Goal: Task Accomplishment & Management: Manage account settings

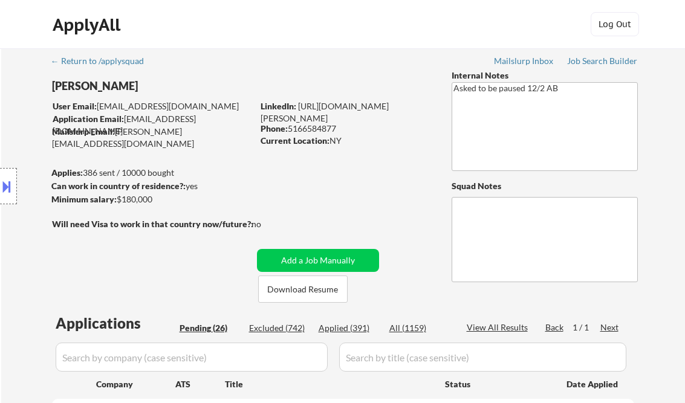
select select ""pending""
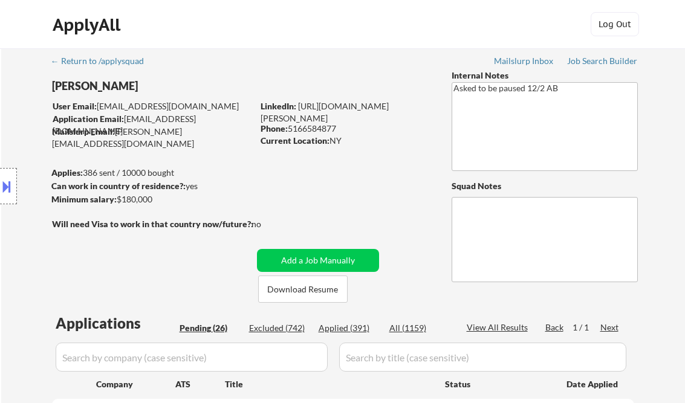
select select ""pending""
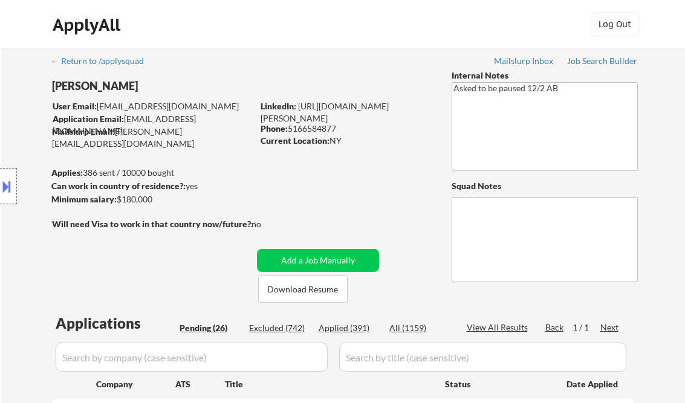
select select ""pending""
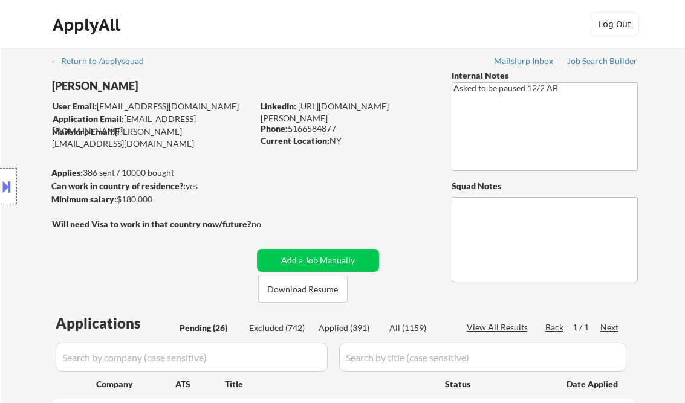
select select ""pending""
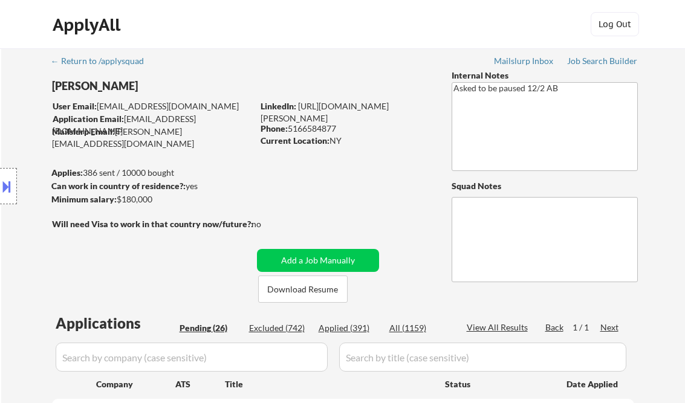
select select ""pending""
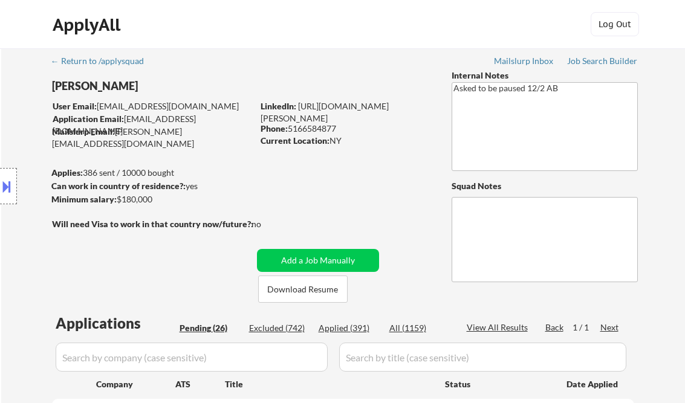
select select ""pending""
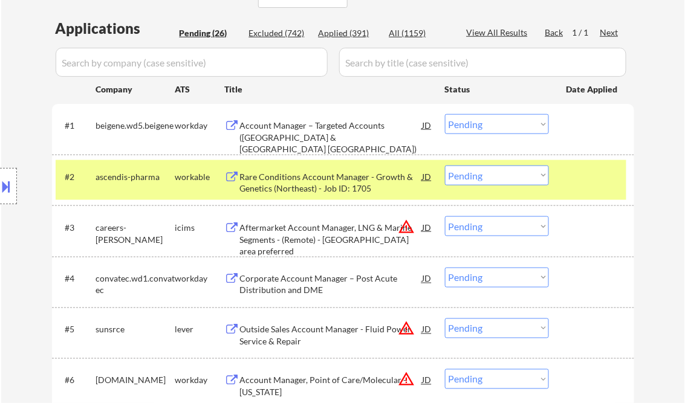
click at [342, 134] on div "Account Manager – Targeted Accounts (Tampa & Jacksonville FL)" at bounding box center [331, 138] width 182 height 36
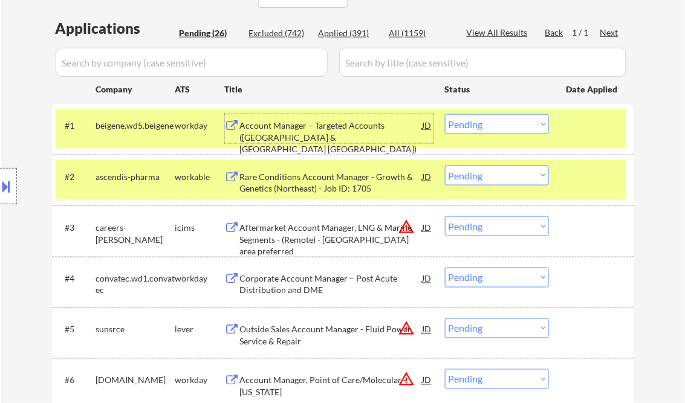
click at [518, 126] on select "Choose an option... Pending Applied Excluded (Questions) Excluded (Expired) Exc…" at bounding box center [497, 124] width 104 height 20
click at [445, 114] on select "Choose an option... Pending Applied Excluded (Questions) Excluded (Expired) Exc…" at bounding box center [497, 124] width 104 height 20
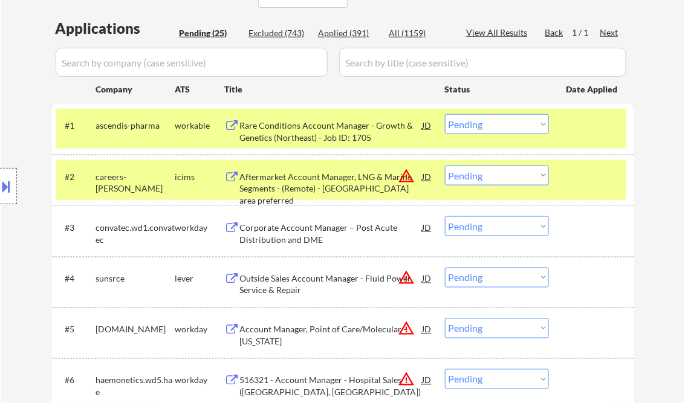
click at [601, 176] on div at bounding box center [592, 177] width 53 height 22
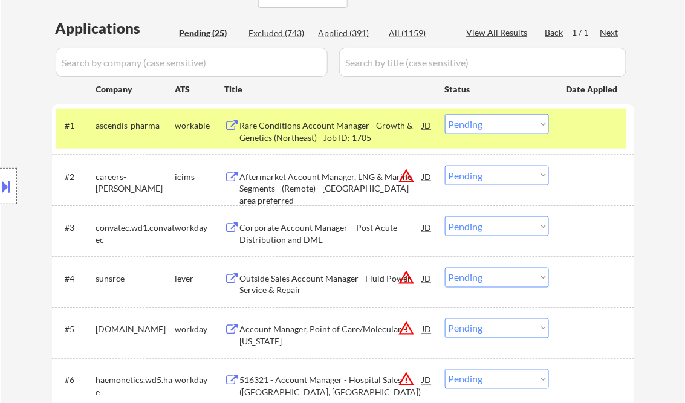
click at [323, 135] on div "Rare Conditions Account Manager - Growth & Genetics (Northeast) - Job ID: 1705" at bounding box center [331, 132] width 182 height 24
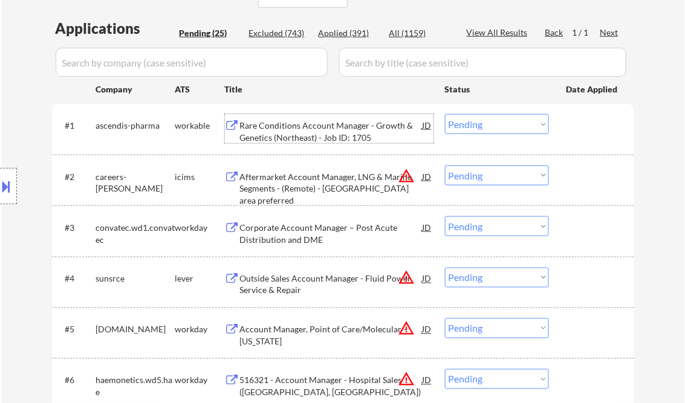
click at [477, 125] on select "Choose an option... Pending Applied Excluded (Questions) Excluded (Expired) Exc…" at bounding box center [497, 124] width 104 height 20
click at [445, 114] on select "Choose an option... Pending Applied Excluded (Questions) Excluded (Expired) Exc…" at bounding box center [497, 124] width 104 height 20
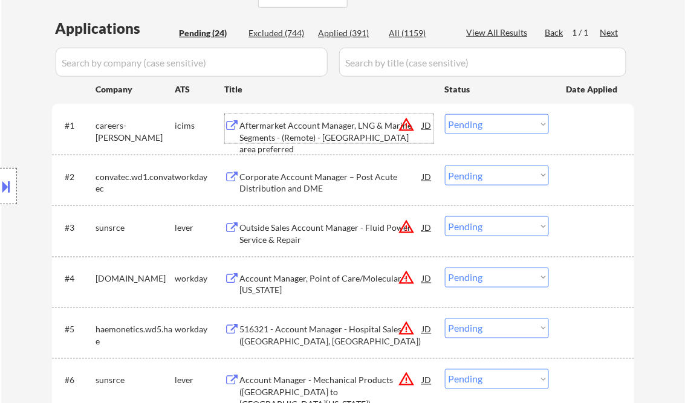
click at [320, 137] on div "Aftermarket Account Manager, LNG & Marine Segments - (Remote) - Houston area pr…" at bounding box center [331, 138] width 182 height 36
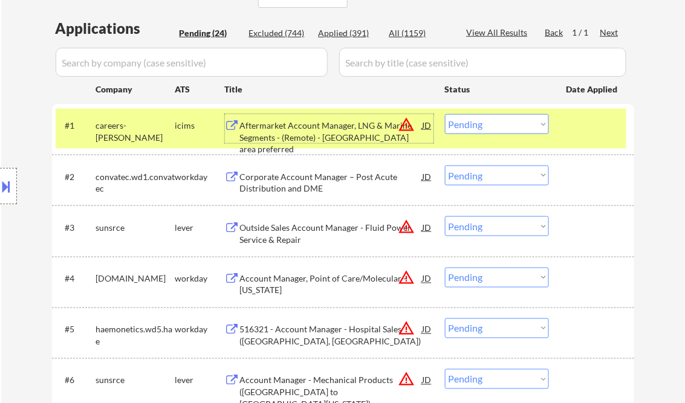
drag, startPoint x: 476, startPoint y: 121, endPoint x: 481, endPoint y: 134, distance: 14.1
click at [476, 121] on select "Choose an option... Pending Applied Excluded (Questions) Excluded (Expired) Exc…" at bounding box center [497, 124] width 104 height 20
click at [445, 114] on select "Choose an option... Pending Applied Excluded (Questions) Excluded (Expired) Exc…" at bounding box center [497, 124] width 104 height 20
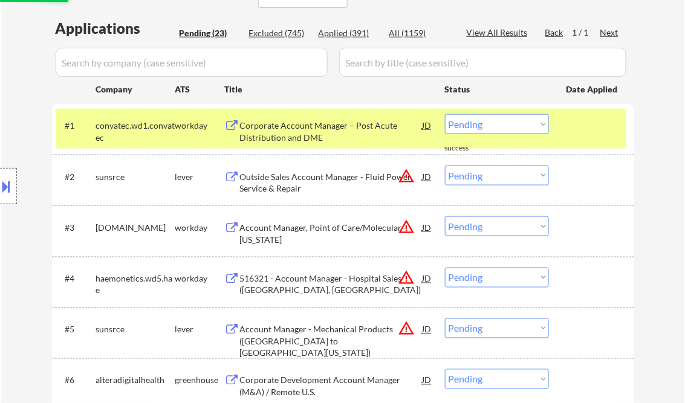
click at [308, 127] on div "Corporate Account Manager – Post Acute Distribution and DME" at bounding box center [331, 132] width 182 height 24
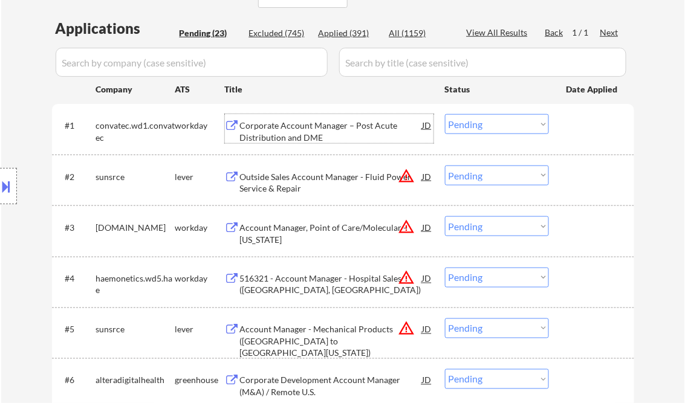
click at [311, 130] on div "Corporate Account Manager – Post Acute Distribution and DME" at bounding box center [331, 132] width 182 height 24
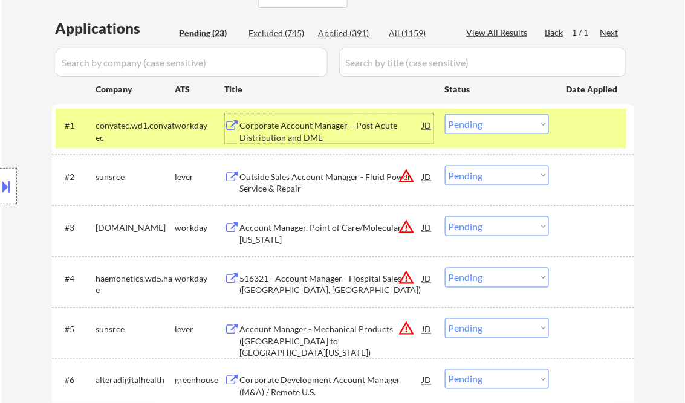
click at [503, 122] on select "Choose an option... Pending Applied Excluded (Questions) Excluded (Expired) Exc…" at bounding box center [497, 124] width 104 height 20
click at [445, 114] on select "Choose an option... Pending Applied Excluded (Questions) Excluded (Expired) Exc…" at bounding box center [497, 124] width 104 height 20
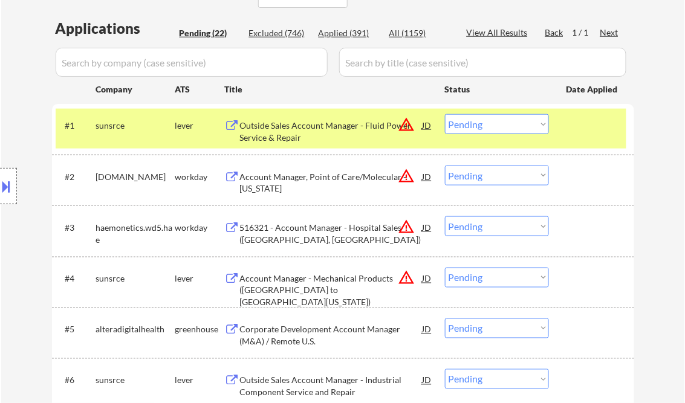
click at [298, 134] on div "Outside Sales Account Manager - Fluid Power Service & Repair" at bounding box center [331, 132] width 182 height 24
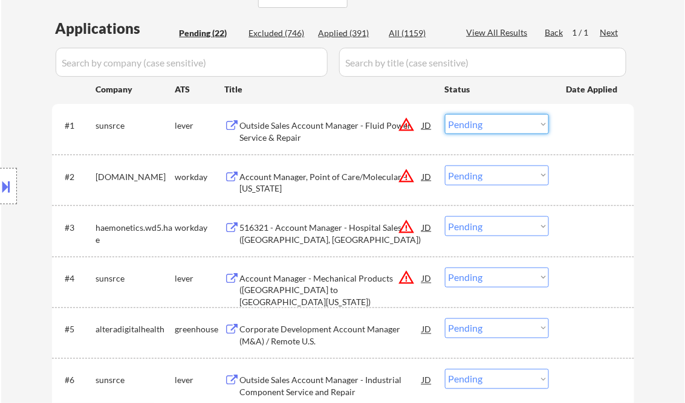
drag, startPoint x: 477, startPoint y: 123, endPoint x: 485, endPoint y: 132, distance: 11.5
click at [477, 123] on select "Choose an option... Pending Applied Excluded (Questions) Excluded (Expired) Exc…" at bounding box center [497, 124] width 104 height 20
click at [445, 114] on select "Choose an option... Pending Applied Excluded (Questions) Excluded (Expired) Exc…" at bounding box center [497, 124] width 104 height 20
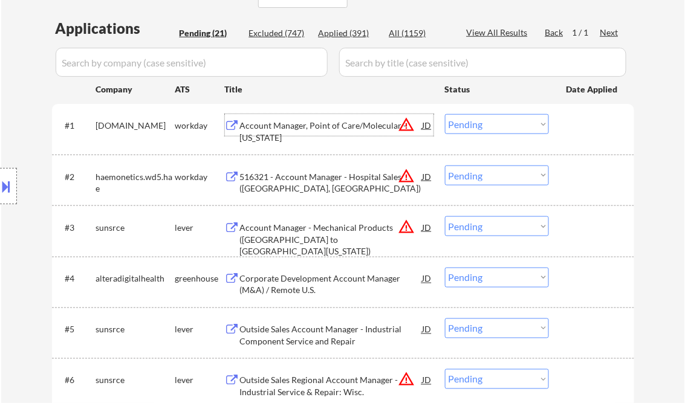
click at [285, 130] on div "Account Manager, Point of Care/Molecular - Ohio" at bounding box center [331, 132] width 182 height 24
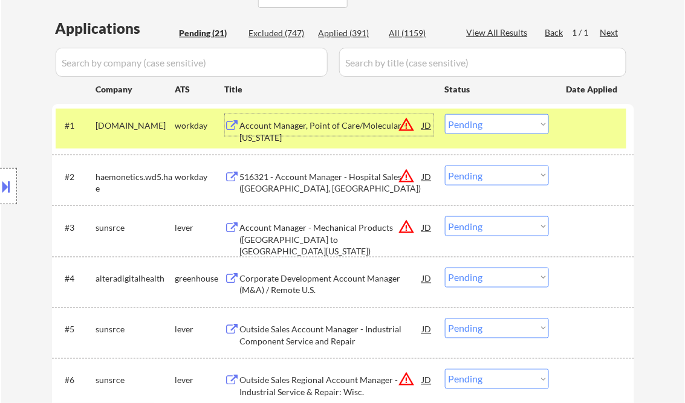
click at [498, 130] on select "Choose an option... Pending Applied Excluded (Questions) Excluded (Expired) Exc…" at bounding box center [497, 124] width 104 height 20
click at [445, 114] on select "Choose an option... Pending Applied Excluded (Questions) Excluded (Expired) Exc…" at bounding box center [497, 124] width 104 height 20
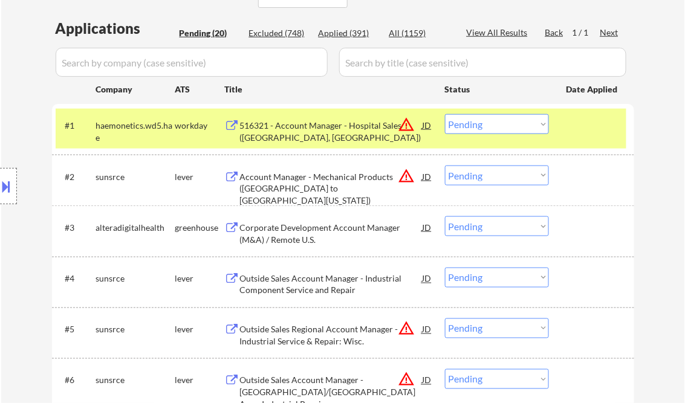
click at [498, 123] on select "Choose an option... Pending Applied Excluded (Questions) Excluded (Expired) Exc…" at bounding box center [497, 124] width 104 height 20
click at [445, 114] on select "Choose an option... Pending Applied Excluded (Questions) Excluded (Expired) Exc…" at bounding box center [497, 124] width 104 height 20
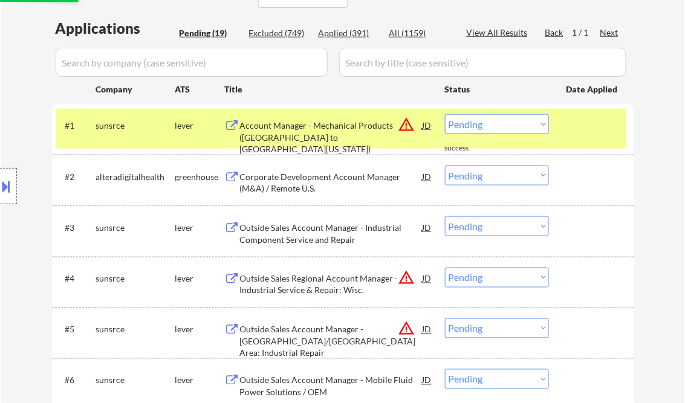
click at [469, 124] on select "Choose an option... Pending Applied Excluded (Questions) Excluded (Expired) Exc…" at bounding box center [497, 124] width 104 height 20
click at [445, 114] on select "Choose an option... Pending Applied Excluded (Questions) Excluded (Expired) Exc…" at bounding box center [497, 124] width 104 height 20
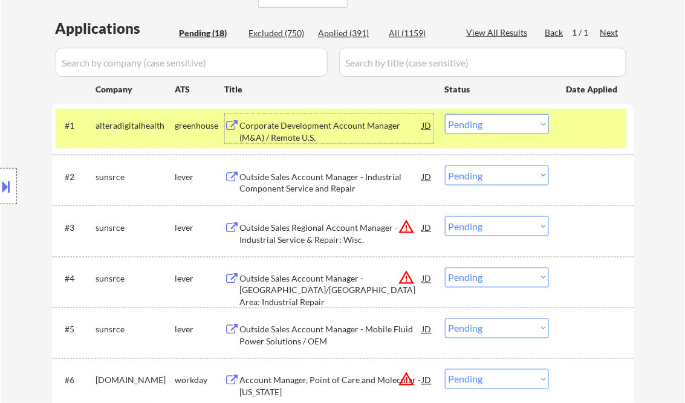
click at [313, 136] on div "Corporate Development Account Manager (M&A) / Remote U.S." at bounding box center [331, 132] width 182 height 24
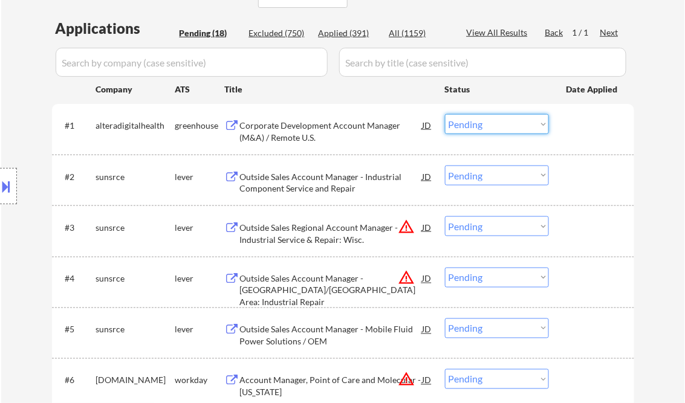
drag, startPoint x: 486, startPoint y: 126, endPoint x: 492, endPoint y: 132, distance: 9.0
click at [486, 126] on select "Choose an option... Pending Applied Excluded (Questions) Excluded (Expired) Exc…" at bounding box center [497, 124] width 104 height 20
click at [445, 114] on select "Choose an option... Pending Applied Excluded (Questions) Excluded (Expired) Exc…" at bounding box center [497, 124] width 104 height 20
click at [292, 179] on div "Outside Sales Account Manager - Industrial Component Service and Repair" at bounding box center [331, 183] width 182 height 24
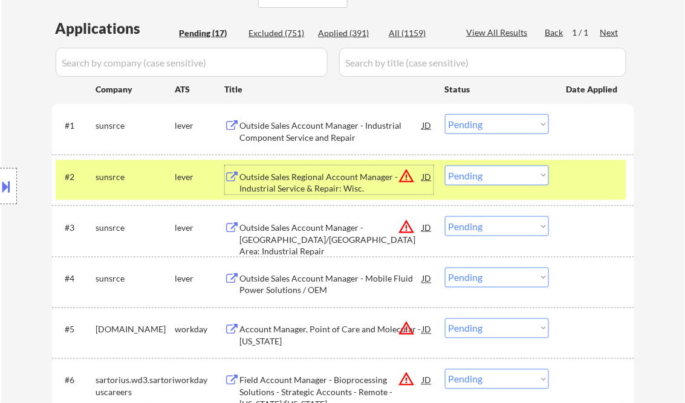
drag, startPoint x: 495, startPoint y: 121, endPoint x: 506, endPoint y: 124, distance: 12.0
click at [495, 121] on select "Choose an option... Pending Applied Excluded (Questions) Excluded (Expired) Exc…" at bounding box center [497, 124] width 104 height 20
click at [445, 114] on select "Choose an option... Pending Applied Excluded (Questions) Excluded (Expired) Exc…" at bounding box center [497, 124] width 104 height 20
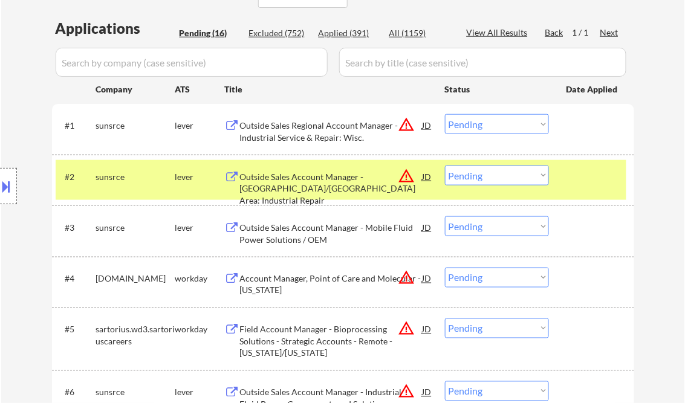
click at [321, 124] on div "Outside Sales Regional Account Manager - Industrial Service & Repair: Wisc." at bounding box center [331, 132] width 182 height 24
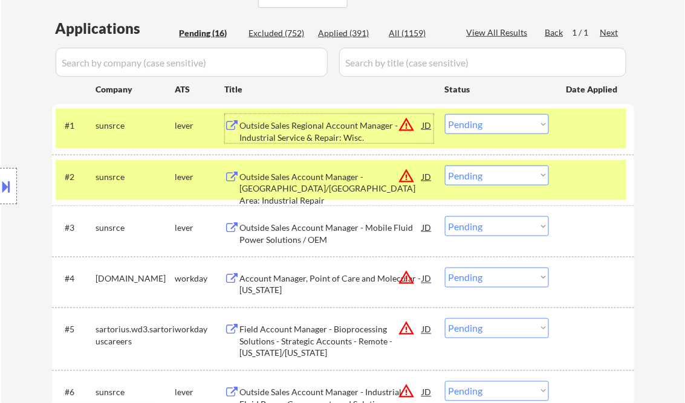
drag, startPoint x: 500, startPoint y: 124, endPoint x: 588, endPoint y: 154, distance: 93.2
click at [501, 123] on select "Choose an option... Pending Applied Excluded (Questions) Excluded (Expired) Exc…" at bounding box center [497, 124] width 104 height 20
click at [445, 114] on select "Choose an option... Pending Applied Excluded (Questions) Excluded (Expired) Exc…" at bounding box center [497, 124] width 104 height 20
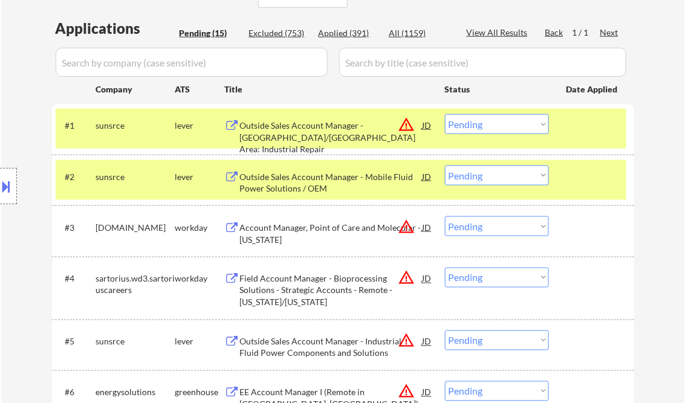
click at [479, 123] on select "Choose an option... Pending Applied Excluded (Questions) Excluded (Expired) Exc…" at bounding box center [497, 124] width 104 height 20
click at [445, 114] on select "Choose an option... Pending Applied Excluded (Questions) Excluded (Expired) Exc…" at bounding box center [497, 124] width 104 height 20
click at [594, 175] on div at bounding box center [592, 177] width 53 height 22
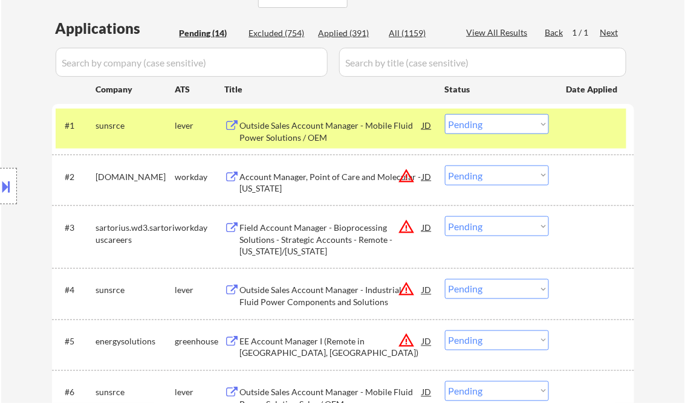
click at [327, 130] on div "Outside Sales Account Manager - Mobile Fluid Power Solutions / OEM" at bounding box center [331, 132] width 182 height 24
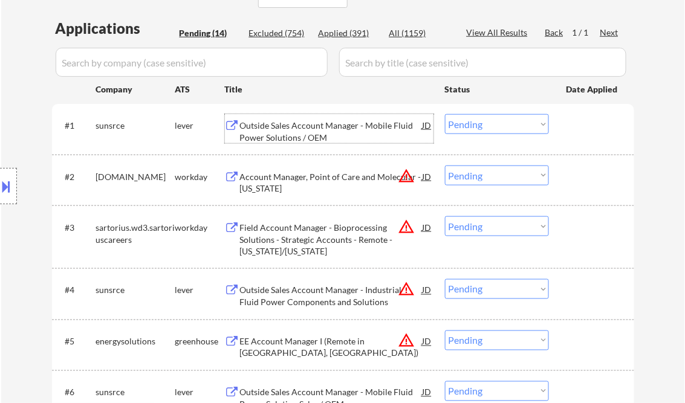
click at [503, 120] on select "Choose an option... Pending Applied Excluded (Questions) Excluded (Expired) Exc…" at bounding box center [497, 124] width 104 height 20
click at [445, 114] on select "Choose an option... Pending Applied Excluded (Questions) Excluded (Expired) Exc…" at bounding box center [497, 124] width 104 height 20
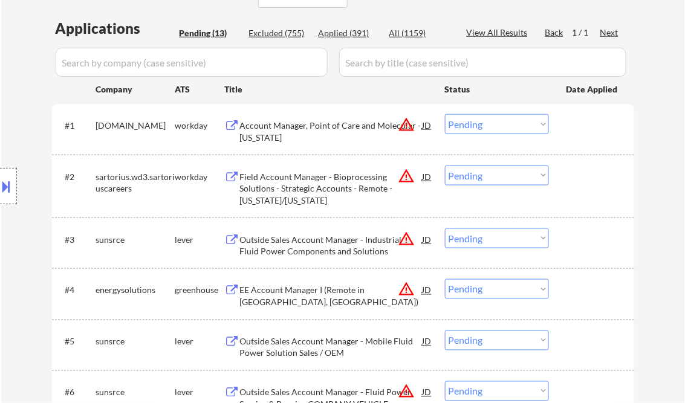
click at [480, 123] on select "Choose an option... Pending Applied Excluded (Questions) Excluded (Expired) Exc…" at bounding box center [497, 124] width 104 height 20
click at [445, 114] on select "Choose an option... Pending Applied Excluded (Questions) Excluded (Expired) Exc…" at bounding box center [497, 124] width 104 height 20
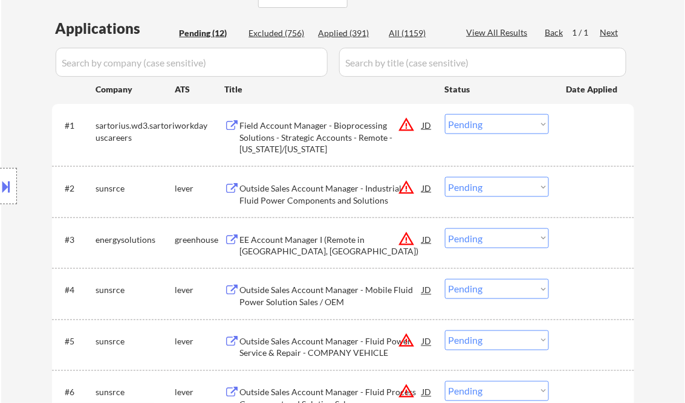
drag, startPoint x: 492, startPoint y: 124, endPoint x: 497, endPoint y: 132, distance: 9.6
click at [492, 124] on select "Choose an option... Pending Applied Excluded (Questions) Excluded (Expired) Exc…" at bounding box center [497, 124] width 104 height 20
click at [445, 114] on select "Choose an option... Pending Applied Excluded (Questions) Excluded (Expired) Exc…" at bounding box center [497, 124] width 104 height 20
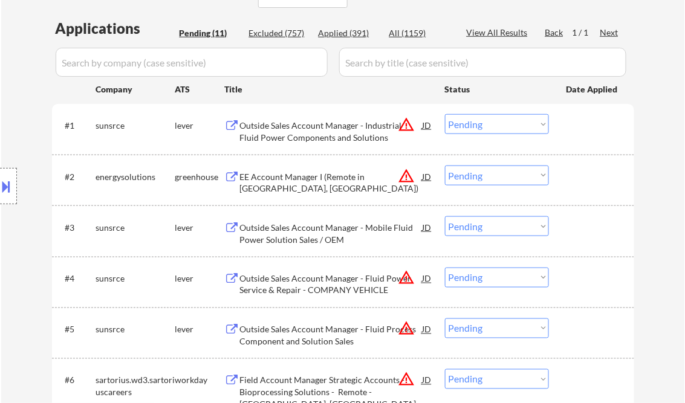
click at [302, 133] on div "Outside Sales Account Manager - Industrial Fluid Power Components and Solutions" at bounding box center [331, 132] width 182 height 24
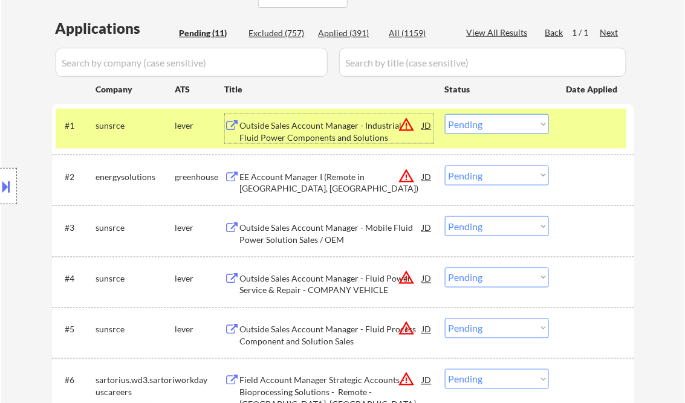
click at [494, 121] on select "Choose an option... Pending Applied Excluded (Questions) Excluded (Expired) Exc…" at bounding box center [497, 124] width 104 height 20
click at [445, 114] on select "Choose an option... Pending Applied Excluded (Questions) Excluded (Expired) Exc…" at bounding box center [497, 124] width 104 height 20
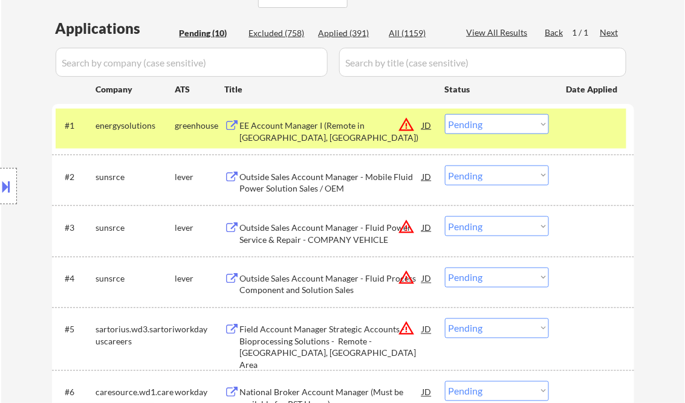
click at [478, 125] on select "Choose an option... Pending Applied Excluded (Questions) Excluded (Expired) Exc…" at bounding box center [497, 124] width 104 height 20
click at [445, 114] on select "Choose an option... Pending Applied Excluded (Questions) Excluded (Expired) Exc…" at bounding box center [497, 124] width 104 height 20
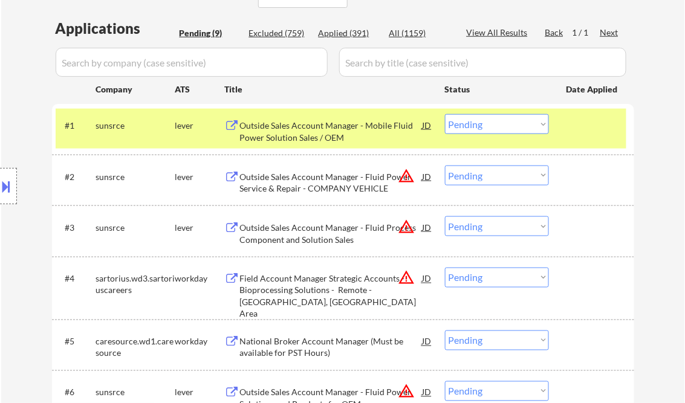
click at [317, 134] on div "Outside Sales Account Manager - Mobile Fluid Power Solution Sales / OEM" at bounding box center [331, 132] width 182 height 24
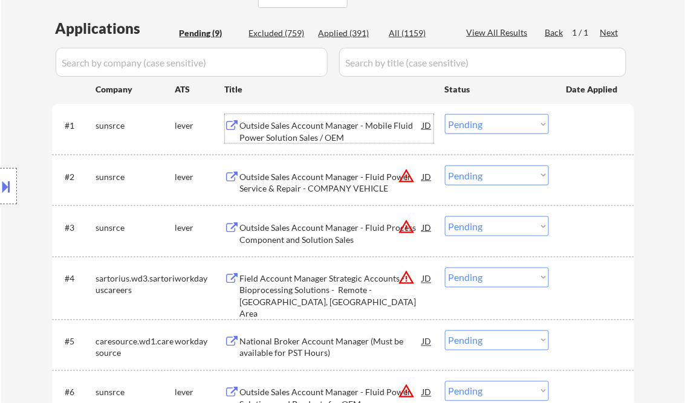
click at [485, 118] on select "Choose an option... Pending Applied Excluded (Questions) Excluded (Expired) Exc…" at bounding box center [497, 124] width 104 height 20
click at [445, 114] on select "Choose an option... Pending Applied Excluded (Questions) Excluded (Expired) Exc…" at bounding box center [497, 124] width 104 height 20
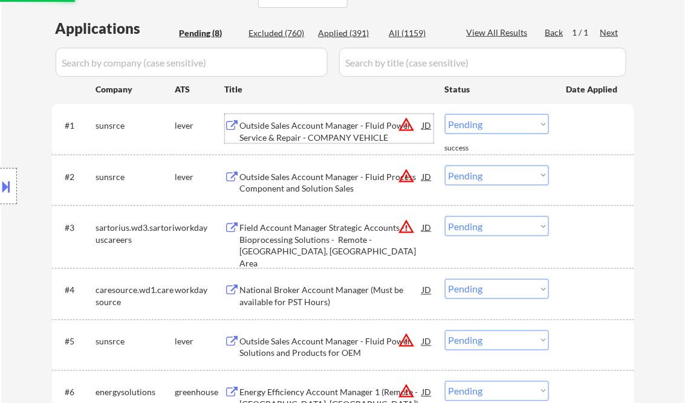
click at [291, 140] on div "Outside Sales Account Manager - Fluid Power Service & Repair - COMPANY VEHICLE" at bounding box center [331, 132] width 182 height 24
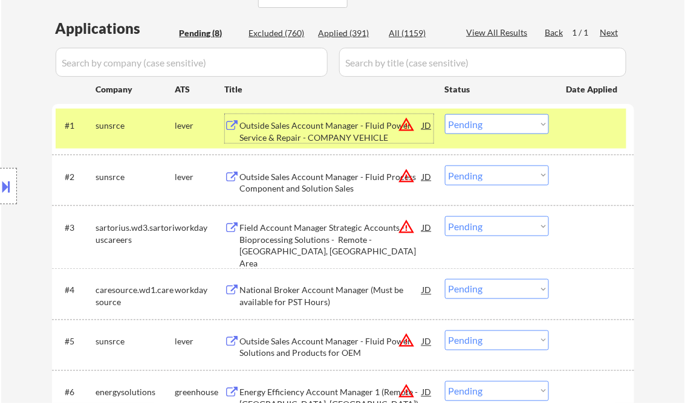
drag, startPoint x: 493, startPoint y: 124, endPoint x: 488, endPoint y: 133, distance: 9.7
click at [493, 124] on select "Choose an option... Pending Applied Excluded (Questions) Excluded (Expired) Exc…" at bounding box center [497, 124] width 104 height 20
click at [445, 114] on select "Choose an option... Pending Applied Excluded (Questions) Excluded (Expired) Exc…" at bounding box center [497, 124] width 104 height 20
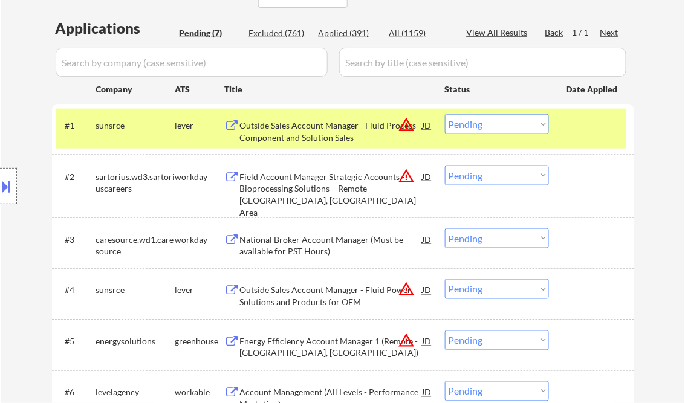
click at [300, 135] on div "Outside Sales Account Manager - Fluid Process Component and Solution Sales" at bounding box center [331, 132] width 182 height 24
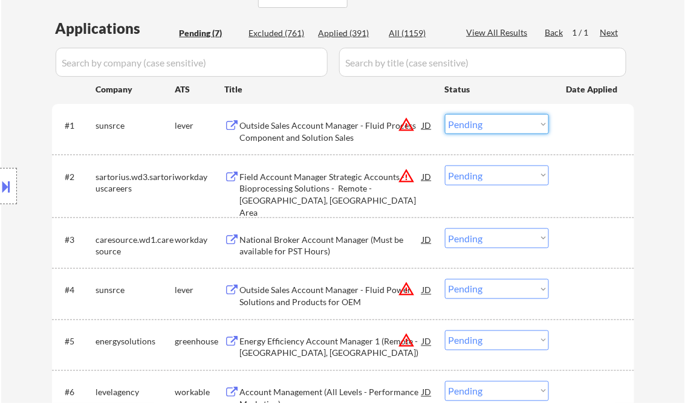
drag, startPoint x: 479, startPoint y: 128, endPoint x: 504, endPoint y: 133, distance: 25.2
click at [480, 128] on select "Choose an option... Pending Applied Excluded (Questions) Excluded (Expired) Exc…" at bounding box center [497, 124] width 104 height 20
click at [445, 114] on select "Choose an option... Pending Applied Excluded (Questions) Excluded (Expired) Exc…" at bounding box center [497, 124] width 104 height 20
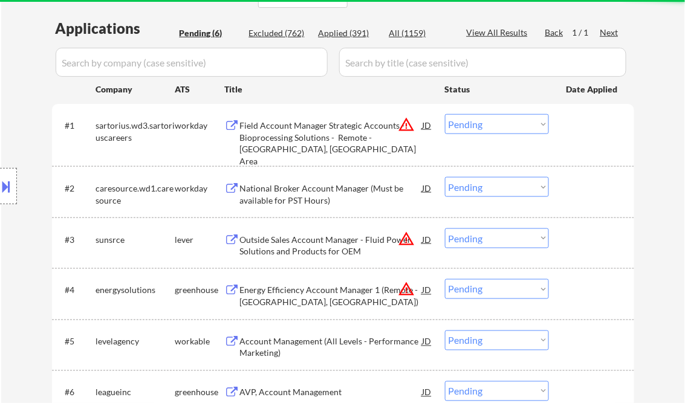
click at [485, 111] on div "#1 sartorius.wd3.sartoriuscareers workday Field Account Manager Strategic Accou…" at bounding box center [341, 135] width 570 height 52
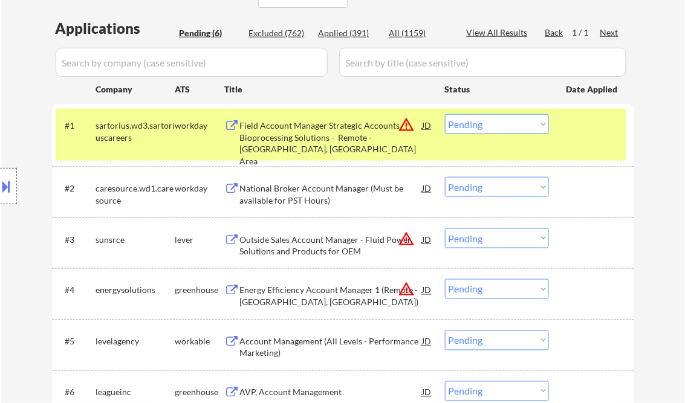
click at [485, 120] on select "Choose an option... Pending Applied Excluded (Questions) Excluded (Expired) Exc…" at bounding box center [497, 124] width 104 height 20
click at [445, 114] on select "Choose an option... Pending Applied Excluded (Questions) Excluded (Expired) Exc…" at bounding box center [497, 124] width 104 height 20
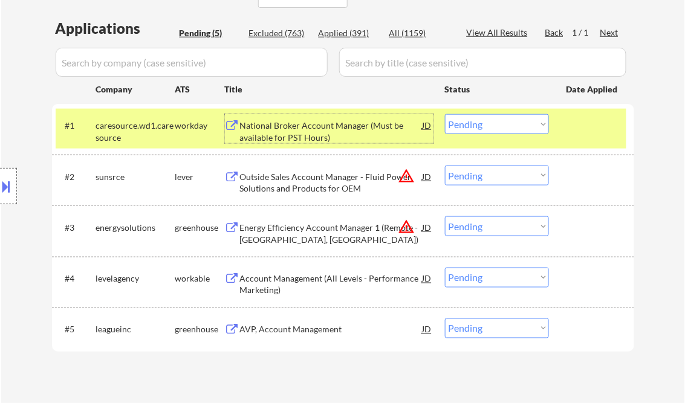
click at [316, 129] on div "National Broker Account Manager (Must be available for PST Hours)" at bounding box center [331, 132] width 182 height 24
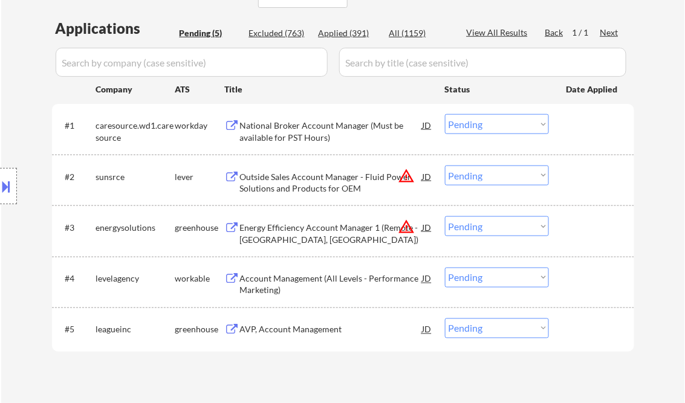
click at [5, 182] on button at bounding box center [6, 186] width 13 height 20
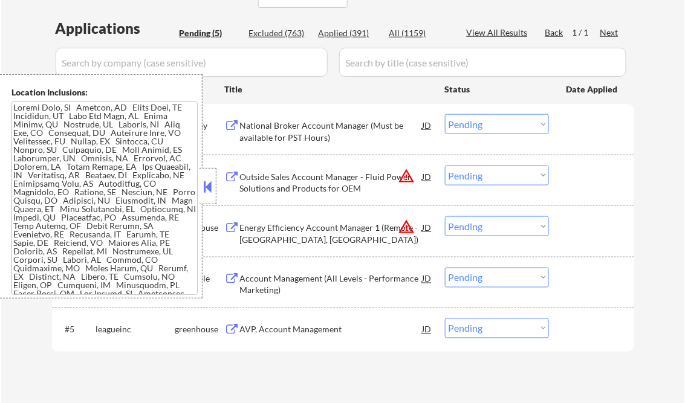
scroll to position [114, 0]
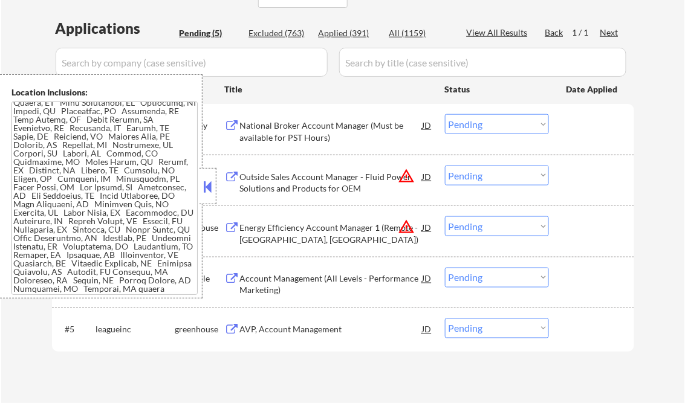
click at [208, 184] on button at bounding box center [207, 187] width 13 height 18
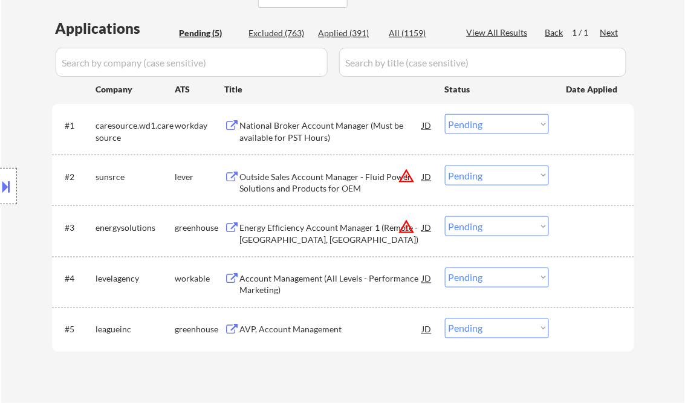
click at [480, 127] on select "Choose an option... Pending Applied Excluded (Questions) Excluded (Expired) Exc…" at bounding box center [497, 124] width 104 height 20
click at [445, 114] on select "Choose an option... Pending Applied Excluded (Questions) Excluded (Expired) Exc…" at bounding box center [497, 124] width 104 height 20
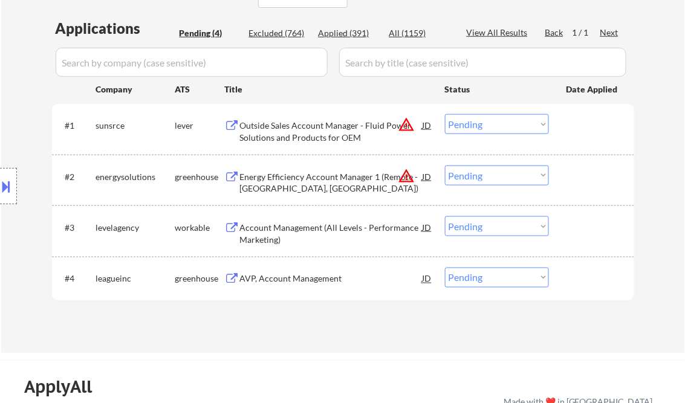
click at [341, 128] on div "Outside Sales Account Manager - Fluid Power Solutions and Products for OEM" at bounding box center [331, 132] width 182 height 24
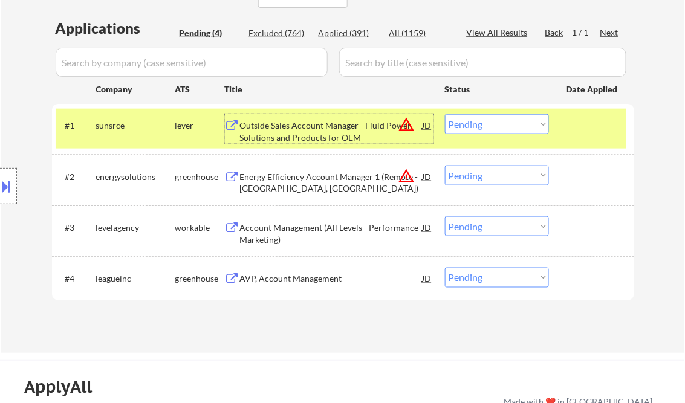
drag, startPoint x: 472, startPoint y: 124, endPoint x: 483, endPoint y: 135, distance: 15.8
click at [472, 124] on select "Choose an option... Pending Applied Excluded (Questions) Excluded (Expired) Exc…" at bounding box center [497, 124] width 104 height 20
click at [445, 114] on select "Choose an option... Pending Applied Excluded (Questions) Excluded (Expired) Exc…" at bounding box center [497, 124] width 104 height 20
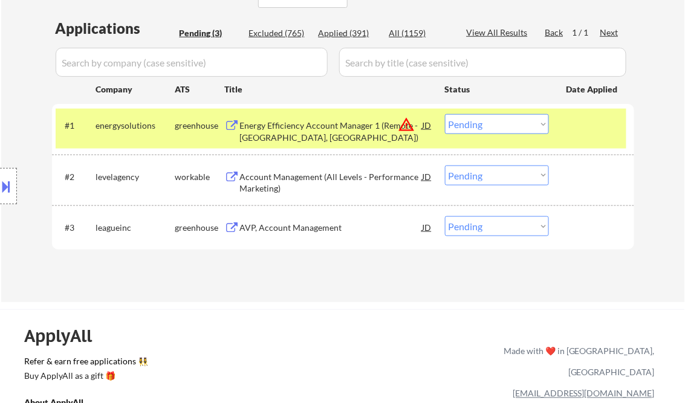
click at [502, 124] on select "Choose an option... Pending Applied Excluded (Questions) Excluded (Expired) Exc…" at bounding box center [497, 124] width 104 height 20
click at [445, 114] on select "Choose an option... Pending Applied Excluded (Questions) Excluded (Expired) Exc…" at bounding box center [497, 124] width 104 height 20
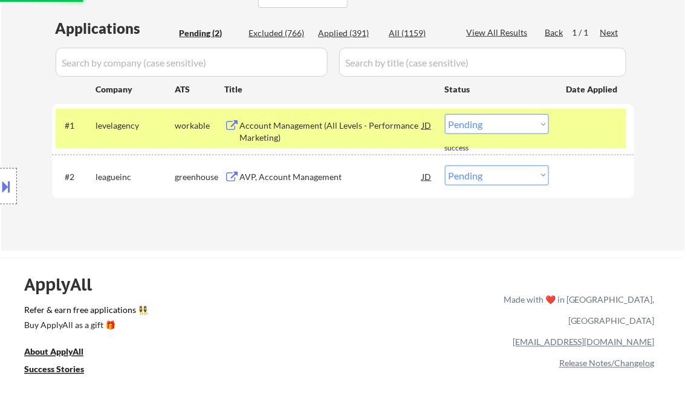
click at [312, 131] on div "Account Management (All Levels - Performance Marketing)" at bounding box center [331, 132] width 182 height 24
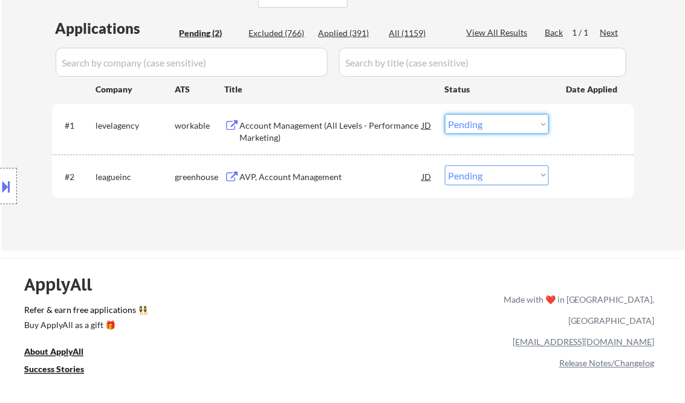
click at [463, 128] on select "Choose an option... Pending Applied Excluded (Questions) Excluded (Expired) Exc…" at bounding box center [497, 124] width 104 height 20
click at [445, 114] on select "Choose an option... Pending Applied Excluded (Questions) Excluded (Expired) Exc…" at bounding box center [497, 124] width 104 height 20
click at [293, 180] on div "AVP, Account Management" at bounding box center [331, 177] width 182 height 12
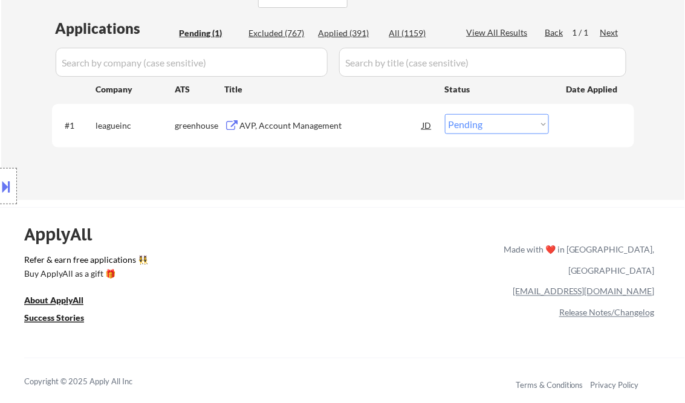
drag, startPoint x: 470, startPoint y: 121, endPoint x: 472, endPoint y: 135, distance: 14.1
click at [470, 121] on select "Choose an option... Pending Applied Excluded (Questions) Excluded (Expired) Exc…" at bounding box center [497, 124] width 104 height 20
select select ""applied""
click at [445, 114] on select "Choose an option... Pending Applied Excluded (Questions) Excluded (Expired) Exc…" at bounding box center [497, 124] width 104 height 20
click at [326, 164] on div "Applications Pending (1) Excluded (767) Applied (391) All (1159) View All Resul…" at bounding box center [343, 97] width 582 height 158
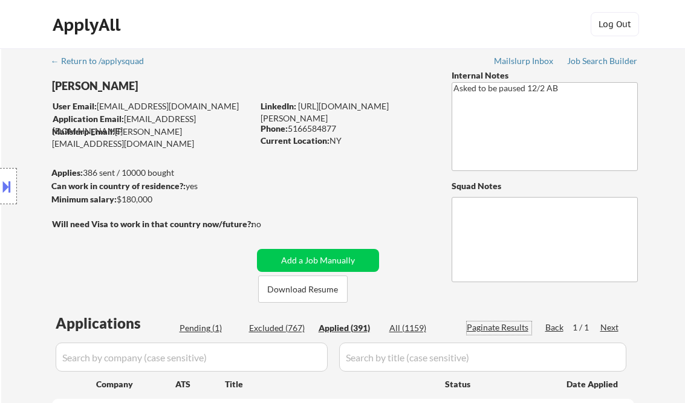
select select ""applied""
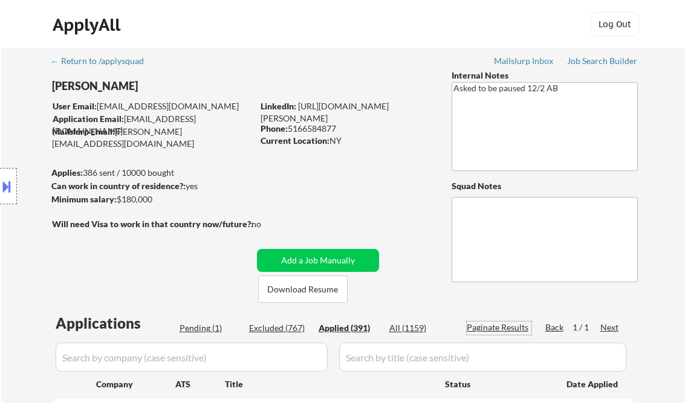
select select ""applied""
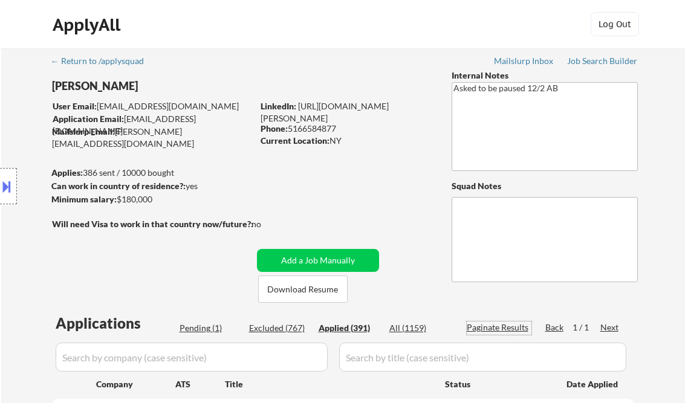
select select ""applied""
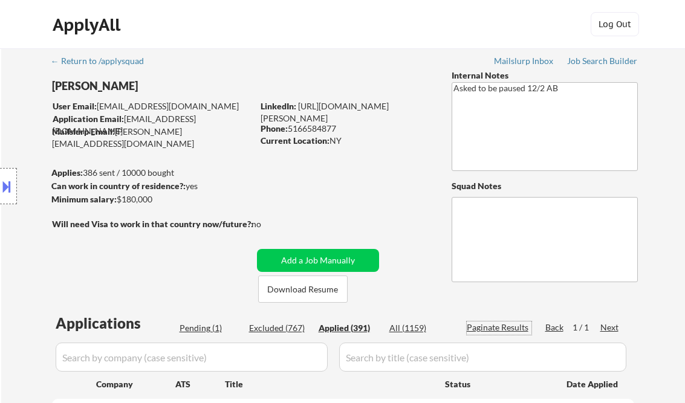
select select ""applied""
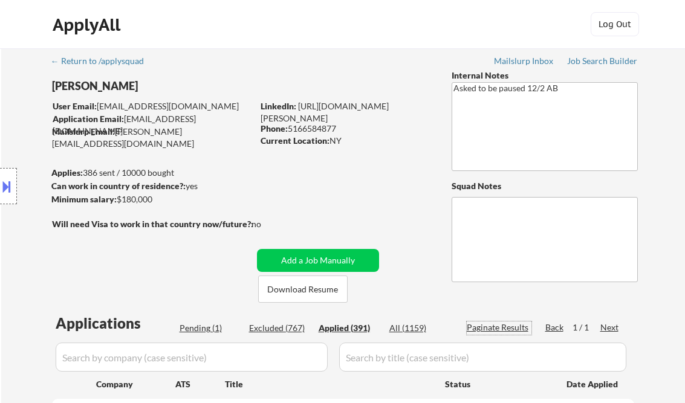
select select ""applied""
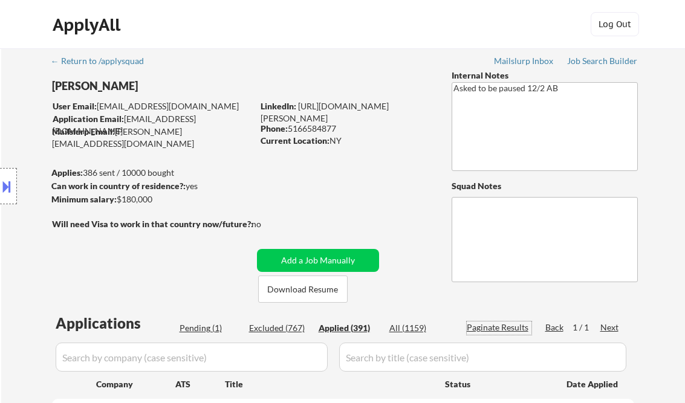
select select ""applied""
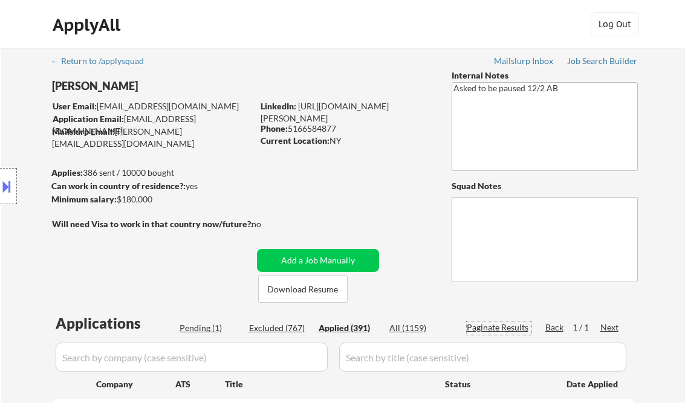
select select ""applied""
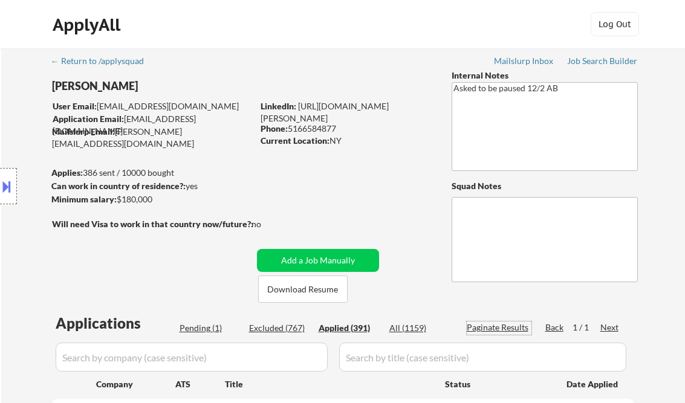
select select ""applied""
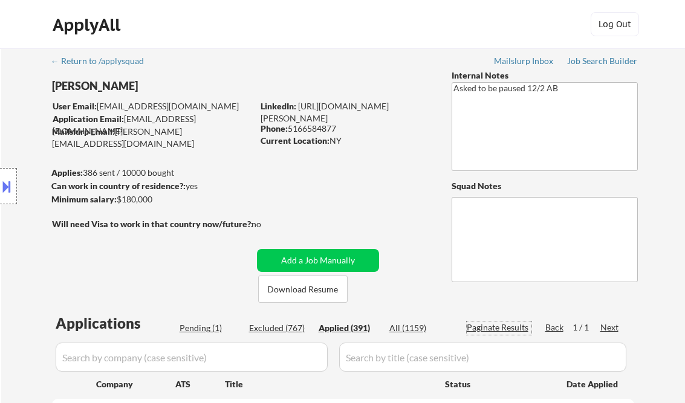
select select ""applied""
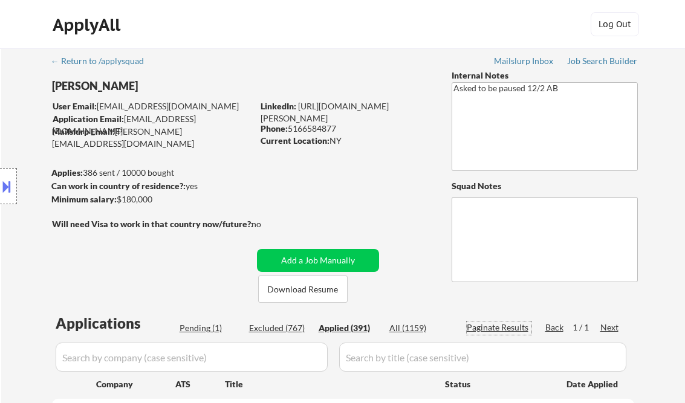
select select ""applied""
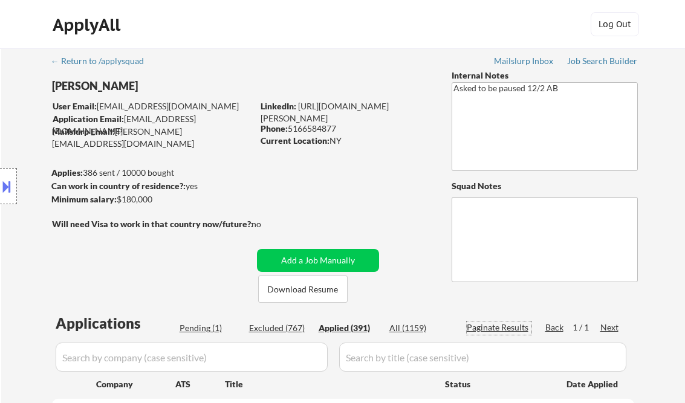
select select ""applied""
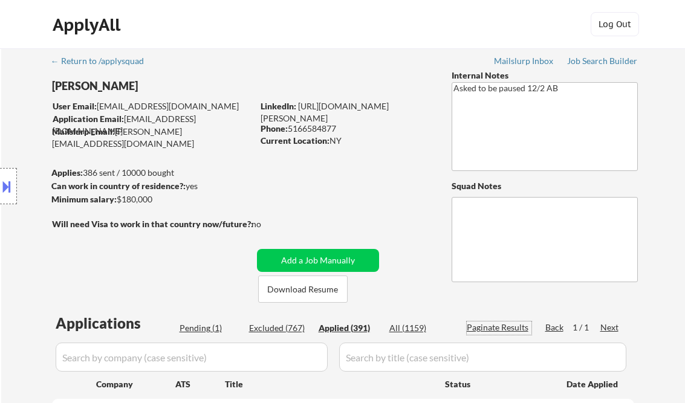
select select ""applied""
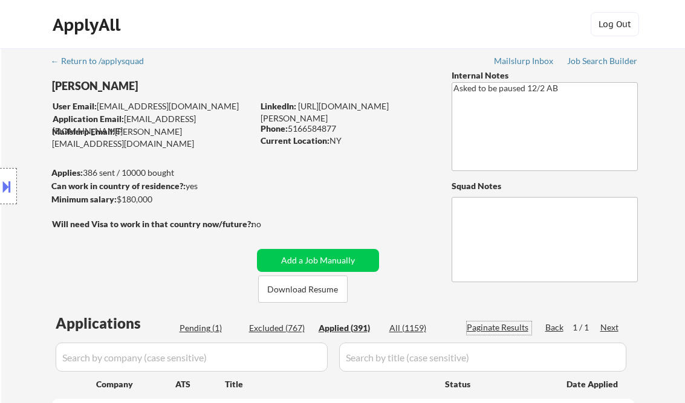
select select ""applied""
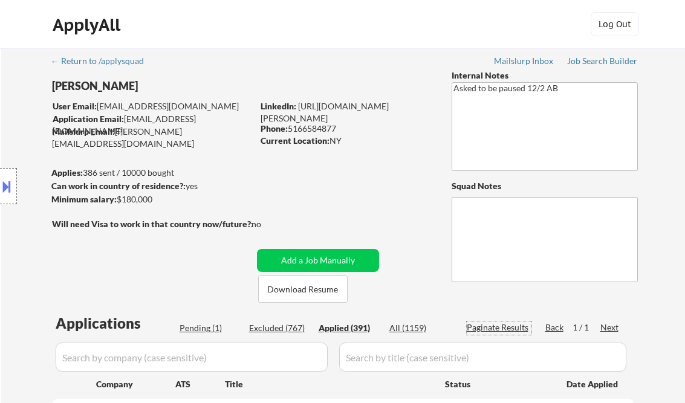
select select ""applied""
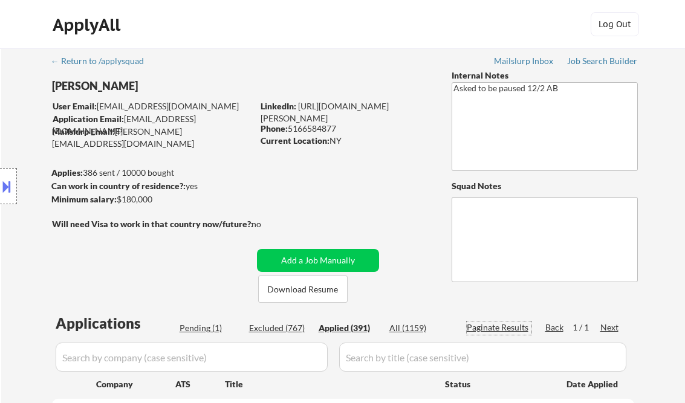
select select ""applied""
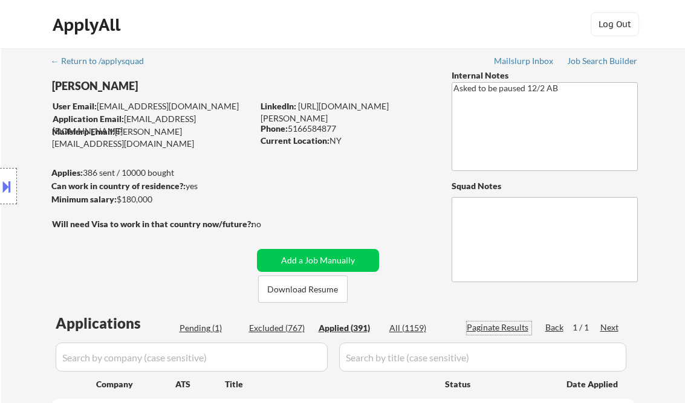
select select ""applied""
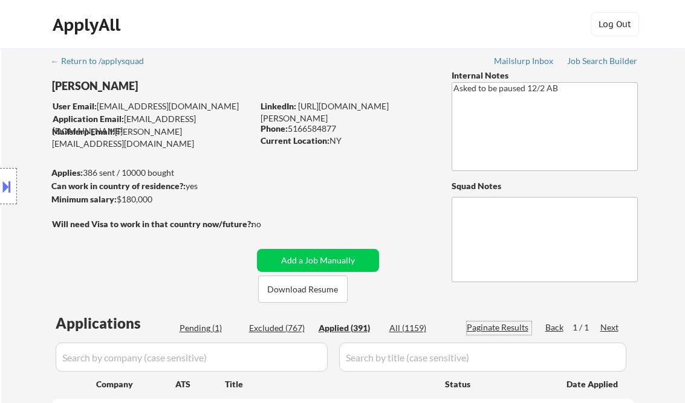
select select ""applied""
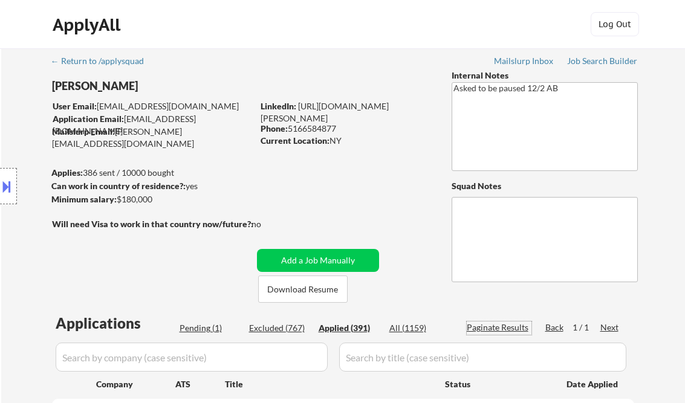
select select ""applied""
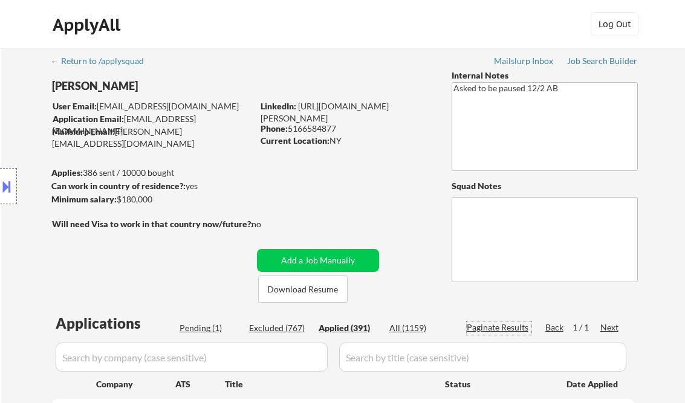
select select ""applied""
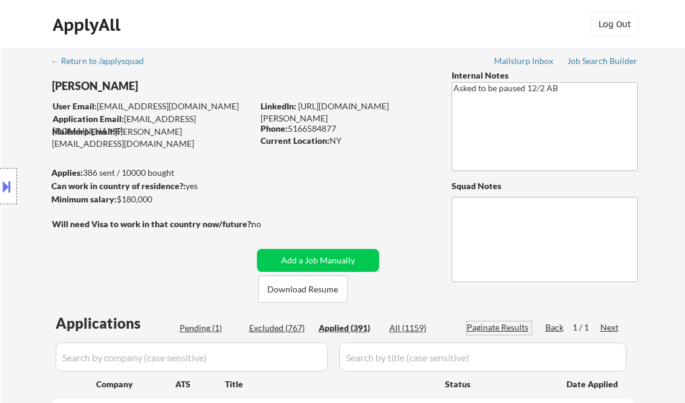
select select ""applied""
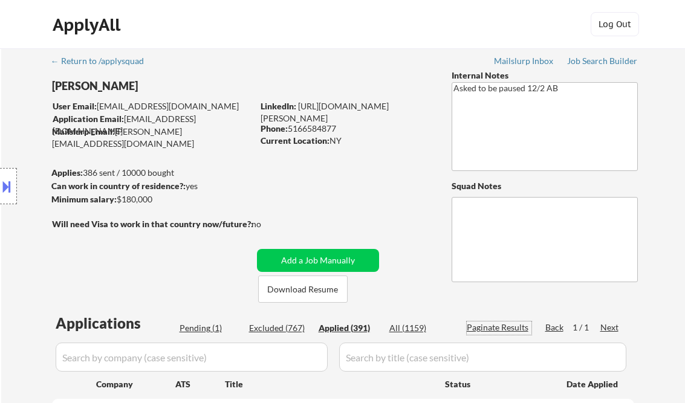
select select ""applied""
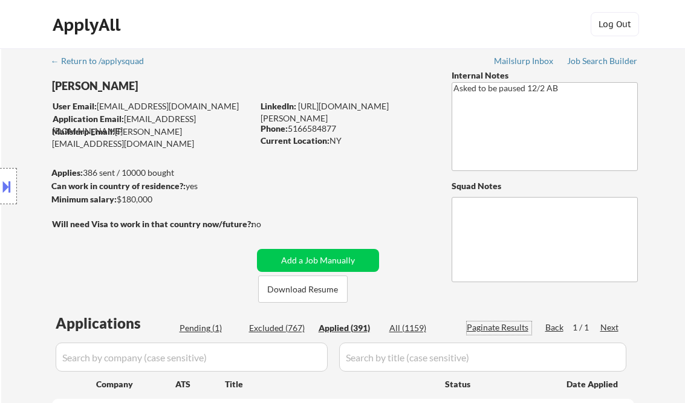
select select ""applied""
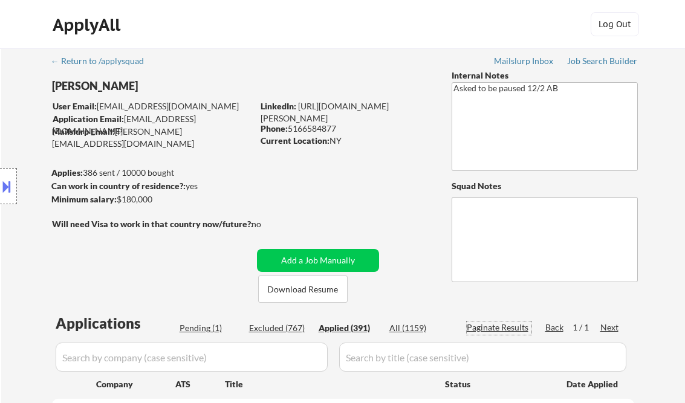
select select ""applied""
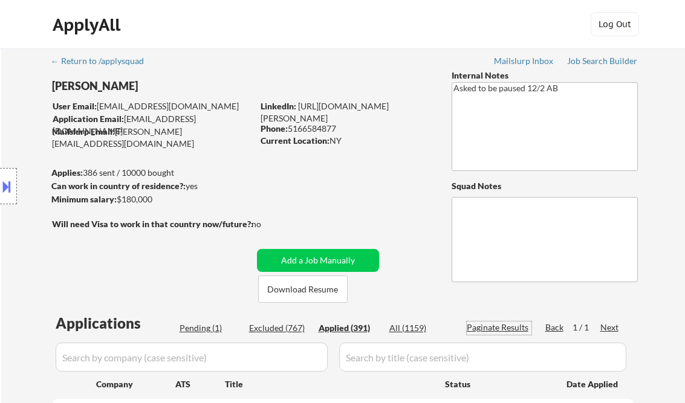
select select ""applied""
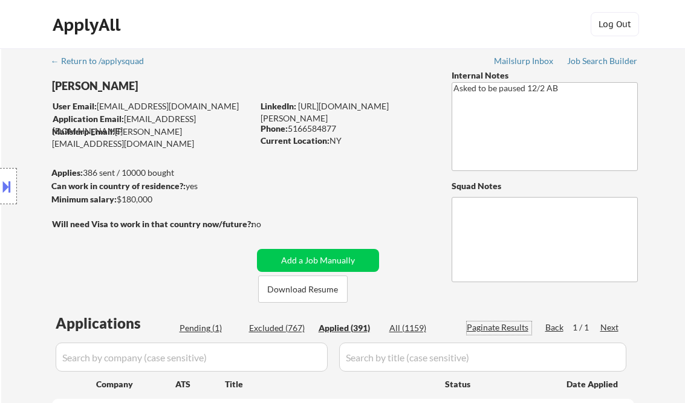
select select ""applied""
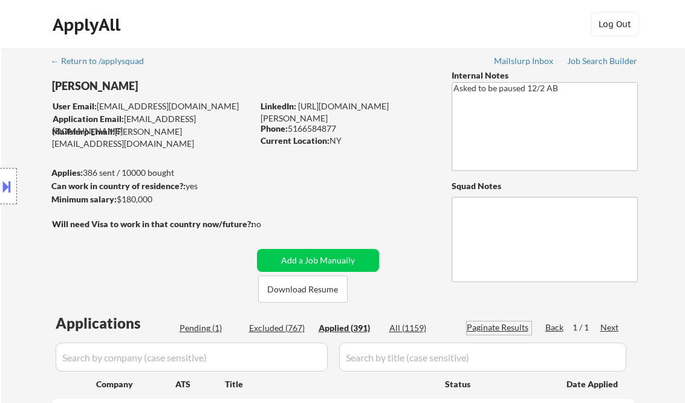
select select ""applied""
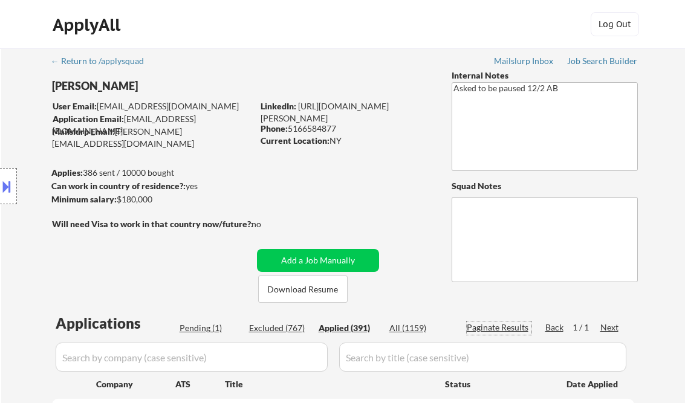
select select ""applied""
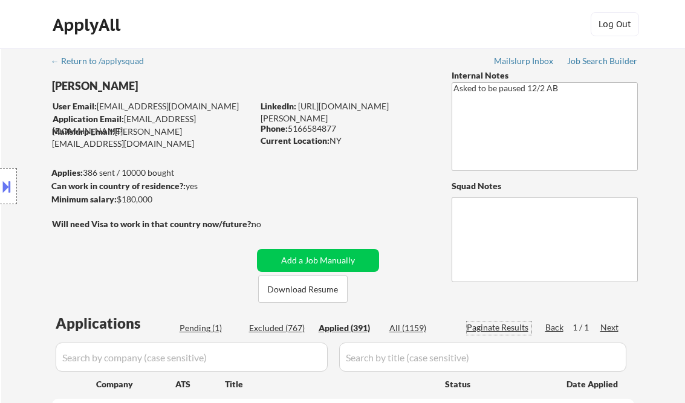
select select ""applied""
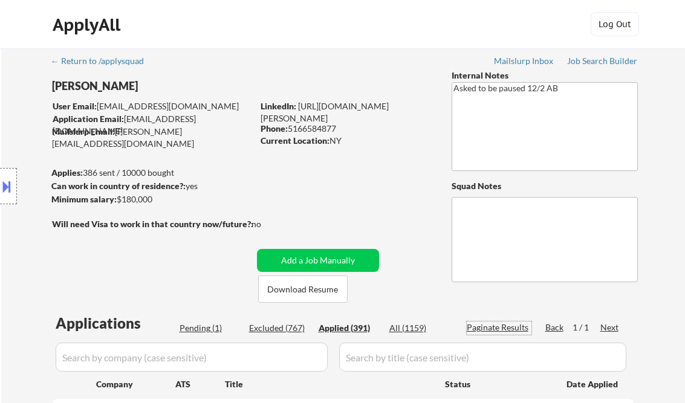
select select ""applied""
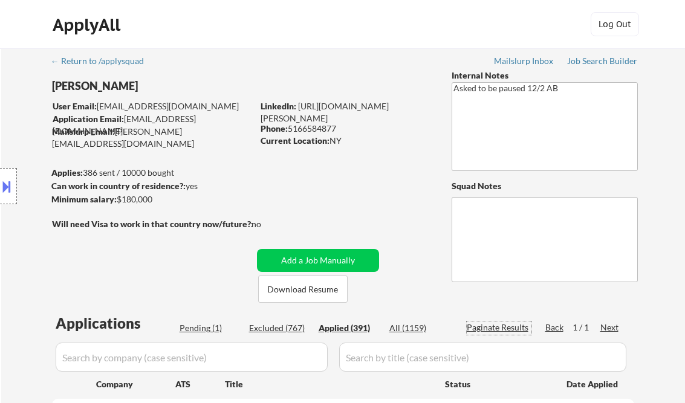
select select ""applied""
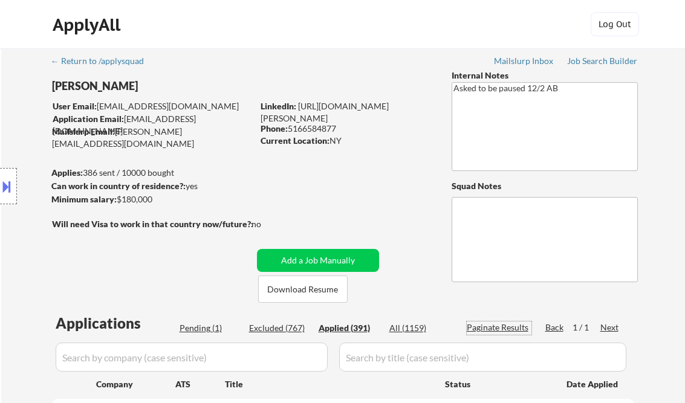
select select ""applied""
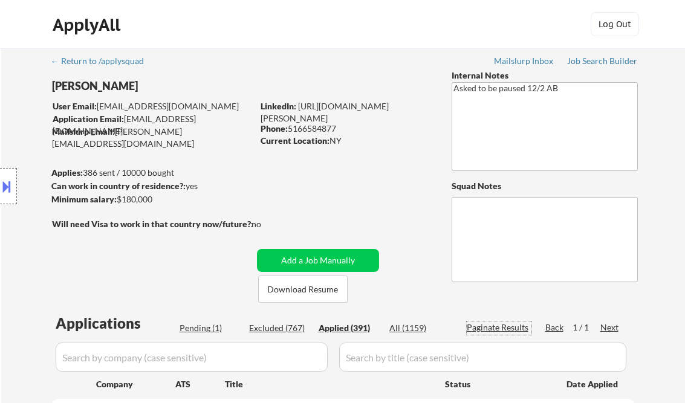
select select ""applied""
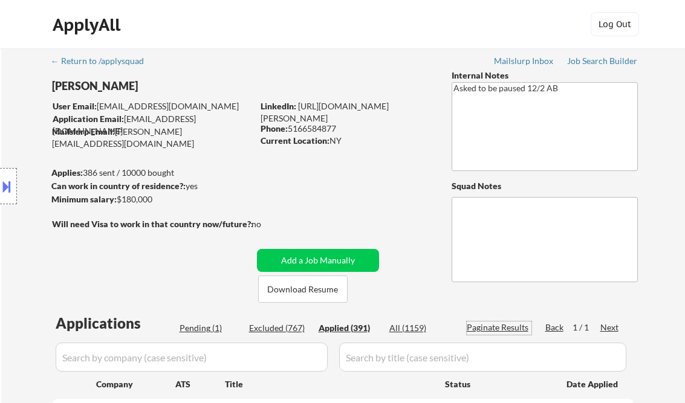
select select ""applied""
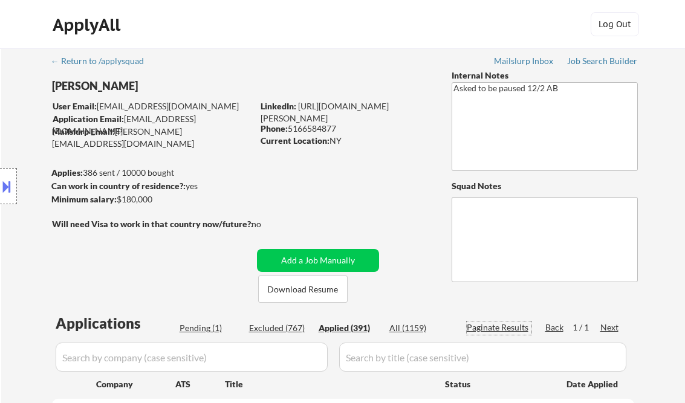
select select ""applied""
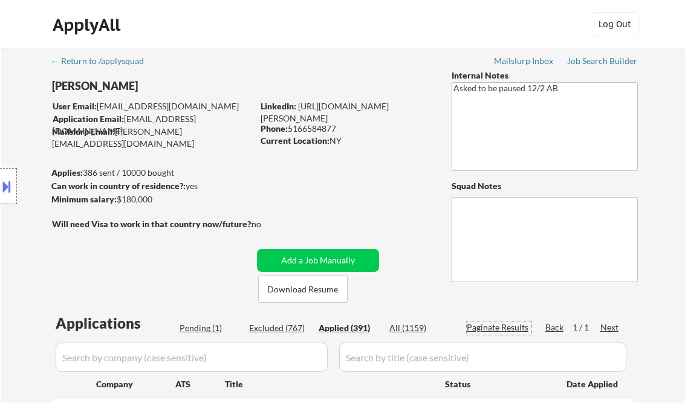
select select ""applied""
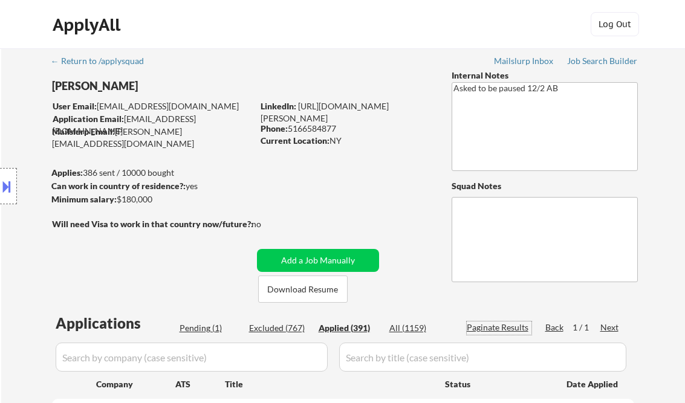
select select ""applied""
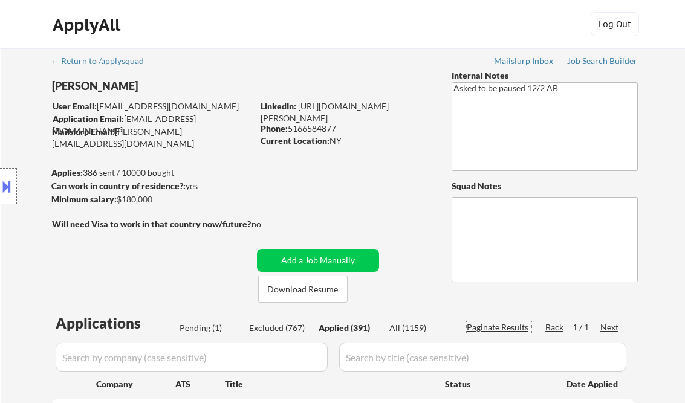
select select ""applied""
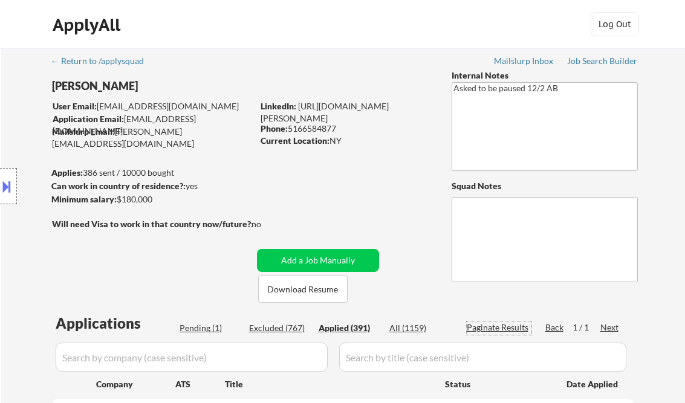
select select ""applied""
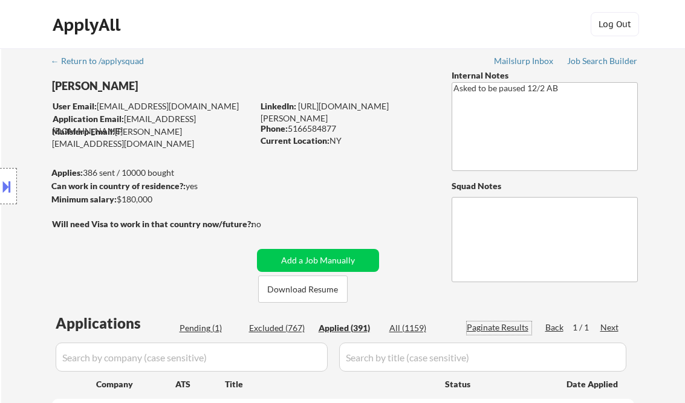
select select ""applied""
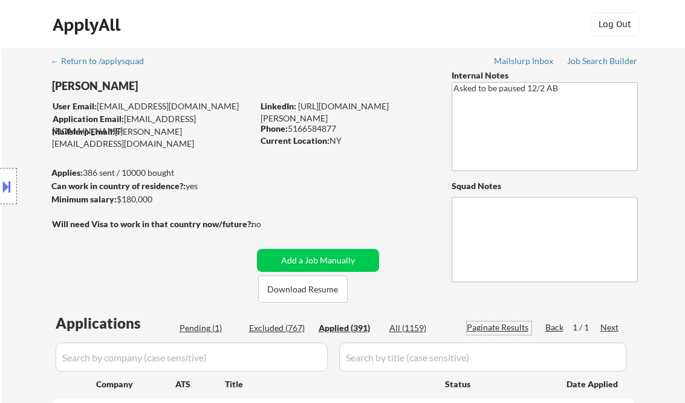
select select ""applied""
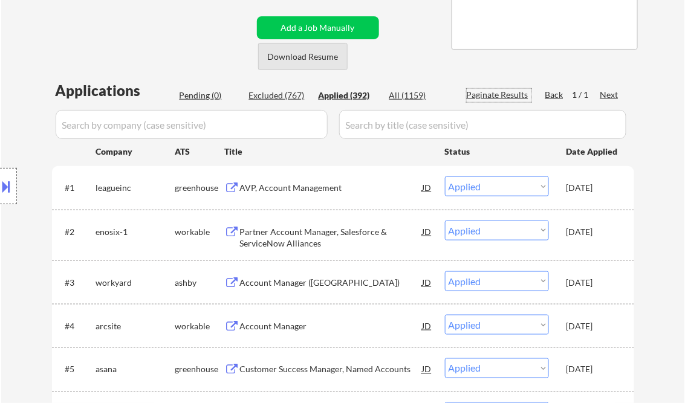
scroll to position [219, 0]
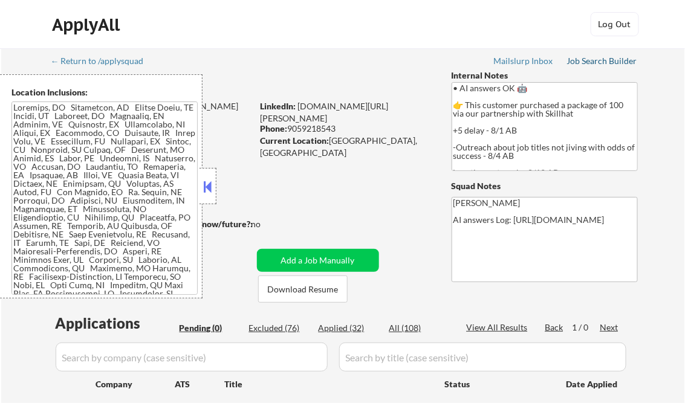
click at [583, 57] on div "Job Search Builder" at bounding box center [602, 61] width 71 height 8
click at [205, 179] on button at bounding box center [207, 187] width 13 height 18
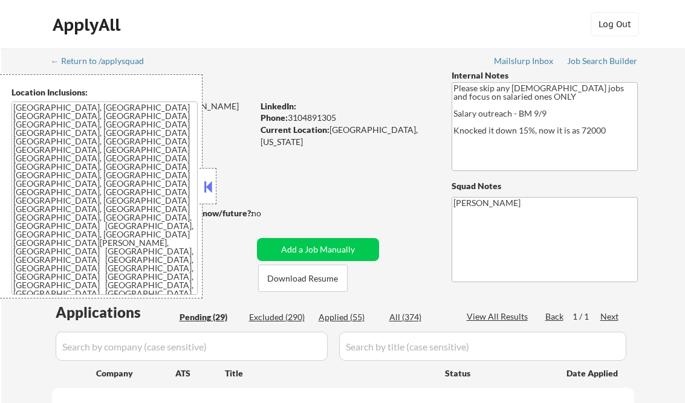
select select ""pending""
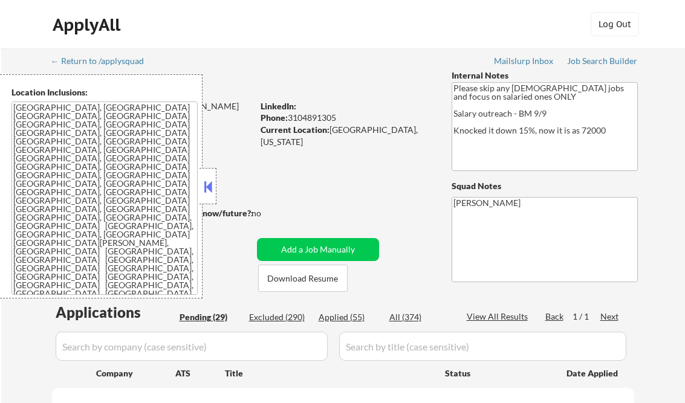
select select ""pending""
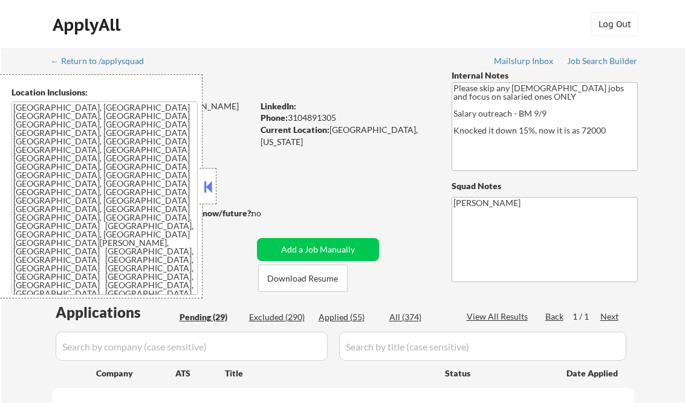
select select ""pending""
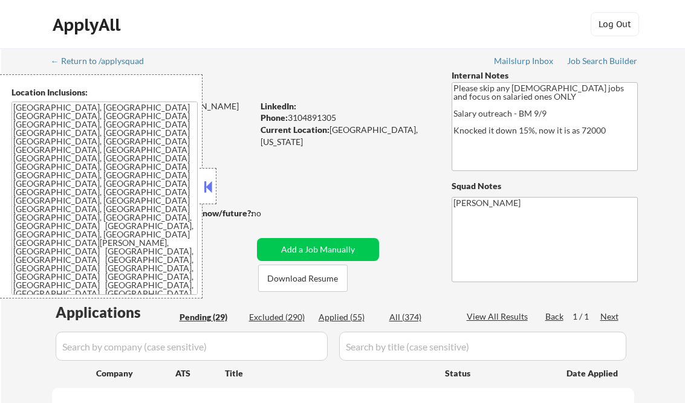
select select ""pending""
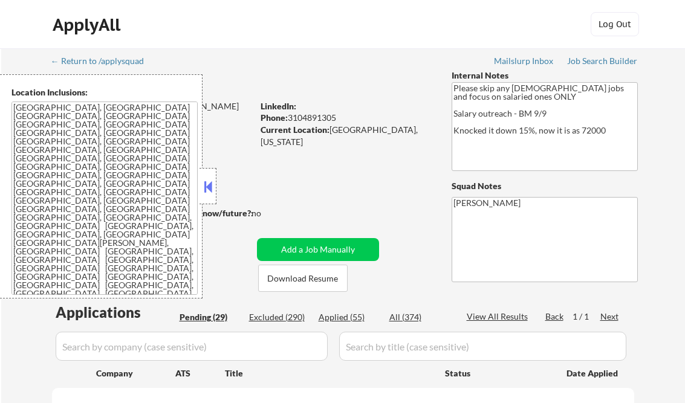
select select ""pending""
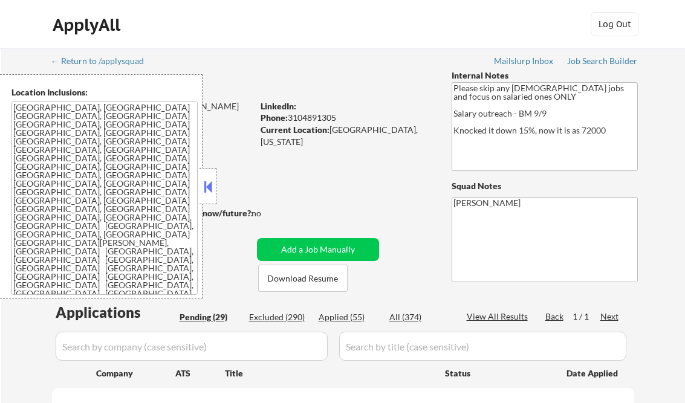
select select ""pending""
click at [208, 184] on button at bounding box center [207, 187] width 13 height 18
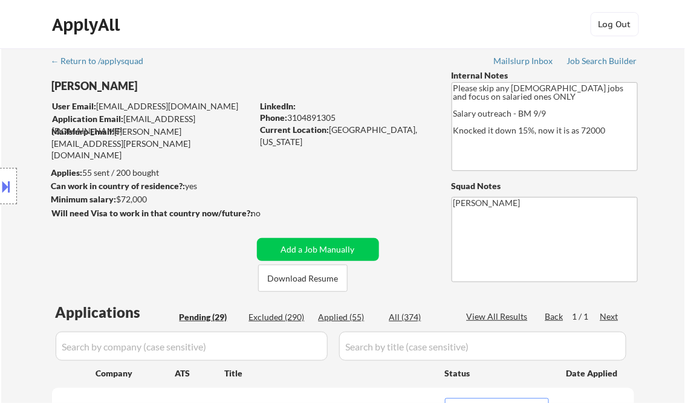
click at [604, 65] on div "Job Search Builder" at bounding box center [602, 61] width 71 height 8
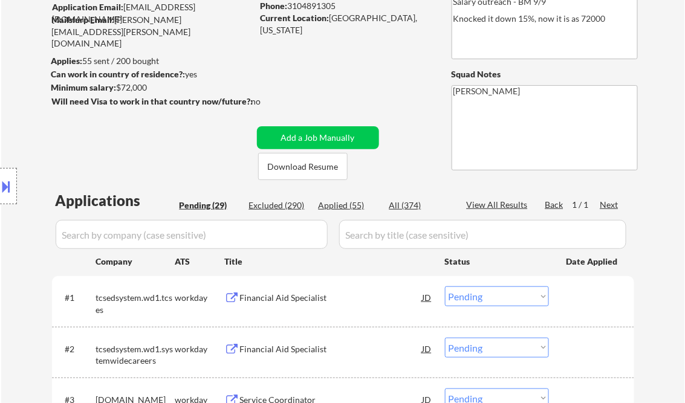
scroll to position [193, 0]
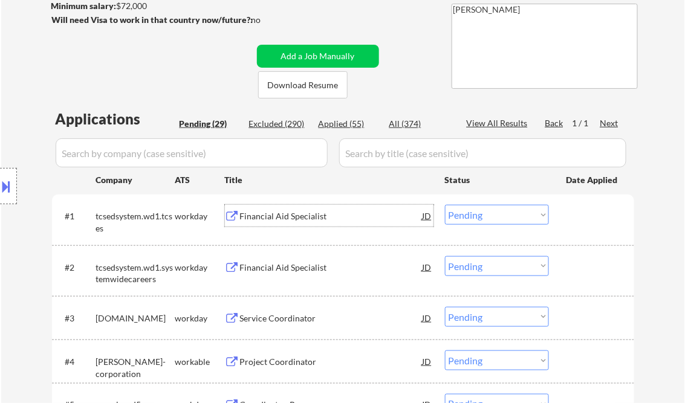
click at [269, 219] on div "Financial Aid Specialist" at bounding box center [331, 216] width 182 height 12
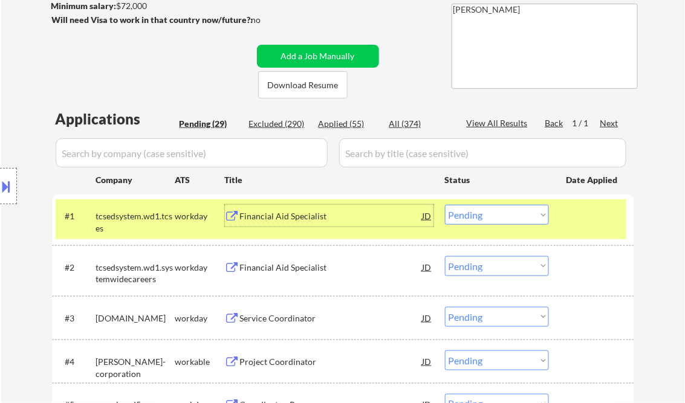
click at [504, 221] on select "Choose an option... Pending Applied Excluded (Questions) Excluded (Expired) Exc…" at bounding box center [497, 215] width 104 height 20
click at [445, 205] on select "Choose an option... Pending Applied Excluded (Questions) Excluded (Expired) Exc…" at bounding box center [497, 215] width 104 height 20
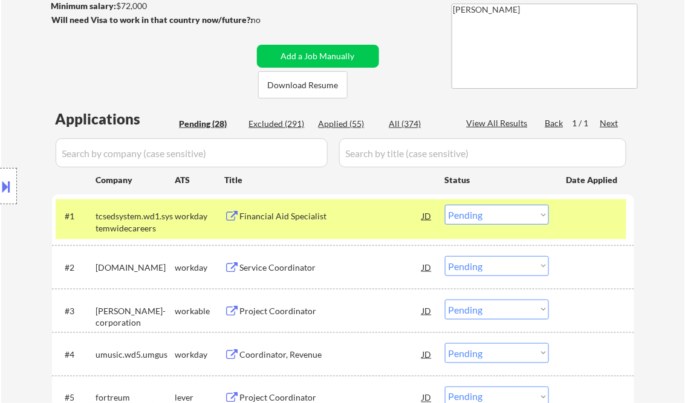
click at [269, 216] on div "Financial Aid Specialist" at bounding box center [331, 216] width 182 height 12
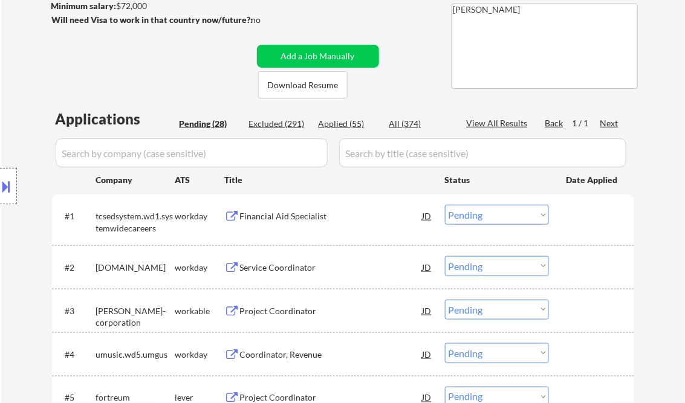
click at [291, 217] on div "Financial Aid Specialist" at bounding box center [331, 216] width 182 height 12
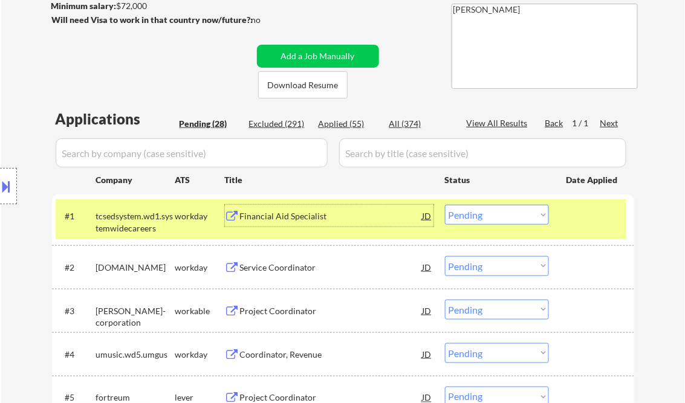
click at [294, 219] on div "Financial Aid Specialist" at bounding box center [331, 216] width 182 height 12
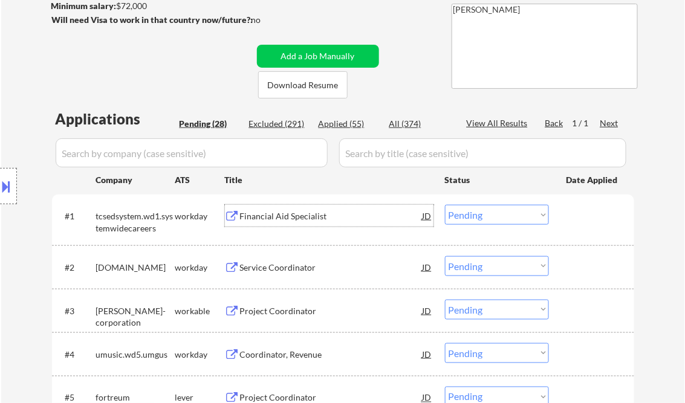
drag, startPoint x: 484, startPoint y: 211, endPoint x: 501, endPoint y: 226, distance: 23.1
click at [484, 211] on select "Choose an option... Pending Applied Excluded (Questions) Excluded (Expired) Exc…" at bounding box center [497, 215] width 104 height 20
click at [445, 205] on select "Choose an option... Pending Applied Excluded (Questions) Excluded (Expired) Exc…" at bounding box center [497, 215] width 104 height 20
click at [286, 272] on div "Service Coordinator" at bounding box center [331, 268] width 182 height 12
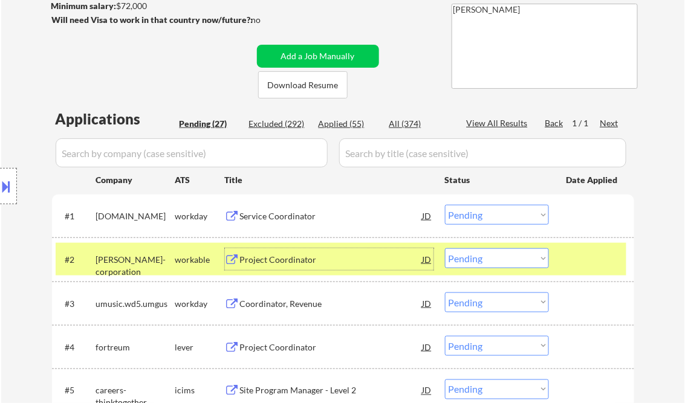
click at [472, 208] on select "Choose an option... Pending Applied Excluded (Questions) Excluded (Expired) Exc…" at bounding box center [497, 215] width 104 height 20
click at [445, 205] on select "Choose an option... Pending Applied Excluded (Questions) Excluded (Expired) Exc…" at bounding box center [497, 215] width 104 height 20
click at [303, 262] on div "Project Coordinator" at bounding box center [331, 260] width 182 height 12
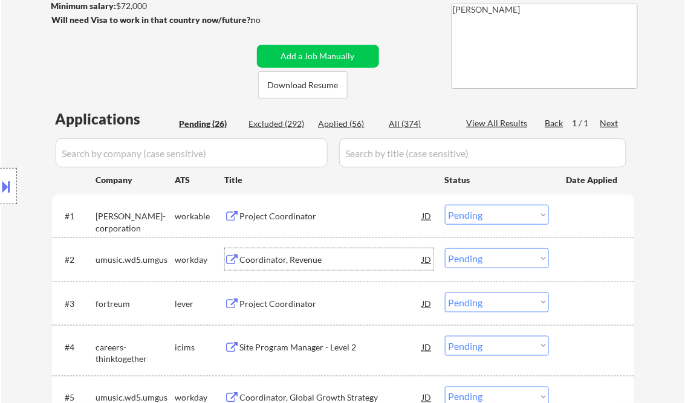
click at [492, 214] on select "Choose an option... Pending Applied Excluded (Questions) Excluded (Expired) Exc…" at bounding box center [497, 215] width 104 height 20
click at [445, 205] on select "Choose an option... Pending Applied Excluded (Questions) Excluded (Expired) Exc…" at bounding box center [497, 215] width 104 height 20
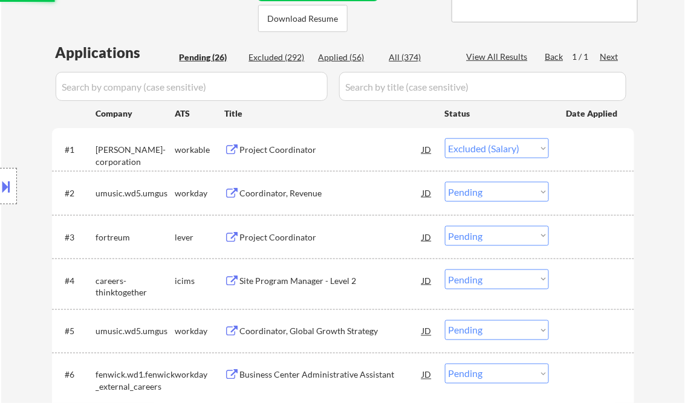
scroll to position [290, 0]
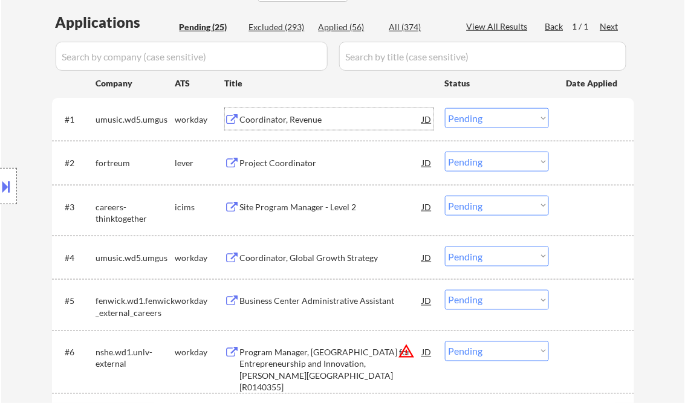
click at [268, 120] on div "Coordinator, Revenue" at bounding box center [331, 120] width 182 height 12
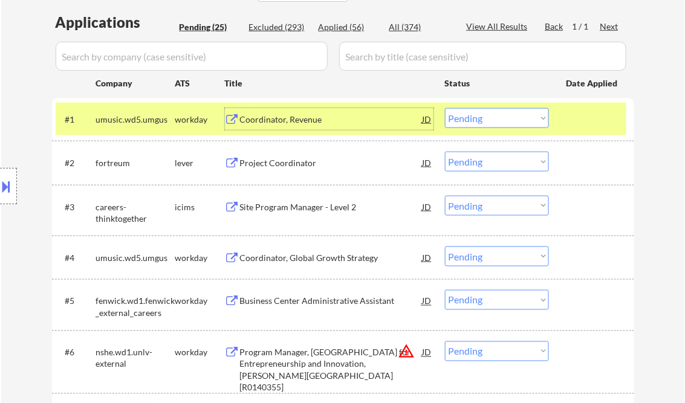
click at [476, 120] on select "Choose an option... Pending Applied Excluded (Questions) Excluded (Expired) Exc…" at bounding box center [497, 118] width 104 height 20
click at [445, 108] on select "Choose an option... Pending Applied Excluded (Questions) Excluded (Expired) Exc…" at bounding box center [497, 118] width 104 height 20
click at [281, 160] on div "Project Coordinator" at bounding box center [331, 163] width 182 height 12
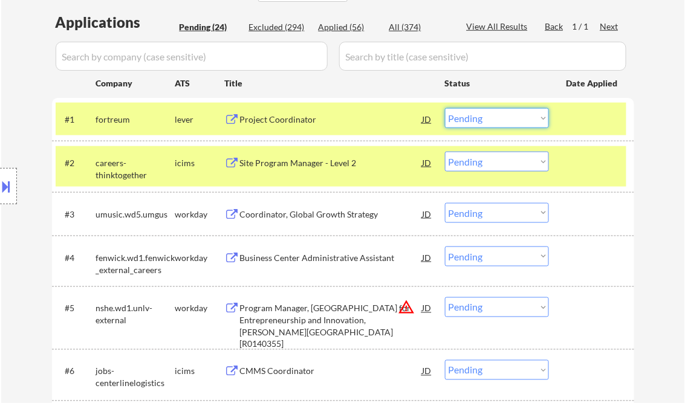
drag, startPoint x: 494, startPoint y: 122, endPoint x: 498, endPoint y: 127, distance: 6.5
click at [494, 122] on select "Choose an option... Pending Applied Excluded (Questions) Excluded (Expired) Exc…" at bounding box center [497, 118] width 104 height 20
click at [445, 108] on select "Choose an option... Pending Applied Excluded (Questions) Excluded (Expired) Exc…" at bounding box center [497, 118] width 104 height 20
click at [305, 166] on div "Site Program Manager - Level 2" at bounding box center [331, 163] width 182 height 12
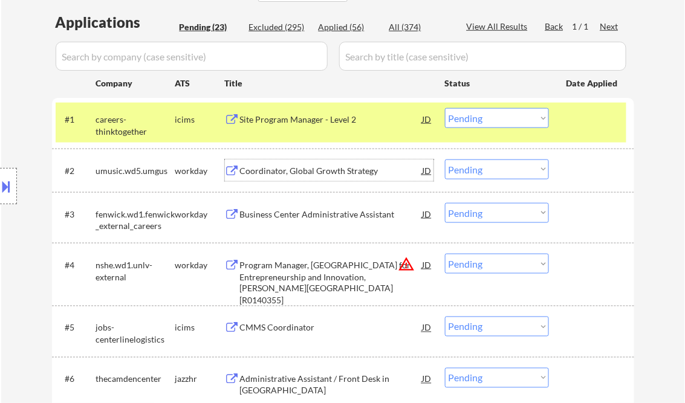
drag, startPoint x: 493, startPoint y: 120, endPoint x: 497, endPoint y: 126, distance: 7.6
click at [493, 120] on select "Choose an option... Pending Applied Excluded (Questions) Excluded (Expired) Exc…" at bounding box center [497, 118] width 104 height 20
click at [445, 108] on select "Choose an option... Pending Applied Excluded (Questions) Excluded (Expired) Exc…" at bounding box center [497, 118] width 104 height 20
click at [251, 171] on div "Coordinator, Global Growth Strategy" at bounding box center [331, 171] width 182 height 12
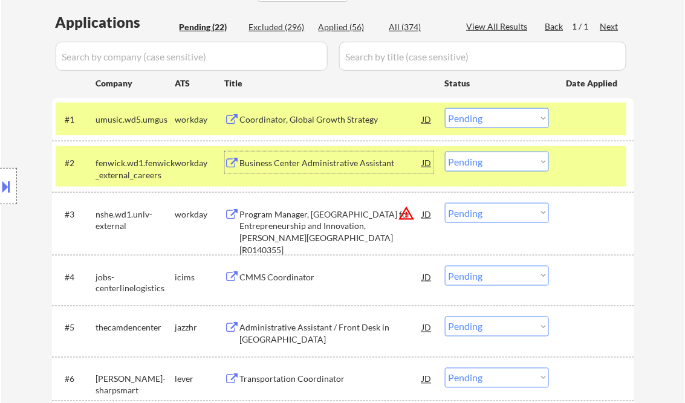
click at [497, 121] on select "Choose an option... Pending Applied Excluded (Questions) Excluded (Expired) Exc…" at bounding box center [497, 118] width 104 height 20
click at [445, 108] on select "Choose an option... Pending Applied Excluded (Questions) Excluded (Expired) Exc…" at bounding box center [497, 118] width 104 height 20
click at [311, 155] on div "Business Center Administrative Assistant" at bounding box center [331, 163] width 182 height 22
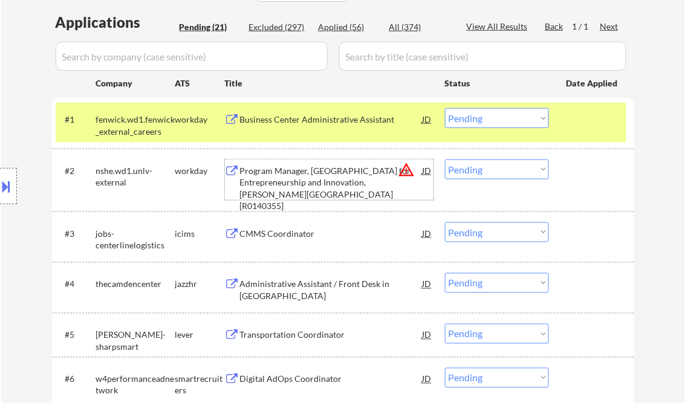
click at [593, 176] on div at bounding box center [592, 170] width 53 height 22
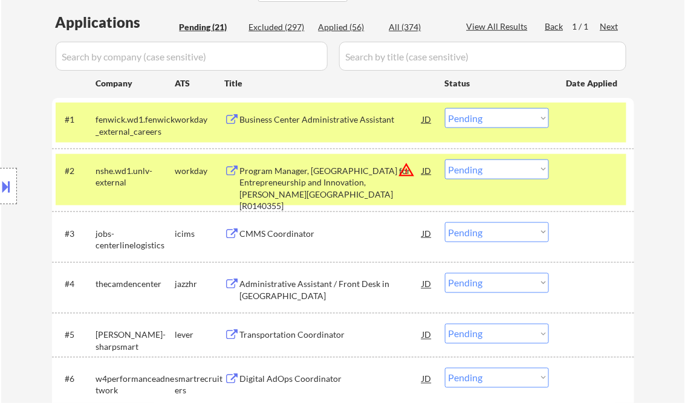
click at [603, 161] on div at bounding box center [592, 170] width 53 height 22
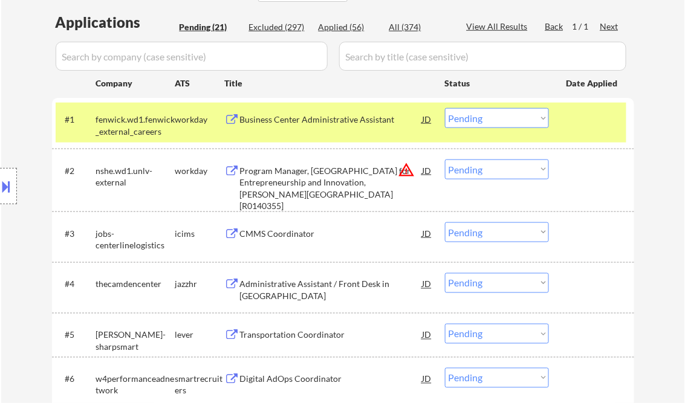
click at [605, 127] on div at bounding box center [592, 119] width 53 height 22
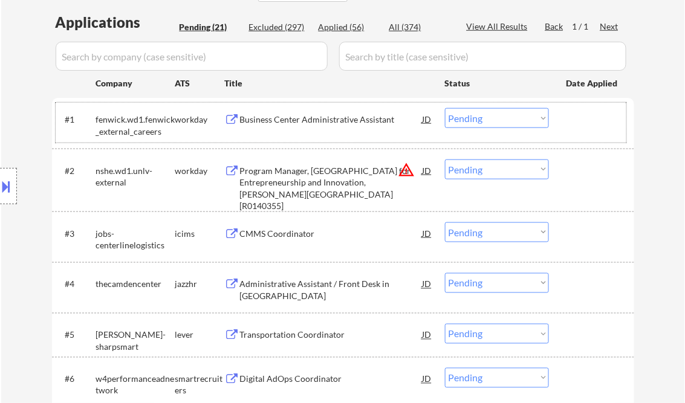
click at [8, 190] on button at bounding box center [6, 186] width 13 height 20
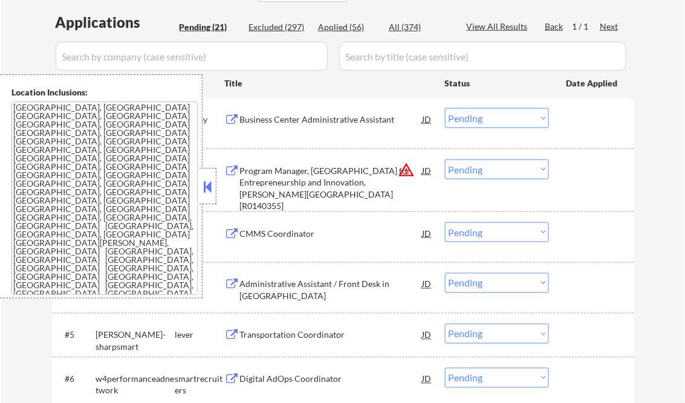
click at [210, 187] on button at bounding box center [207, 187] width 13 height 18
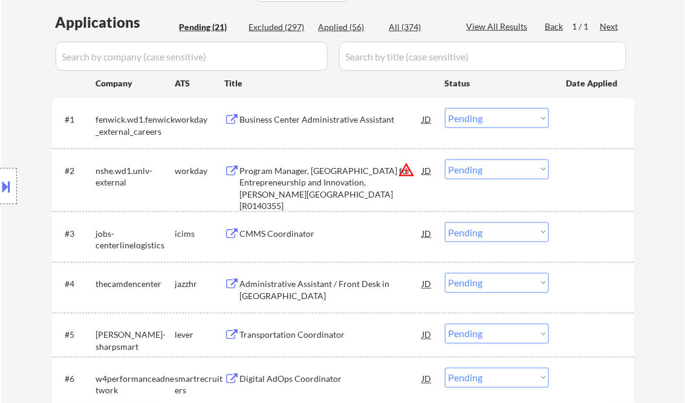
drag, startPoint x: 5, startPoint y: 186, endPoint x: 30, endPoint y: 187, distance: 24.8
click at [5, 185] on button at bounding box center [6, 186] width 13 height 20
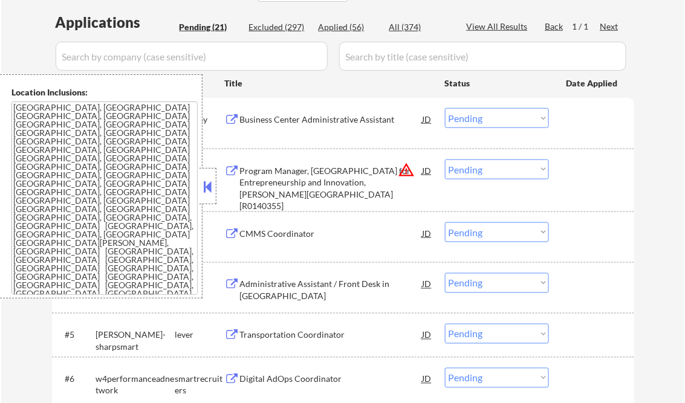
click at [213, 187] on button at bounding box center [207, 187] width 13 height 18
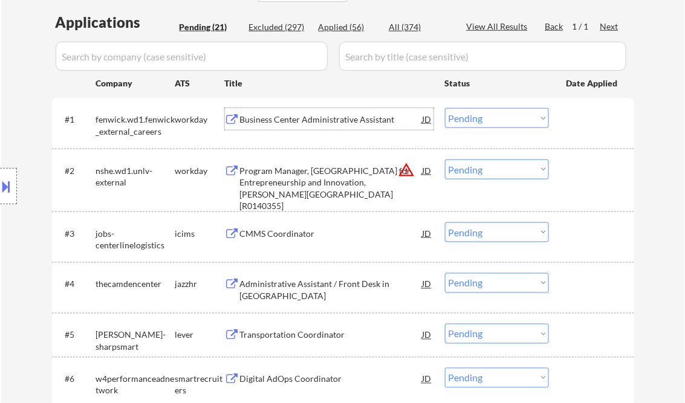
click at [289, 120] on div "Business Center Administrative Assistant" at bounding box center [331, 120] width 182 height 12
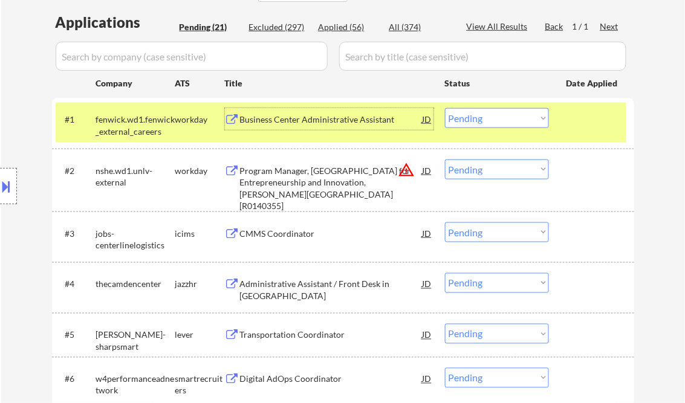
click at [478, 126] on select "Choose an option... Pending Applied Excluded (Questions) Excluded (Expired) Exc…" at bounding box center [497, 118] width 104 height 20
click at [445, 108] on select "Choose an option... Pending Applied Excluded (Questions) Excluded (Expired) Exc…" at bounding box center [497, 118] width 104 height 20
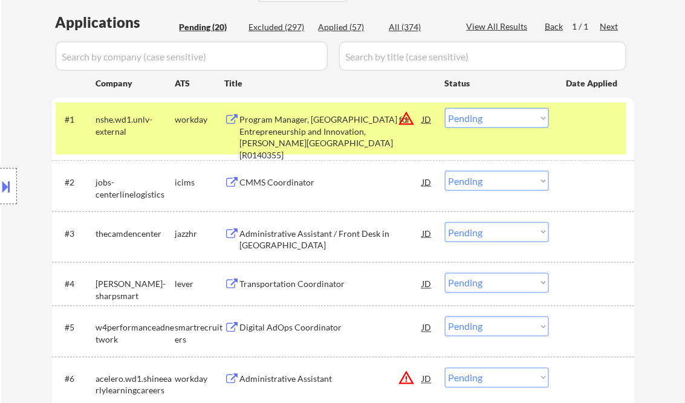
click at [297, 129] on div "Program Manager, Troesh Center for Entrepreneurship and Innovation, Lee Busines…" at bounding box center [331, 137] width 182 height 47
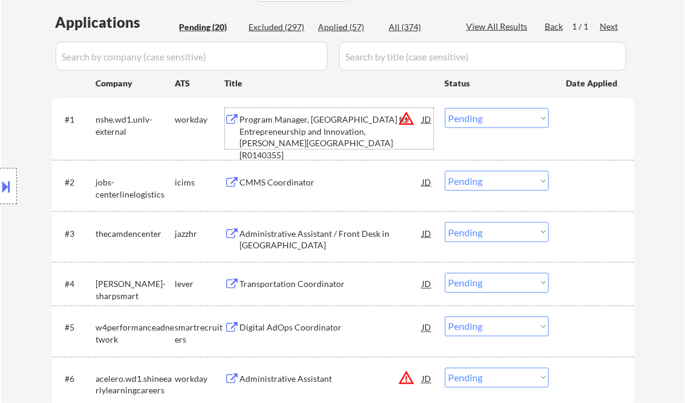
drag, startPoint x: 470, startPoint y: 115, endPoint x: 491, endPoint y: 129, distance: 25.3
click at [471, 115] on select "Choose an option... Pending Applied Excluded (Questions) Excluded (Expired) Exc…" at bounding box center [497, 118] width 104 height 20
click at [445, 108] on select "Choose an option... Pending Applied Excluded (Questions) Excluded (Expired) Exc…" at bounding box center [497, 118] width 104 height 20
click at [300, 186] on div "CMMS Coordinator" at bounding box center [331, 182] width 182 height 12
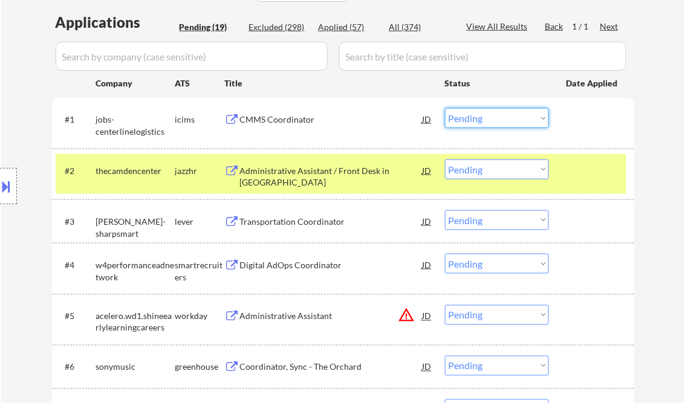
drag, startPoint x: 497, startPoint y: 119, endPoint x: 501, endPoint y: 128, distance: 9.8
click at [497, 118] on select "Choose an option... Pending Applied Excluded (Questions) Excluded (Expired) Exc…" at bounding box center [497, 118] width 104 height 20
click at [445, 108] on select "Choose an option... Pending Applied Excluded (Questions) Excluded (Expired) Exc…" at bounding box center [497, 118] width 104 height 20
click at [347, 175] on div "Administrative Assistant / Front Desk in Los Angeles" at bounding box center [331, 177] width 182 height 24
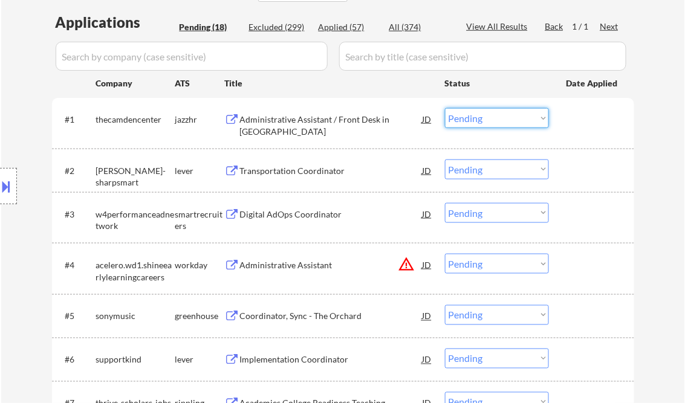
click at [472, 122] on select "Choose an option... Pending Applied Excluded (Questions) Excluded (Expired) Exc…" at bounding box center [497, 118] width 104 height 20
click at [445, 108] on select "Choose an option... Pending Applied Excluded (Questions) Excluded (Expired) Exc…" at bounding box center [497, 118] width 104 height 20
click at [289, 171] on div "Transportation Coordinator" at bounding box center [331, 171] width 182 height 12
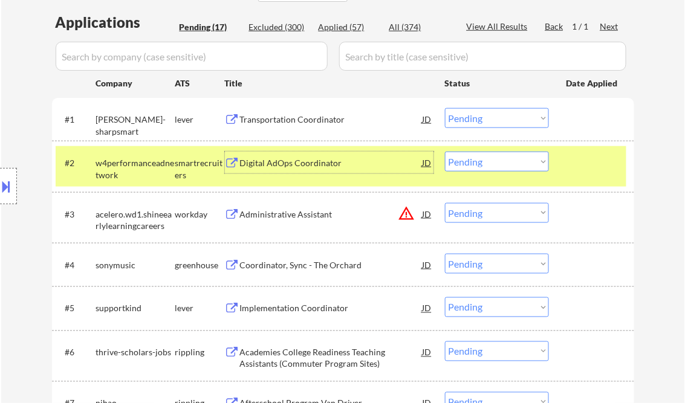
click at [486, 123] on select "Choose an option... Pending Applied Excluded (Questions) Excluded (Expired) Exc…" at bounding box center [497, 118] width 104 height 20
click at [445, 108] on select "Choose an option... Pending Applied Excluded (Questions) Excluded (Expired) Exc…" at bounding box center [497, 118] width 104 height 20
click at [307, 156] on div "Digital AdOps Coordinator" at bounding box center [331, 163] width 182 height 22
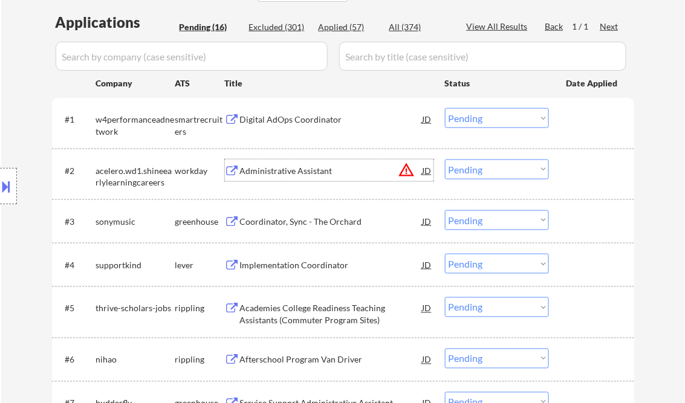
click at [485, 120] on select "Choose an option... Pending Applied Excluded (Questions) Excluded (Expired) Exc…" at bounding box center [497, 118] width 104 height 20
click at [445, 108] on select "Choose an option... Pending Applied Excluded (Questions) Excluded (Expired) Exc…" at bounding box center [497, 118] width 104 height 20
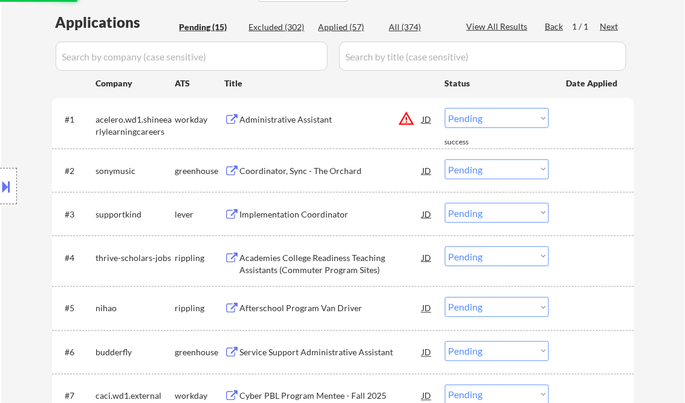
click at [300, 127] on div "Administrative Assistant" at bounding box center [331, 119] width 182 height 22
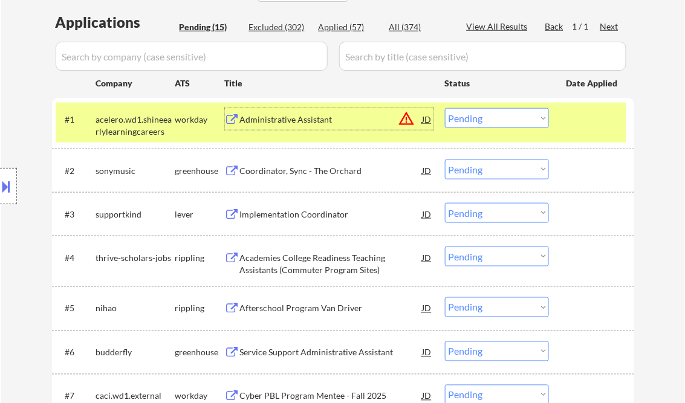
drag, startPoint x: 474, startPoint y: 122, endPoint x: 477, endPoint y: 127, distance: 6.5
click at [474, 122] on select "Choose an option... Pending Applied Excluded (Questions) Excluded (Expired) Exc…" at bounding box center [497, 118] width 104 height 20
click at [445, 108] on select "Choose an option... Pending Applied Excluded (Questions) Excluded (Expired) Exc…" at bounding box center [497, 118] width 104 height 20
click at [317, 168] on div "Coordinator, Sync - The Orchard" at bounding box center [331, 171] width 182 height 12
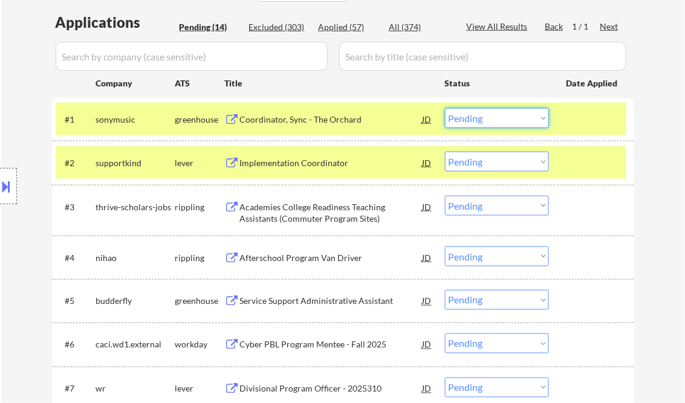
click at [486, 121] on select "Choose an option... Pending Applied Excluded (Questions) Excluded (Expired) Exc…" at bounding box center [497, 118] width 104 height 20
click at [445, 108] on select "Choose an option... Pending Applied Excluded (Questions) Excluded (Expired) Exc…" at bounding box center [497, 118] width 104 height 20
click at [300, 166] on div "Implementation Coordinator" at bounding box center [331, 163] width 182 height 12
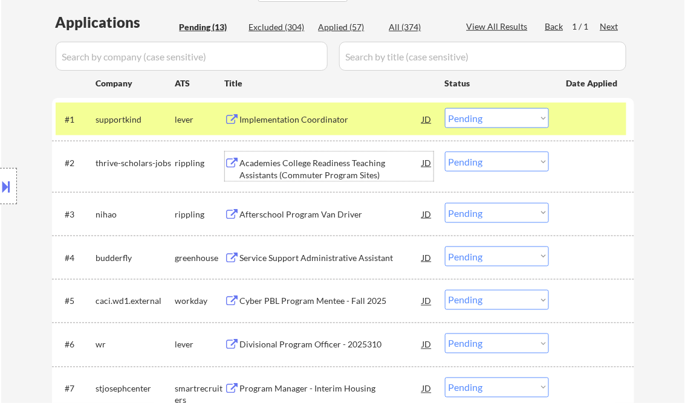
click at [474, 124] on select "Choose an option... Pending Applied Excluded (Questions) Excluded (Expired) Exc…" at bounding box center [497, 118] width 104 height 20
click at [445, 108] on select "Choose an option... Pending Applied Excluded (Questions) Excluded (Expired) Exc…" at bounding box center [497, 118] width 104 height 20
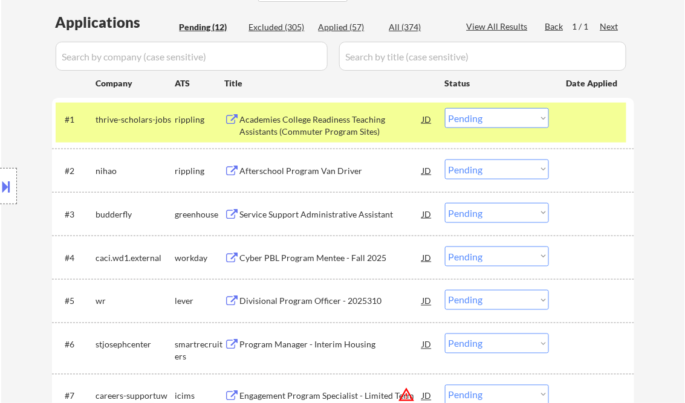
click at [304, 123] on div "Academies College Readiness Teaching Assistants (Commuter Program Sites)" at bounding box center [331, 126] width 182 height 24
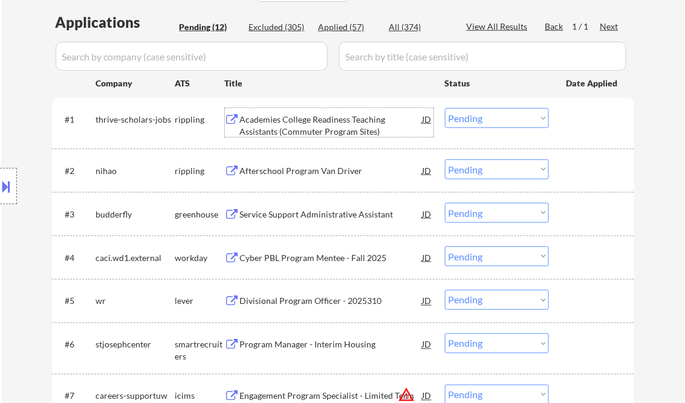
drag, startPoint x: 482, startPoint y: 119, endPoint x: 491, endPoint y: 126, distance: 10.8
click at [482, 119] on select "Choose an option... Pending Applied Excluded (Questions) Excluded (Expired) Exc…" at bounding box center [497, 118] width 104 height 20
click at [445, 108] on select "Choose an option... Pending Applied Excluded (Questions) Excluded (Expired) Exc…" at bounding box center [497, 118] width 104 height 20
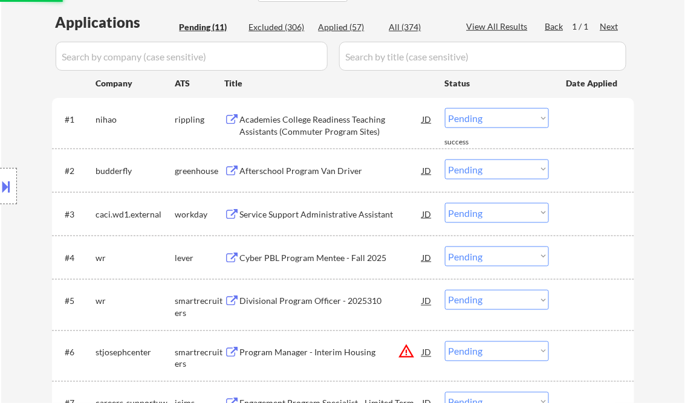
click at [309, 174] on div "Afterschool Program Van Driver" at bounding box center [331, 171] width 182 height 12
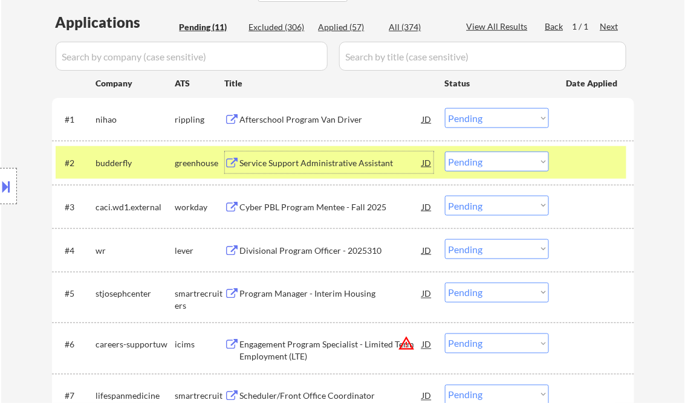
click at [318, 115] on div "Afterschool Program Van Driver" at bounding box center [331, 120] width 182 height 12
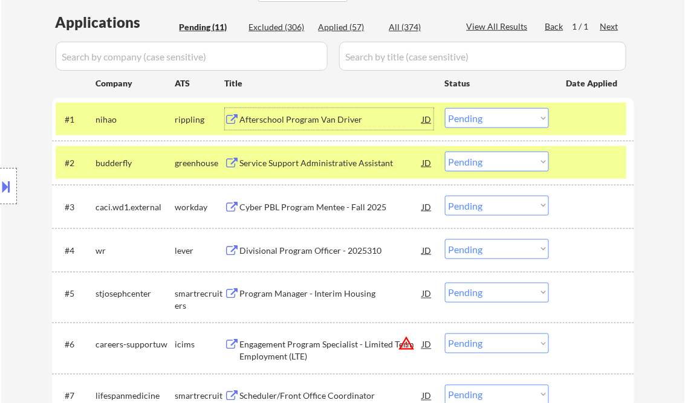
click at [309, 116] on div "Afterschool Program Van Driver" at bounding box center [331, 120] width 182 height 12
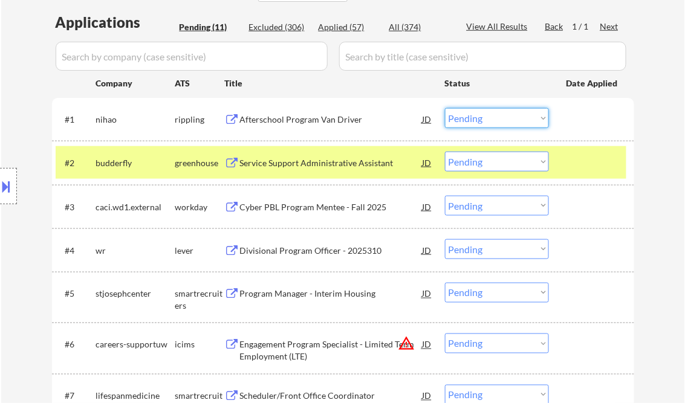
drag, startPoint x: 502, startPoint y: 116, endPoint x: 507, endPoint y: 129, distance: 13.8
click at [502, 116] on select "Choose an option... Pending Applied Excluded (Questions) Excluded (Expired) Exc…" at bounding box center [497, 118] width 104 height 20
click at [445, 108] on select "Choose an option... Pending Applied Excluded (Questions) Excluded (Expired) Exc…" at bounding box center [497, 118] width 104 height 20
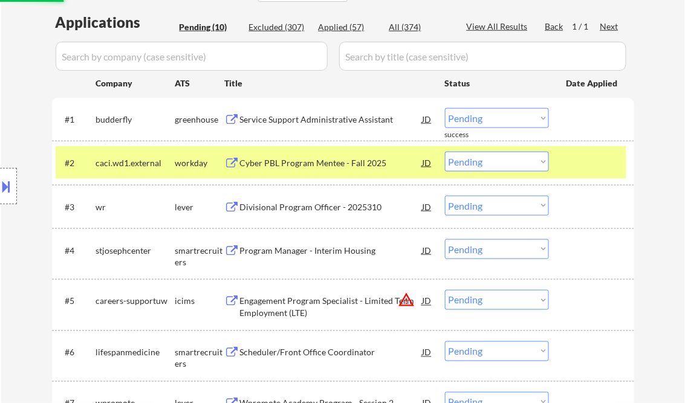
click at [294, 114] on div "Service Support Administrative Assistant" at bounding box center [331, 120] width 182 height 12
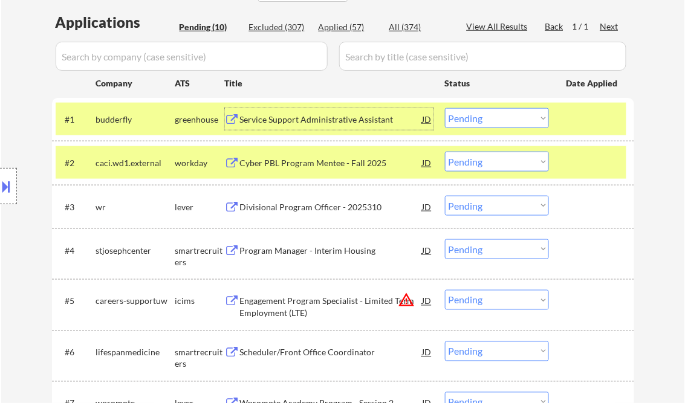
drag, startPoint x: 494, startPoint y: 111, endPoint x: 499, endPoint y: 117, distance: 7.3
click at [495, 111] on select "Choose an option... Pending Applied Excluded (Questions) Excluded (Expired) Exc…" at bounding box center [497, 118] width 104 height 20
click at [445, 108] on select "Choose an option... Pending Applied Excluded (Questions) Excluded (Expired) Exc…" at bounding box center [497, 118] width 104 height 20
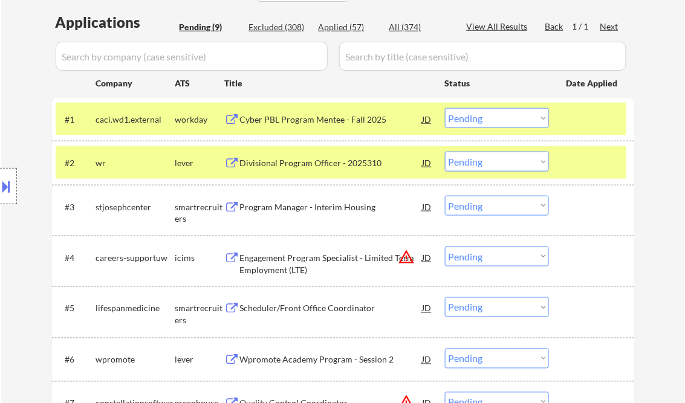
click at [310, 129] on div "Cyber PBL Program Mentee - Fall 2025" at bounding box center [331, 119] width 182 height 22
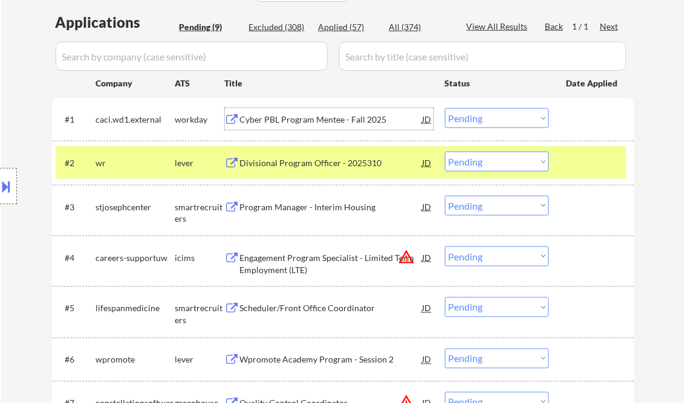
click at [481, 126] on select "Choose an option... Pending Applied Excluded (Questions) Excluded (Expired) Exc…" at bounding box center [497, 118] width 104 height 20
click at [445, 108] on select "Choose an option... Pending Applied Excluded (Questions) Excluded (Expired) Exc…" at bounding box center [497, 118] width 104 height 20
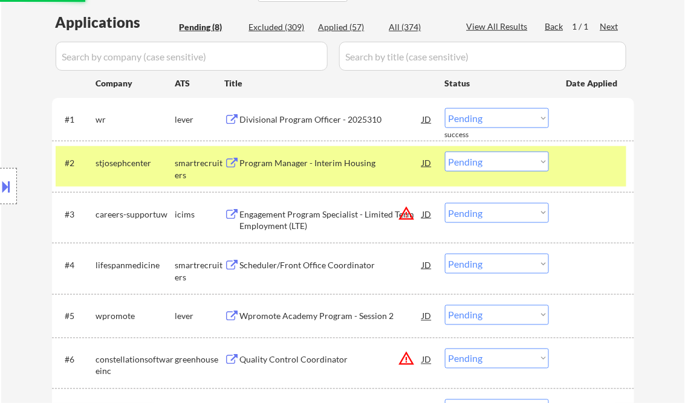
click at [333, 124] on div "Divisional Program Officer - 2025310" at bounding box center [331, 120] width 182 height 12
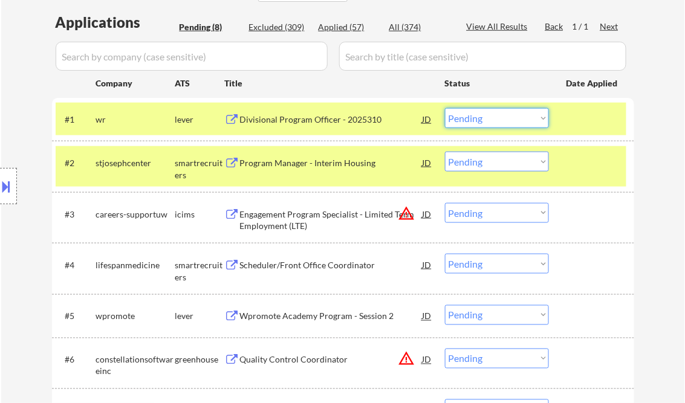
click at [501, 122] on select "Choose an option... Pending Applied Excluded (Questions) Excluded (Expired) Exc…" at bounding box center [497, 118] width 104 height 20
click at [445, 108] on select "Choose an option... Pending Applied Excluded (Questions) Excluded (Expired) Exc…" at bounding box center [497, 118] width 104 height 20
click at [327, 166] on div "Program Manager - Interim Housing" at bounding box center [331, 163] width 182 height 12
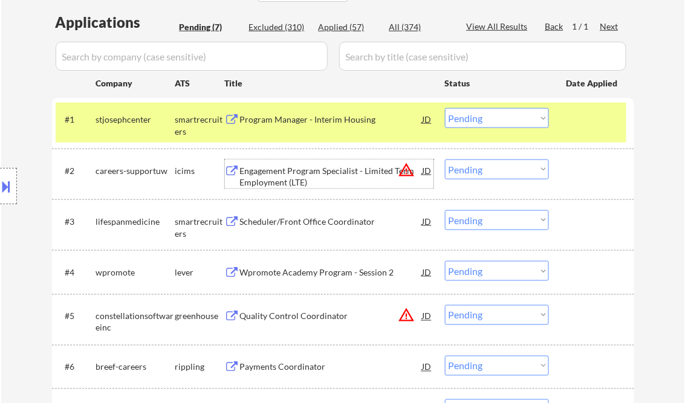
click at [478, 117] on select "Choose an option... Pending Applied Excluded (Questions) Excluded (Expired) Exc…" at bounding box center [497, 118] width 104 height 20
click at [306, 120] on div "Program Manager - Interim Housing" at bounding box center [331, 120] width 182 height 12
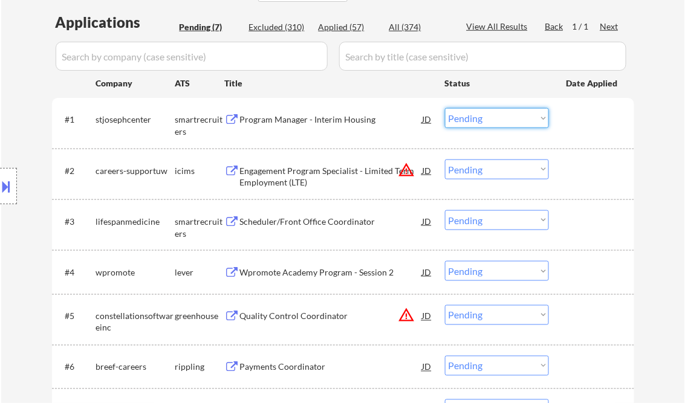
drag, startPoint x: 472, startPoint y: 115, endPoint x: 492, endPoint y: 126, distance: 22.2
click at [472, 115] on select "Choose an option... Pending Applied Excluded (Questions) Excluded (Expired) Exc…" at bounding box center [497, 118] width 104 height 20
click at [445, 108] on select "Choose an option... Pending Applied Excluded (Questions) Excluded (Expired) Exc…" at bounding box center [497, 118] width 104 height 20
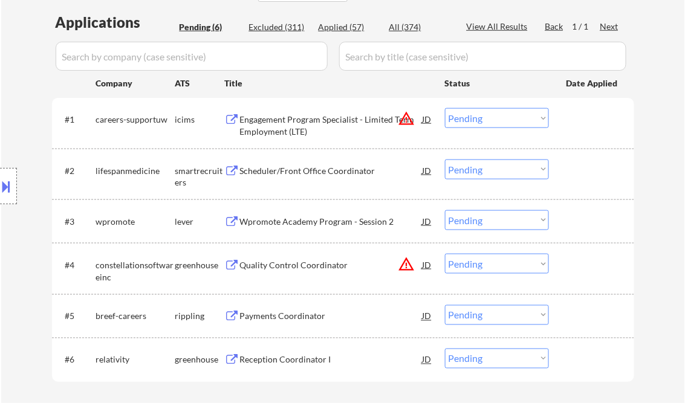
click at [333, 128] on div "Engagement Program Specialist - Limited Term Employment (LTE)" at bounding box center [331, 126] width 182 height 24
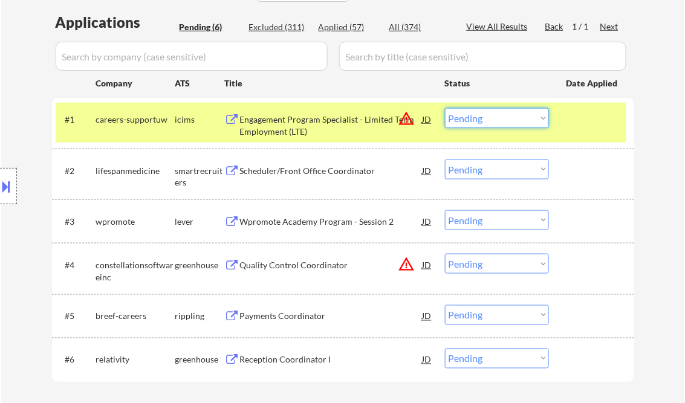
drag, startPoint x: 491, startPoint y: 118, endPoint x: 503, endPoint y: 128, distance: 15.9
click at [491, 118] on select "Choose an option... Pending Applied Excluded (Questions) Excluded (Expired) Exc…" at bounding box center [497, 118] width 104 height 20
click at [445, 108] on select "Choose an option... Pending Applied Excluded (Questions) Excluded (Expired) Exc…" at bounding box center [497, 118] width 104 height 20
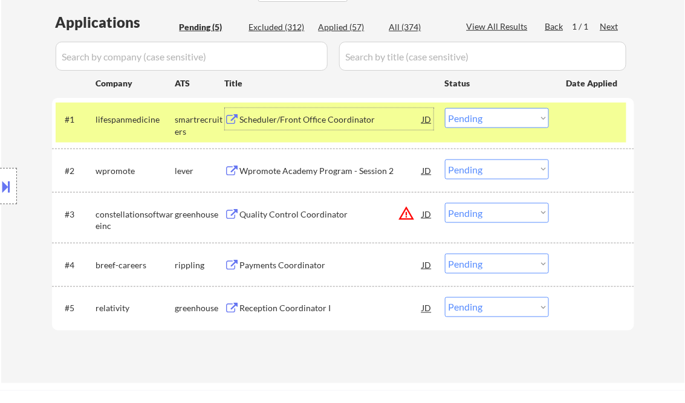
click at [311, 124] on div "Scheduler/Front Office Coordinator" at bounding box center [331, 120] width 182 height 12
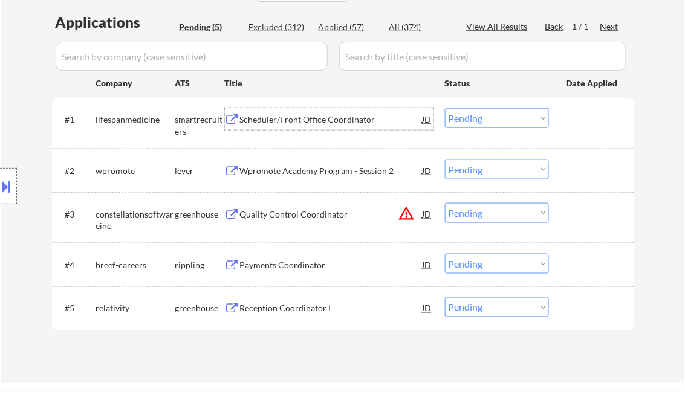
drag, startPoint x: 470, startPoint y: 118, endPoint x: 472, endPoint y: 128, distance: 9.8
click at [470, 118] on select "Choose an option... Pending Applied Excluded (Questions) Excluded (Expired) Exc…" at bounding box center [497, 118] width 104 height 20
click at [445, 108] on select "Choose an option... Pending Applied Excluded (Questions) Excluded (Expired) Exc…" at bounding box center [497, 118] width 104 height 20
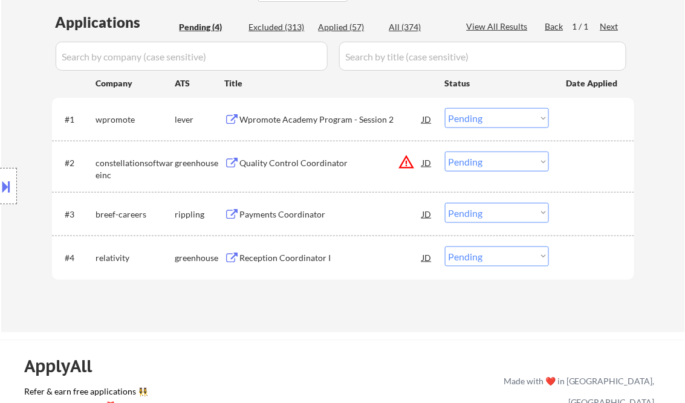
click at [330, 120] on div "Wpromote Academy Program - Session 2" at bounding box center [331, 120] width 182 height 12
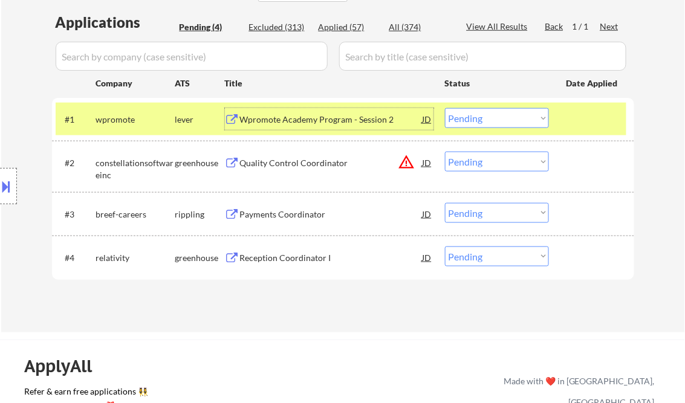
click at [486, 115] on select "Choose an option... Pending Applied Excluded (Questions) Excluded (Expired) Exc…" at bounding box center [497, 118] width 104 height 20
click at [445, 108] on select "Choose an option... Pending Applied Excluded (Questions) Excluded (Expired) Exc…" at bounding box center [497, 118] width 104 height 20
click at [311, 166] on div "Quality Control Coordinator" at bounding box center [331, 163] width 182 height 12
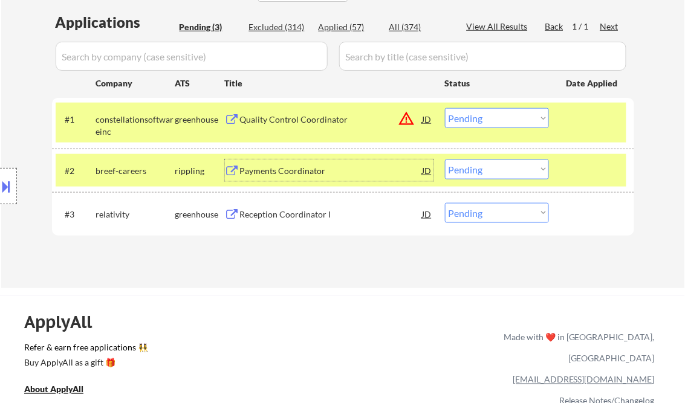
click at [308, 126] on div "Quality Control Coordinator" at bounding box center [331, 119] width 182 height 22
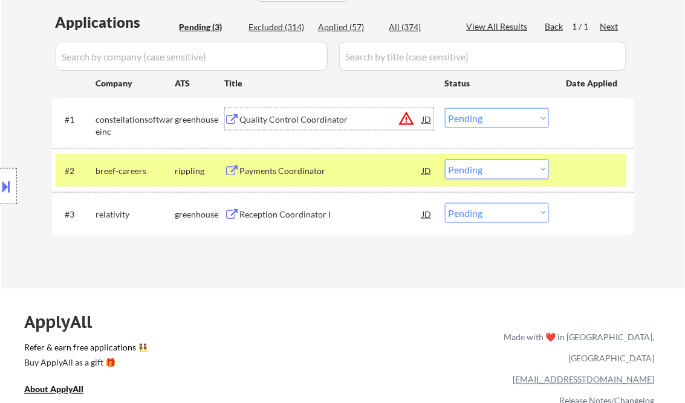
drag, startPoint x: 474, startPoint y: 115, endPoint x: 487, endPoint y: 129, distance: 18.8
click at [474, 115] on select "Choose an option... Pending Applied Excluded (Questions) Excluded (Expired) Exc…" at bounding box center [497, 118] width 104 height 20
click at [445, 108] on select "Choose an option... Pending Applied Excluded (Questions) Excluded (Expired) Exc…" at bounding box center [497, 118] width 104 height 20
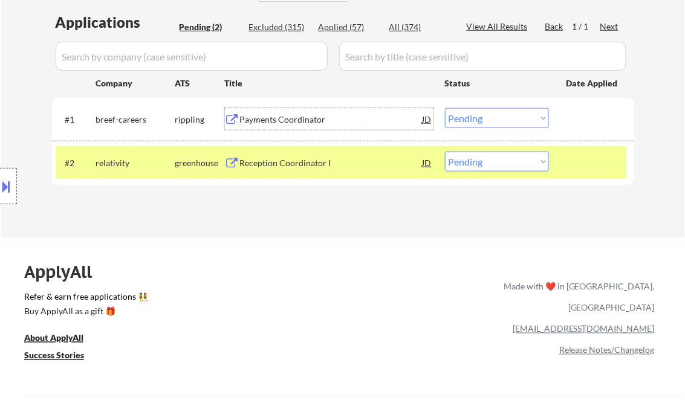
click at [298, 123] on div "Payments Coordinator" at bounding box center [331, 120] width 182 height 12
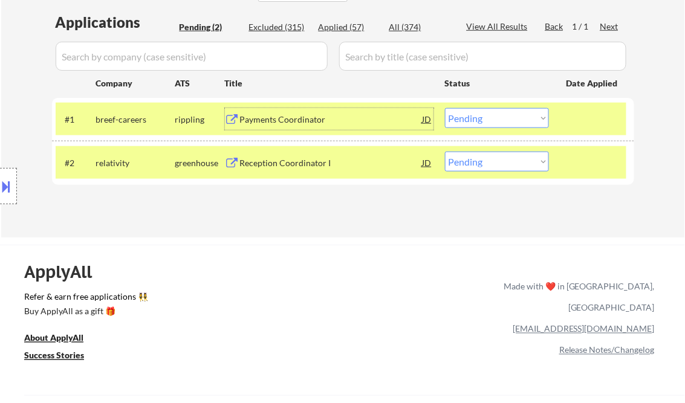
click at [507, 117] on select "Choose an option... Pending Applied Excluded (Questions) Excluded (Expired) Exc…" at bounding box center [497, 118] width 104 height 20
click at [445, 108] on select "Choose an option... Pending Applied Excluded (Questions) Excluded (Expired) Exc…" at bounding box center [497, 118] width 104 height 20
click at [303, 163] on div "Reception Coordinator I" at bounding box center [331, 163] width 182 height 12
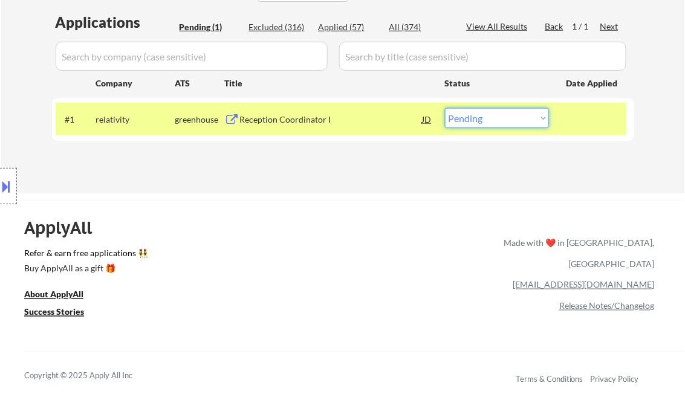
click at [482, 126] on select "Choose an option... Pending Applied Excluded (Questions) Excluded (Expired) Exc…" at bounding box center [497, 118] width 104 height 20
select select ""excluded__salary_""
click at [445, 108] on select "Choose an option... Pending Applied Excluded (Questions) Excluded (Expired) Exc…" at bounding box center [497, 118] width 104 height 20
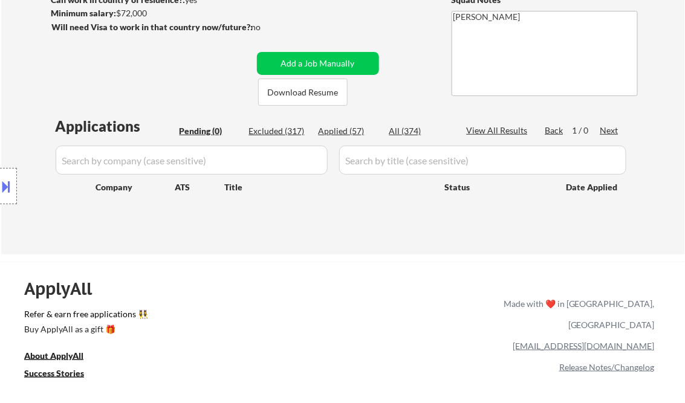
scroll to position [145, 0]
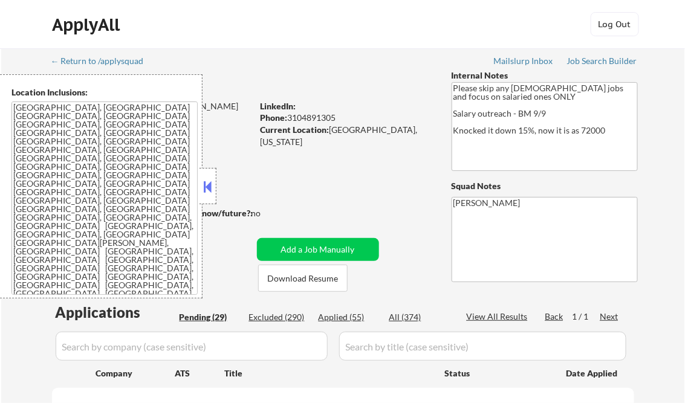
click at [204, 179] on button at bounding box center [207, 187] width 13 height 18
select select ""pending""
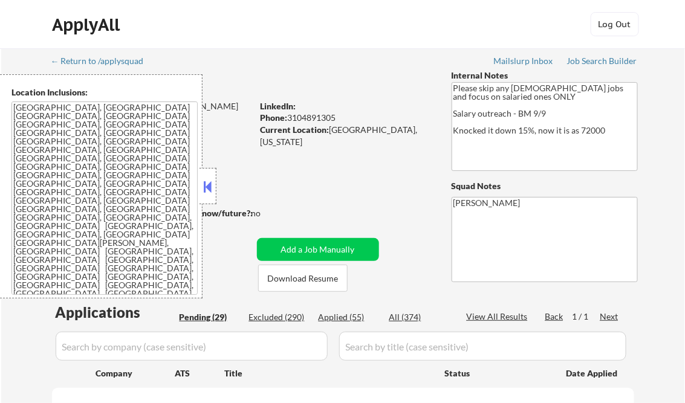
select select ""pending""
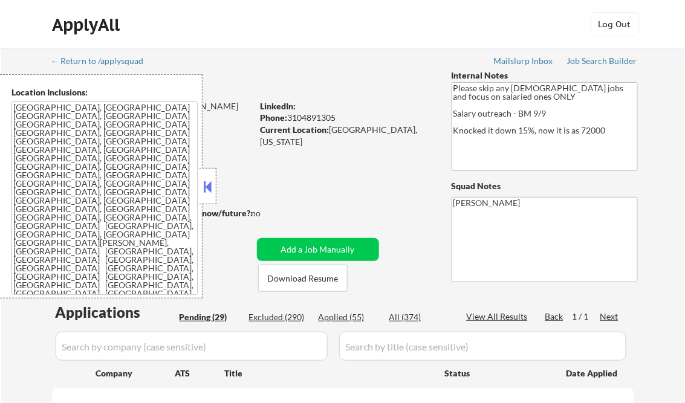
select select ""pending""
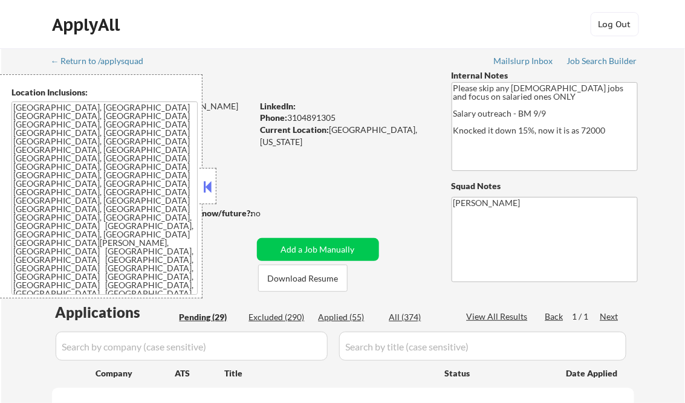
select select ""pending""
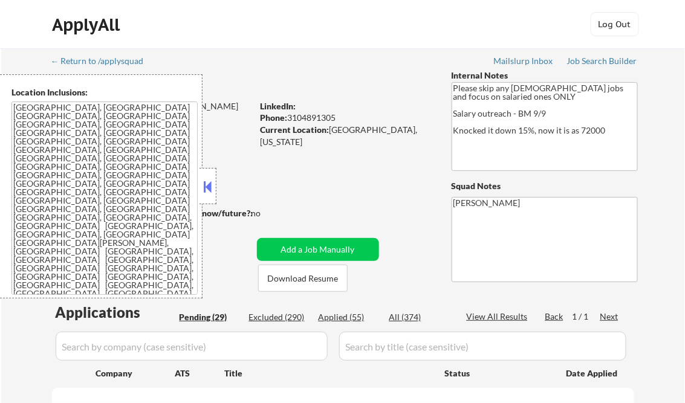
select select ""pending""
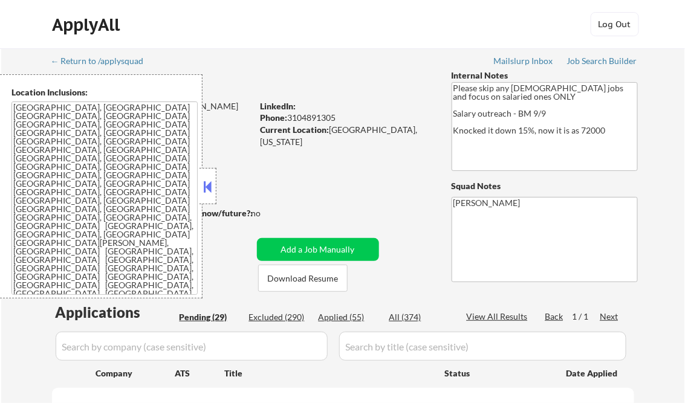
select select ""pending""
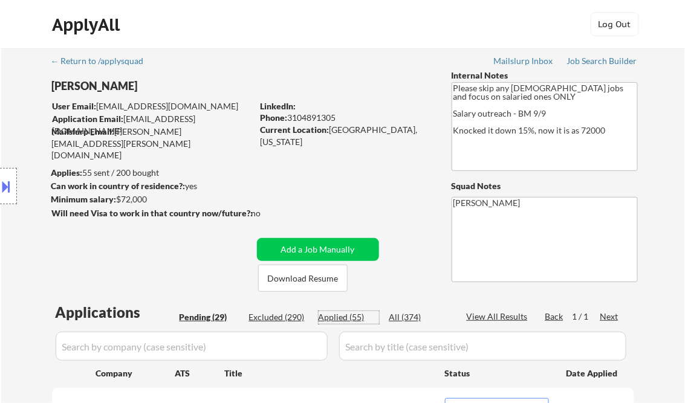
click at [355, 318] on div "Applied (55)" at bounding box center [348, 317] width 60 height 12
select select ""applied""
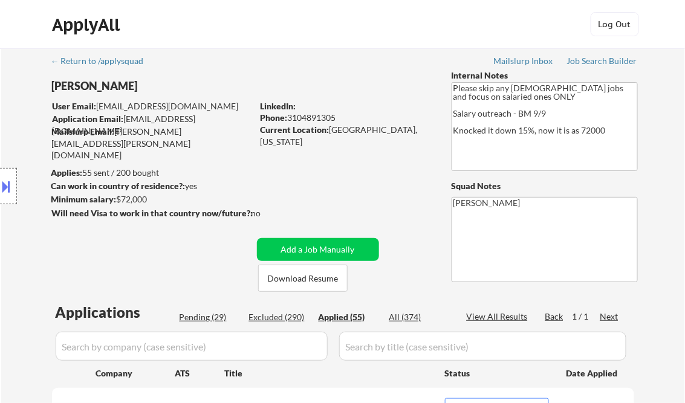
select select ""applied""
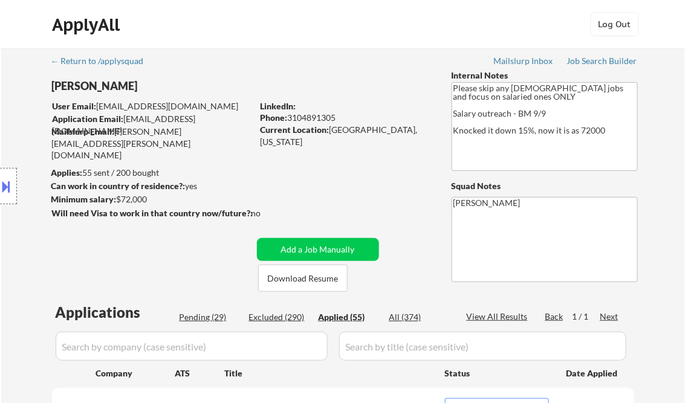
select select ""applied""
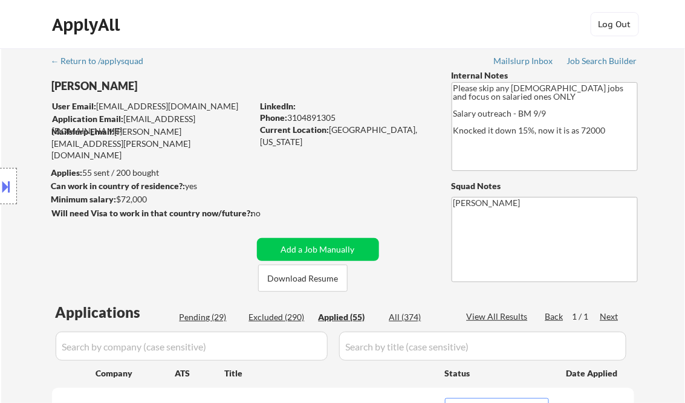
select select ""applied""
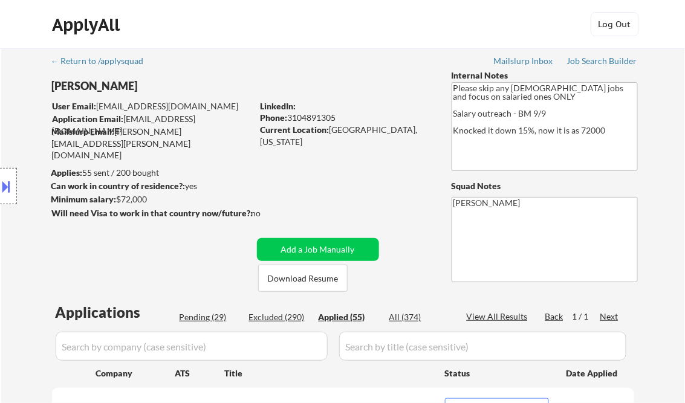
select select ""applied""
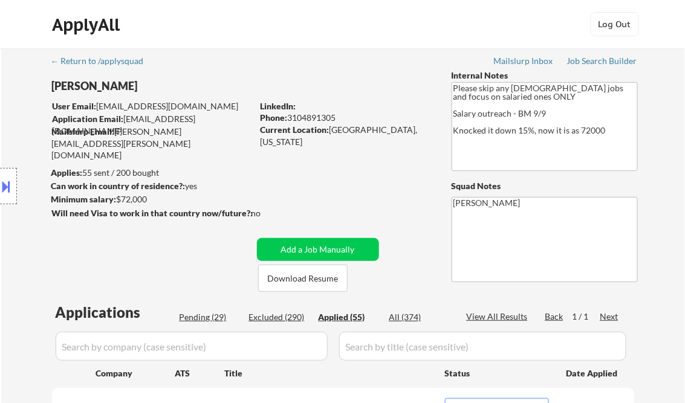
select select ""applied""
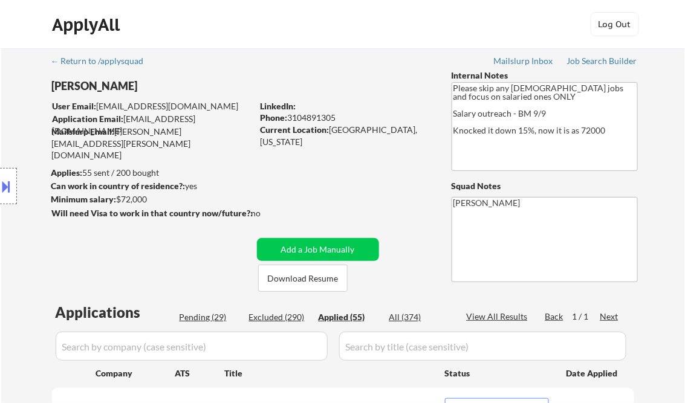
select select ""applied""
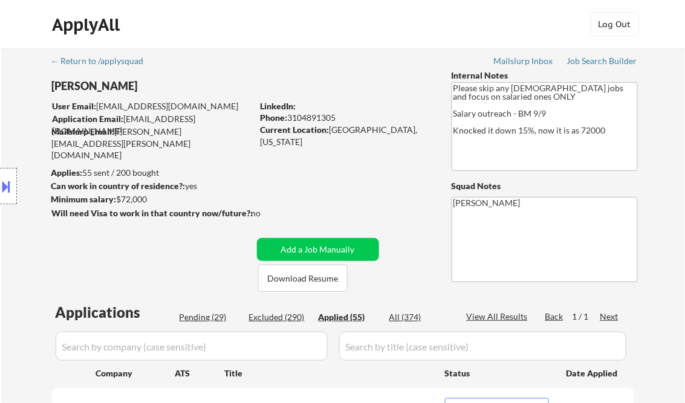
select select ""applied""
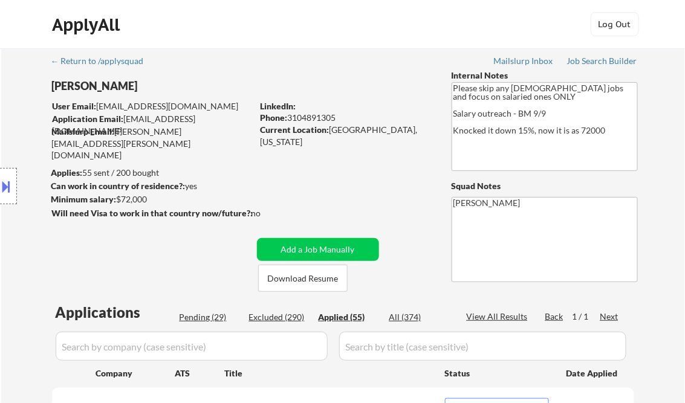
select select ""applied""
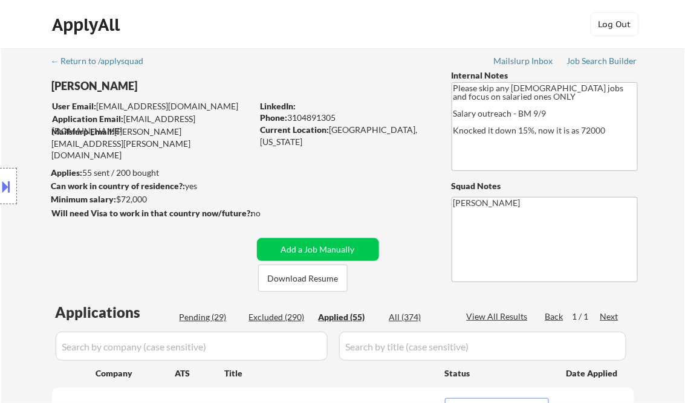
select select ""applied""
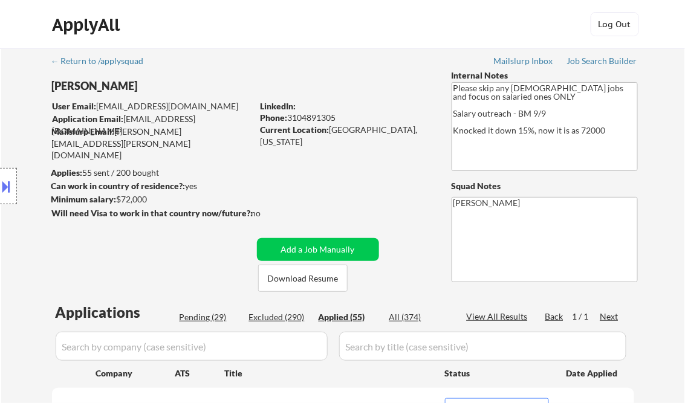
select select ""applied""
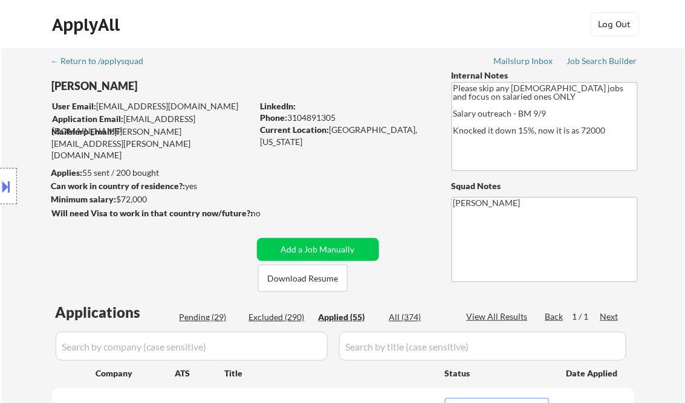
select select ""applied""
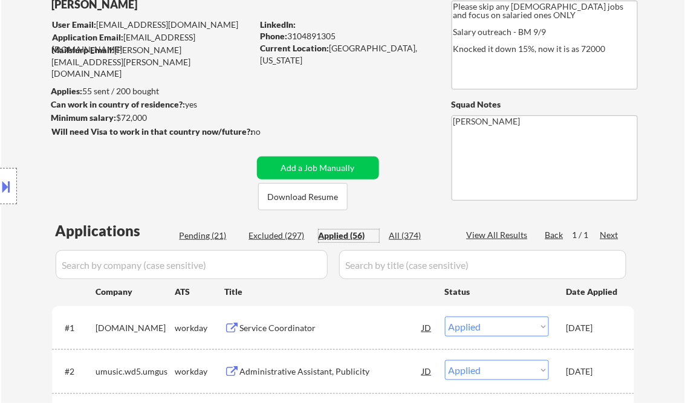
scroll to position [97, 0]
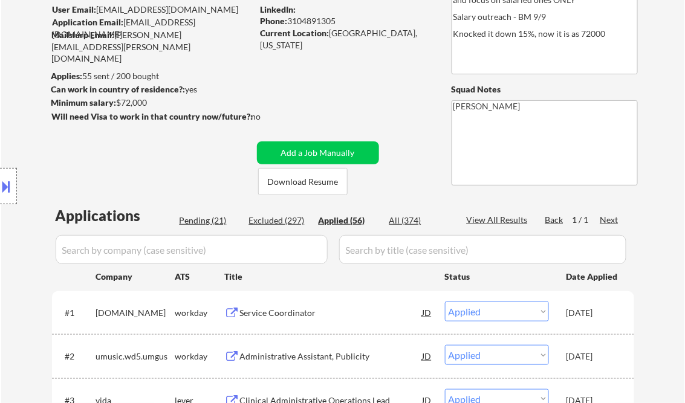
select select ""applied""
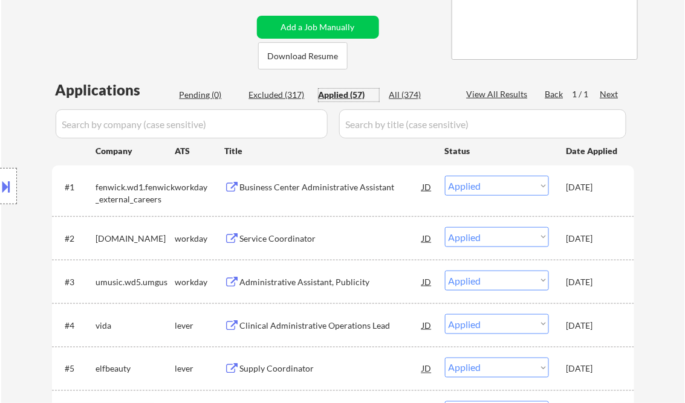
scroll to position [242, 0]
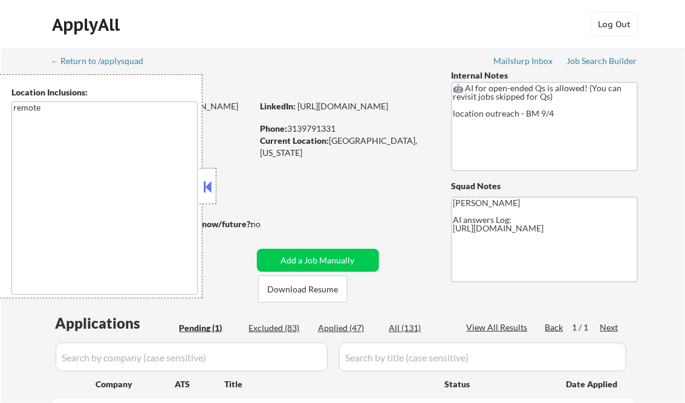
click at [211, 183] on button at bounding box center [207, 187] width 13 height 18
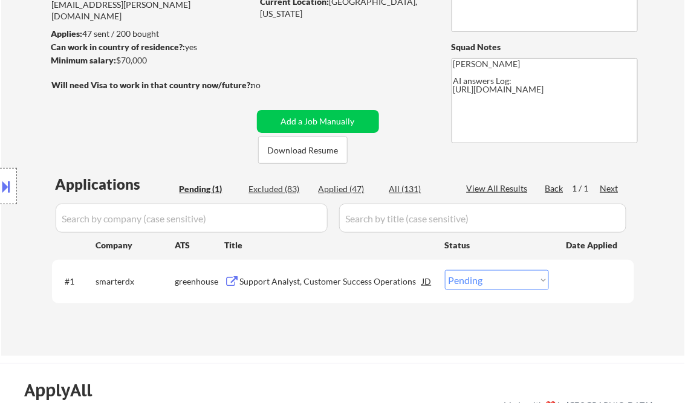
scroll to position [193, 0]
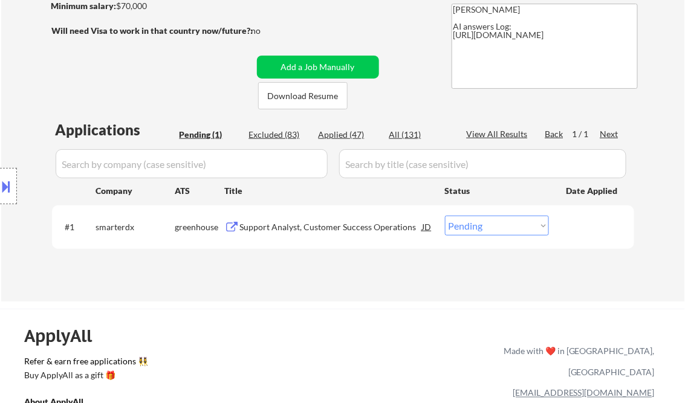
click at [300, 233] on div "Support Analyst, Customer Success Operations" at bounding box center [331, 227] width 182 height 22
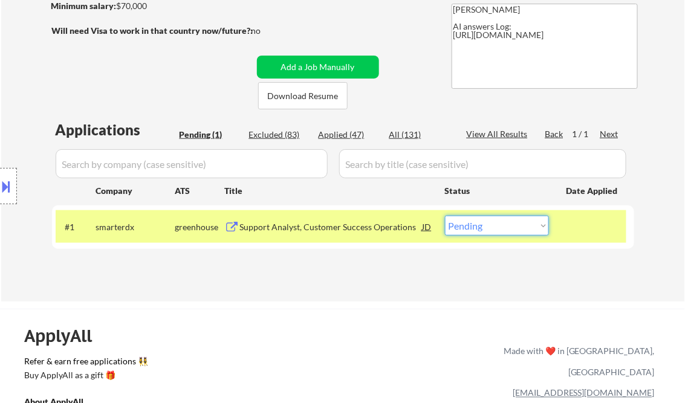
click at [506, 222] on select "Choose an option... Pending Applied Excluded (Questions) Excluded (Expired) Exc…" at bounding box center [497, 226] width 104 height 20
select select ""excluded__salary_""
click at [445, 216] on select "Choose an option... Pending Applied Excluded (Questions) Excluded (Expired) Exc…" at bounding box center [497, 226] width 104 height 20
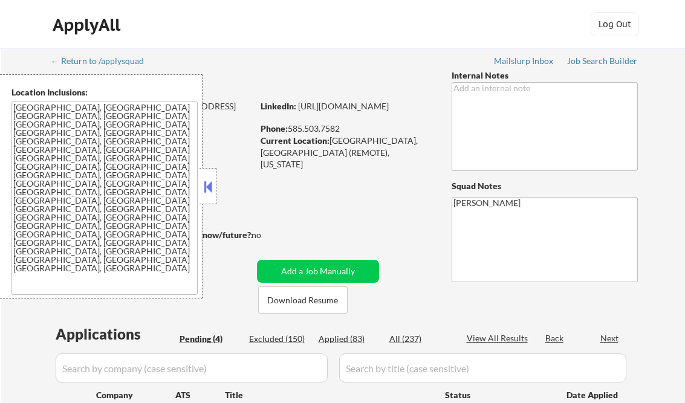
select select ""pending""
click at [201, 187] on button at bounding box center [207, 187] width 13 height 18
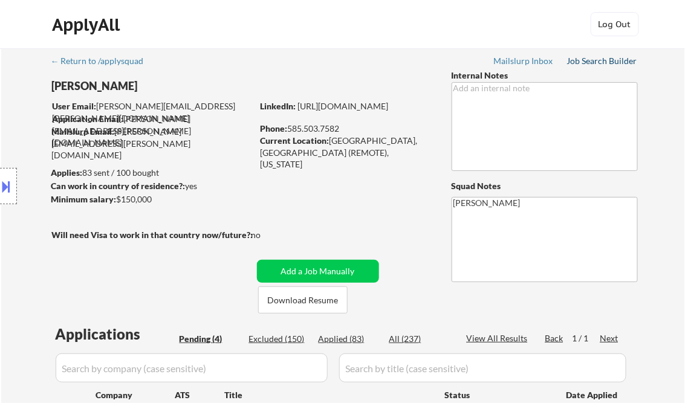
click at [598, 59] on div "Job Search Builder" at bounding box center [602, 61] width 71 height 8
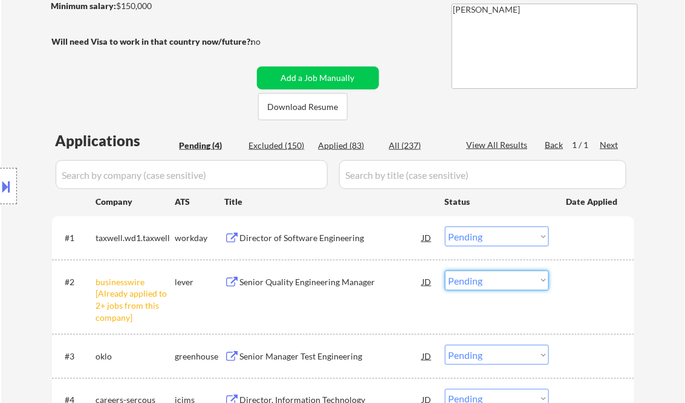
drag, startPoint x: 488, startPoint y: 282, endPoint x: 497, endPoint y: 295, distance: 15.8
click at [488, 282] on select "Choose an option... Pending Applied Excluded (Questions) Excluded (Expired) Exc…" at bounding box center [497, 281] width 104 height 20
click at [445, 271] on select "Choose an option... Pending Applied Excluded (Questions) Excluded (Expired) Exc…" at bounding box center [497, 281] width 104 height 20
select select ""pending""
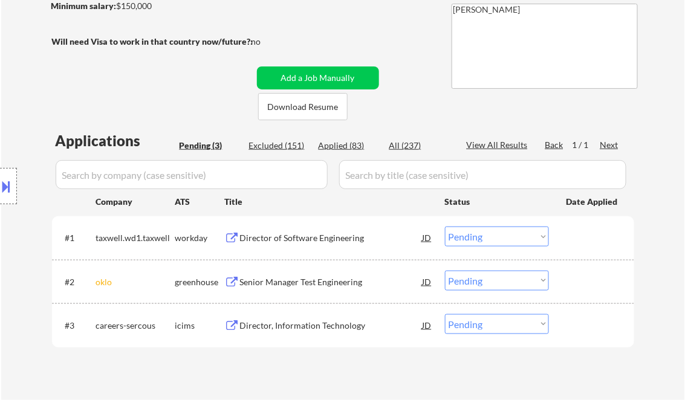
click at [314, 241] on div "Director of Software Engineering" at bounding box center [331, 238] width 182 height 12
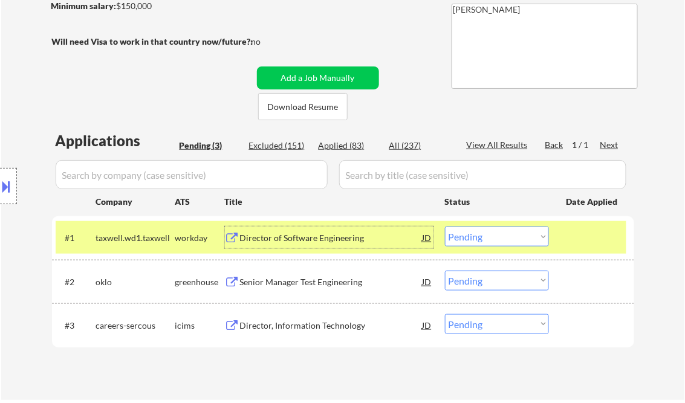
click at [297, 230] on div "Director of Software Engineering" at bounding box center [331, 238] width 182 height 22
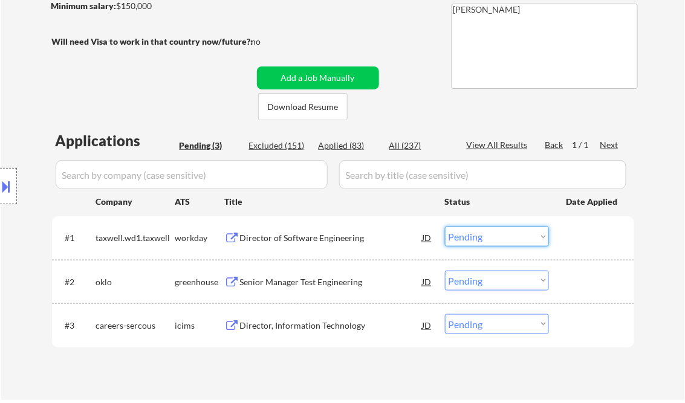
drag, startPoint x: 463, startPoint y: 236, endPoint x: 491, endPoint y: 246, distance: 29.3
click at [465, 236] on select "Choose an option... Pending Applied Excluded (Questions) Excluded (Expired) Exc…" at bounding box center [497, 237] width 104 height 20
click at [445, 227] on select "Choose an option... Pending Applied Excluded (Questions) Excluded (Expired) Exc…" at bounding box center [497, 237] width 104 height 20
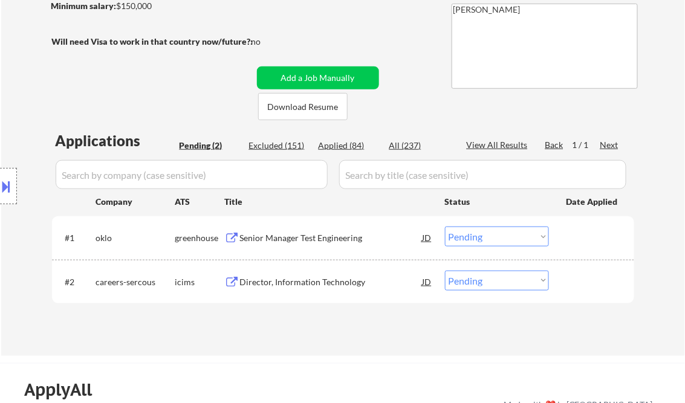
click at [323, 230] on div "Senior Manager Test Engineering" at bounding box center [331, 238] width 182 height 22
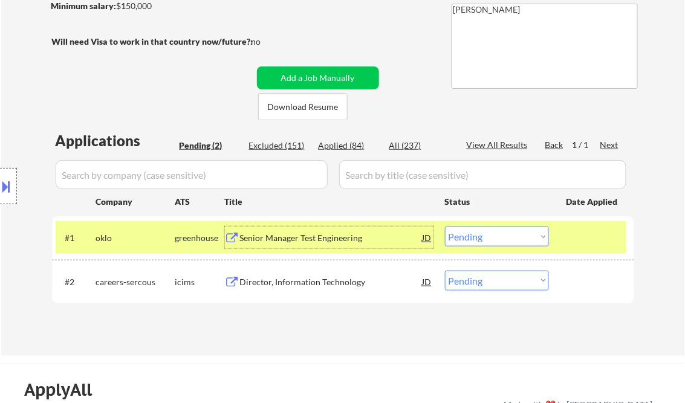
click at [479, 233] on select "Choose an option... Pending Applied Excluded (Questions) Excluded (Expired) Exc…" at bounding box center [497, 237] width 104 height 20
click at [445, 227] on select "Choose an option... Pending Applied Excluded (Questions) Excluded (Expired) Exc…" at bounding box center [497, 237] width 104 height 20
click at [306, 282] on div "Director, Information Technology" at bounding box center [331, 282] width 182 height 12
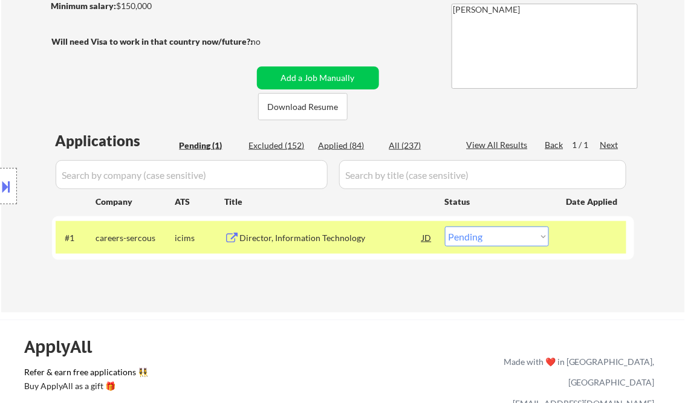
click at [492, 238] on select "Choose an option... Pending Applied Excluded (Questions) Excluded (Expired) Exc…" at bounding box center [497, 237] width 104 height 20
select select ""excluded__bad_match_""
click at [445, 227] on select "Choose an option... Pending Applied Excluded (Questions) Excluded (Expired) Exc…" at bounding box center [497, 237] width 104 height 20
click at [286, 288] on div "Applications Pending (1) Excluded (152) Applied (84) All (237) View All Results…" at bounding box center [343, 209] width 582 height 158
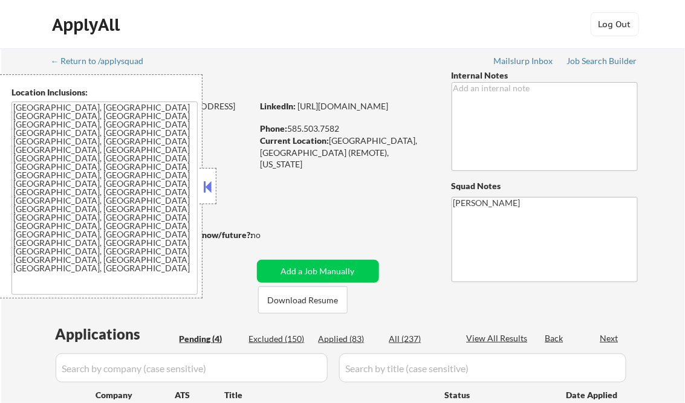
drag, startPoint x: 210, startPoint y: 181, endPoint x: 286, endPoint y: 263, distance: 111.6
click at [210, 181] on button at bounding box center [207, 187] width 13 height 18
select select ""pending""
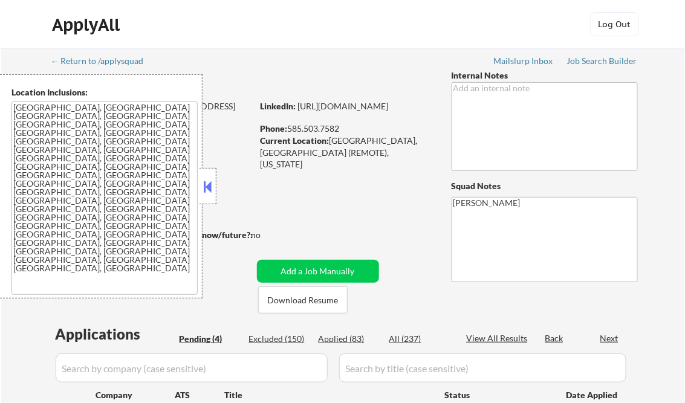
select select ""pending""
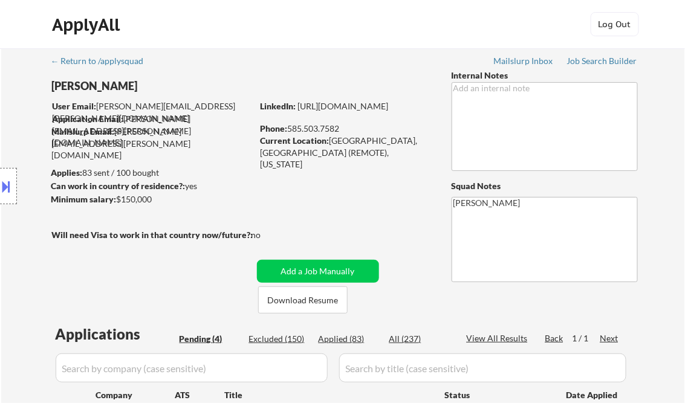
click at [352, 337] on div "Applied (83)" at bounding box center [348, 339] width 60 height 12
select select ""applied""
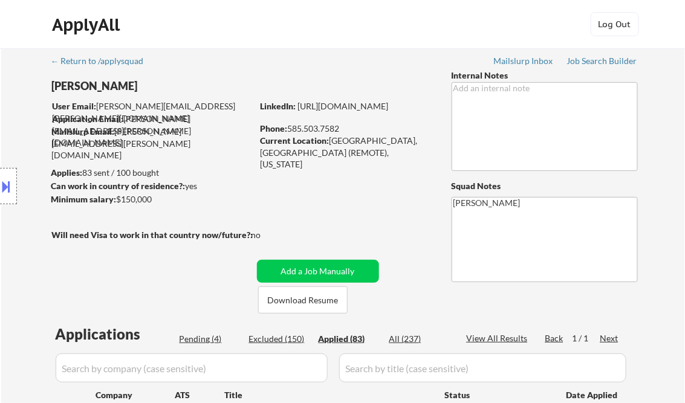
select select ""applied""
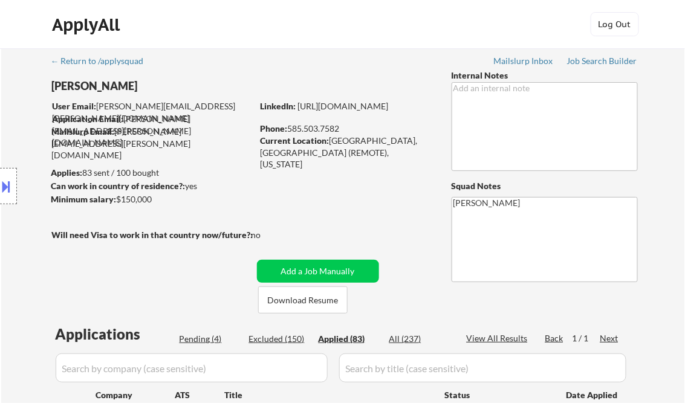
select select ""applied""
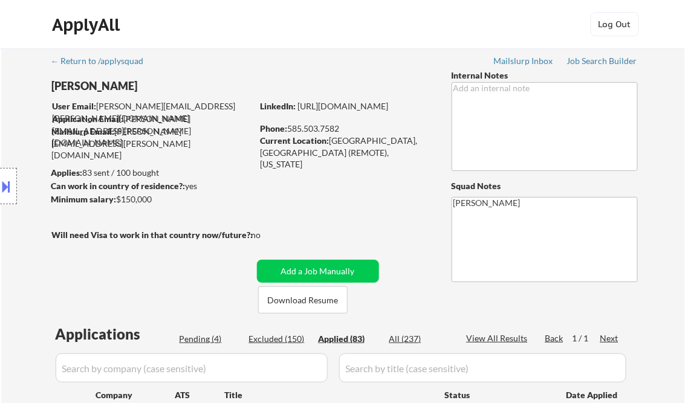
select select ""applied""
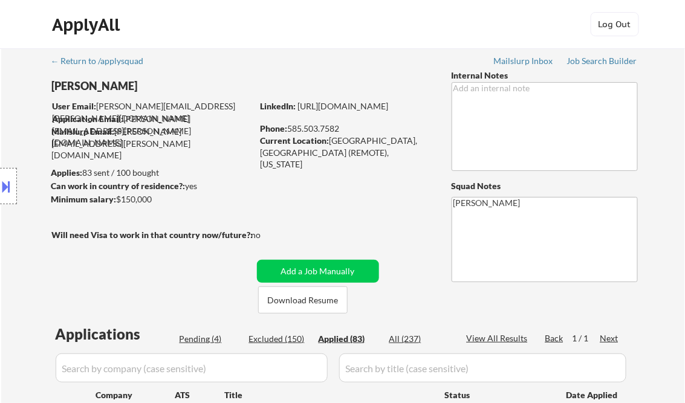
select select ""applied""
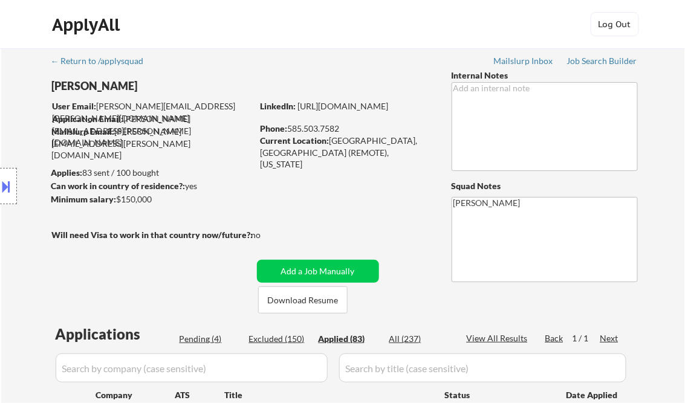
select select ""applied""
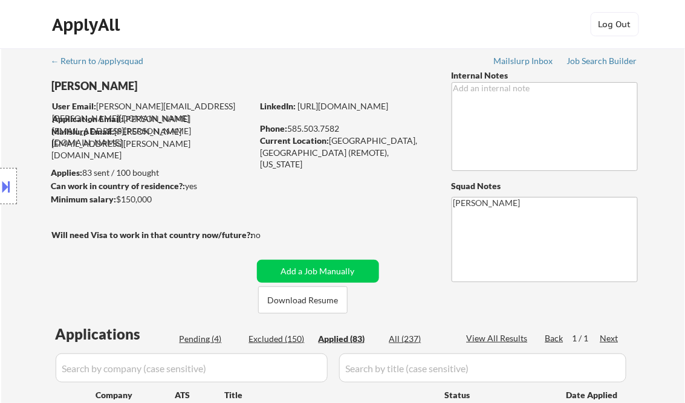
select select ""applied""
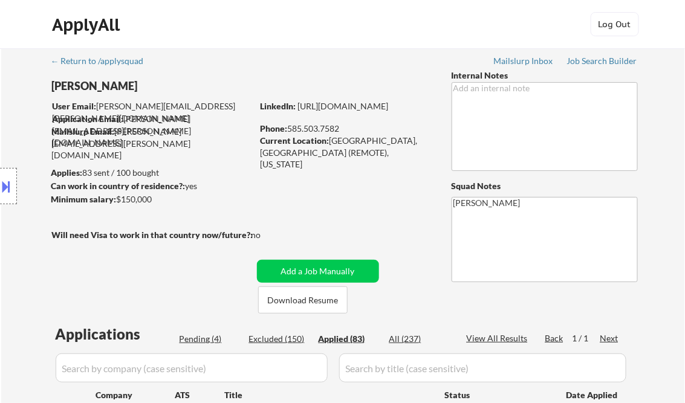
select select ""applied""
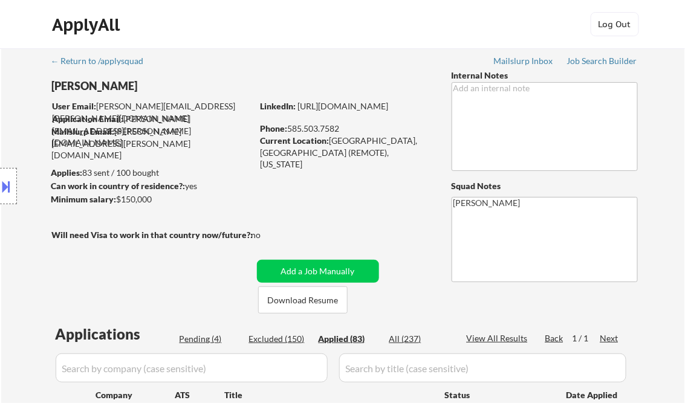
select select ""applied""
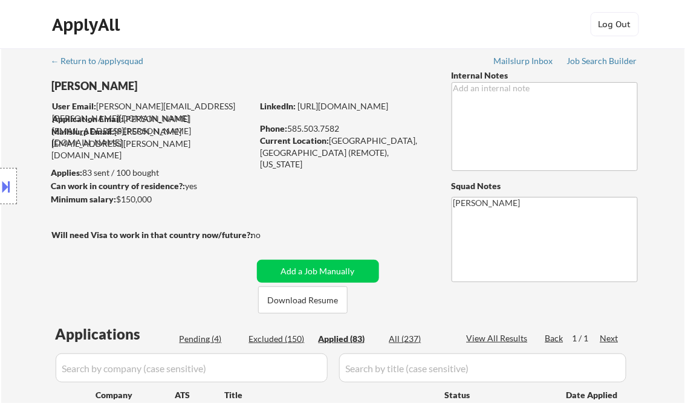
select select ""applied""
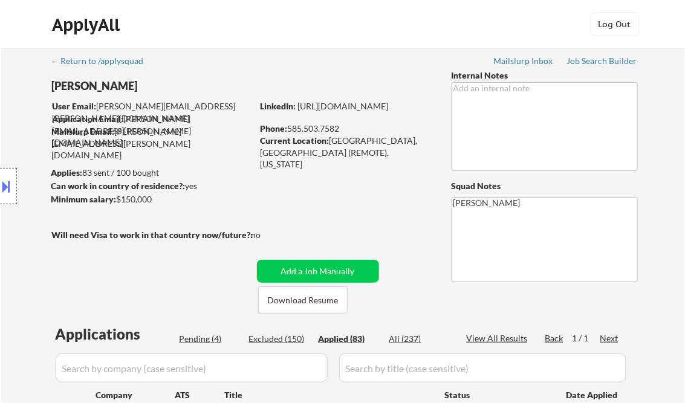
select select ""applied""
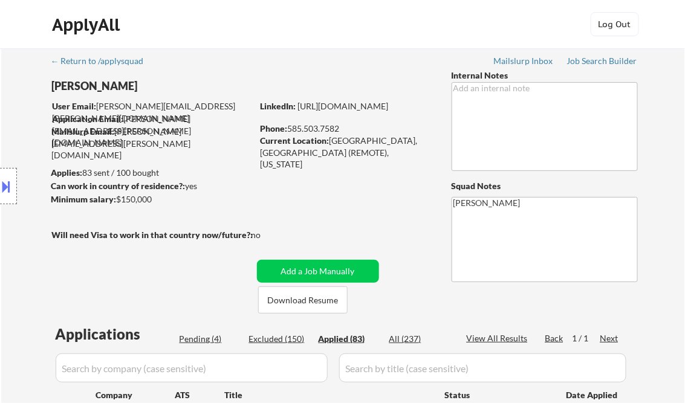
select select ""applied""
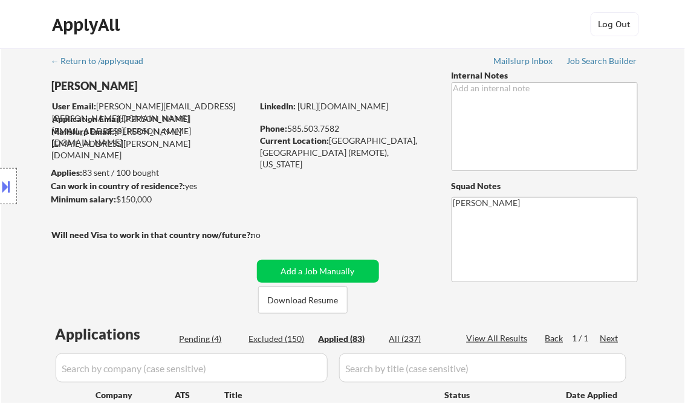
select select ""applied""
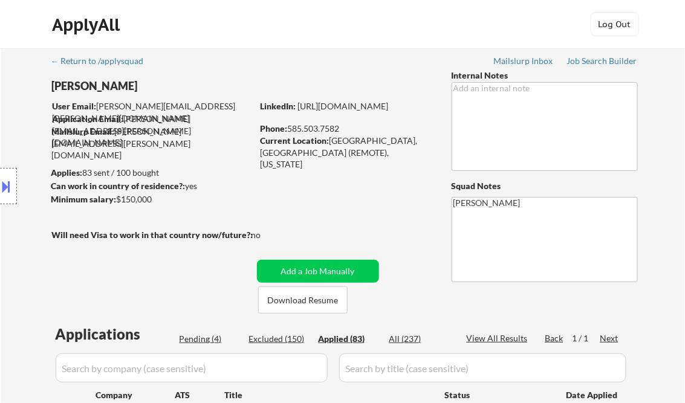
select select ""applied""
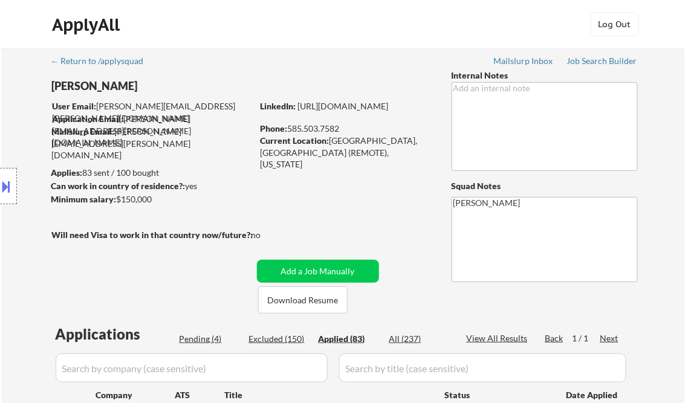
select select ""applied""
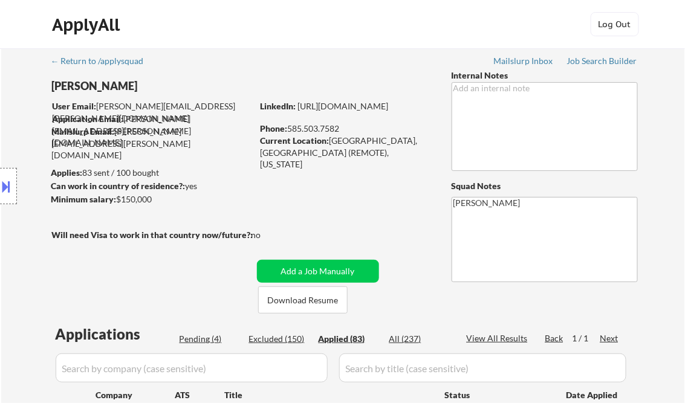
select select ""applied""
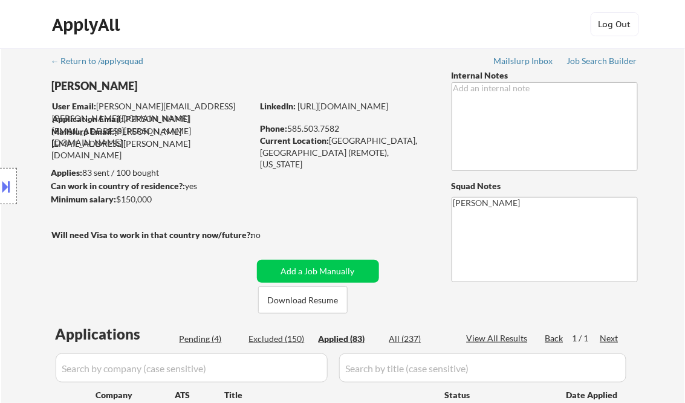
select select ""applied""
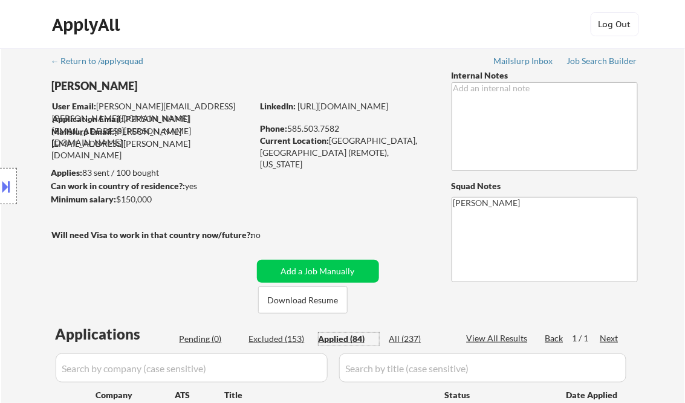
scroll to position [145, 0]
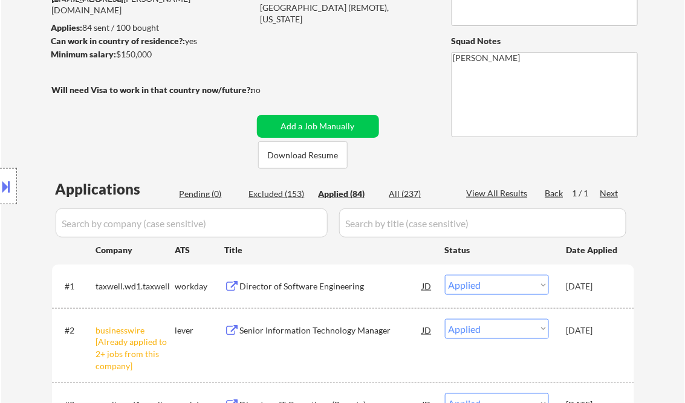
click at [178, 141] on div "Location Inclusions: [GEOGRAPHIC_DATA], [GEOGRAPHIC_DATA] [GEOGRAPHIC_DATA], [G…" at bounding box center [108, 186] width 216 height 224
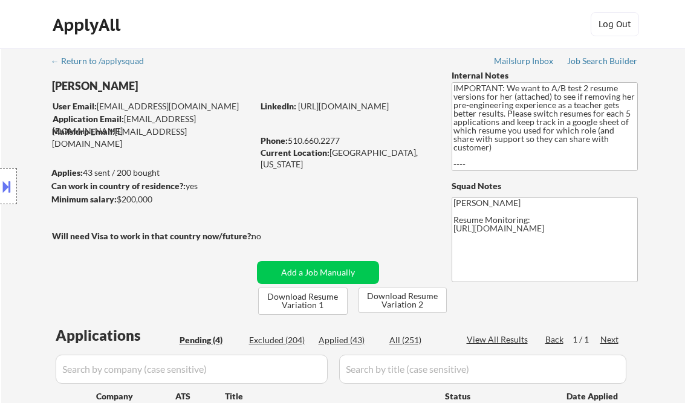
select select ""pending""
drag, startPoint x: 590, startPoint y: 64, endPoint x: 579, endPoint y: 69, distance: 11.9
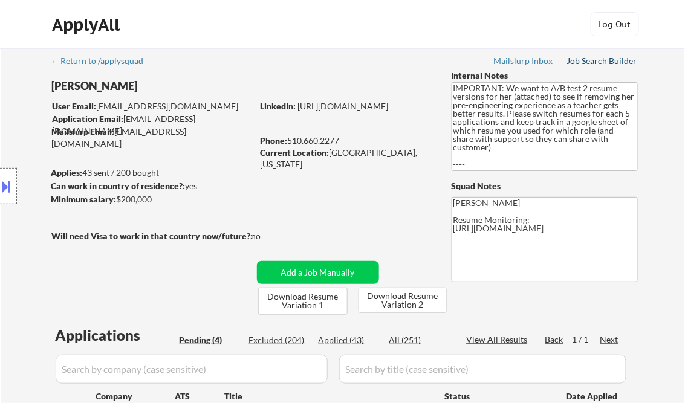
click at [590, 64] on div "Job Search Builder" at bounding box center [602, 61] width 71 height 8
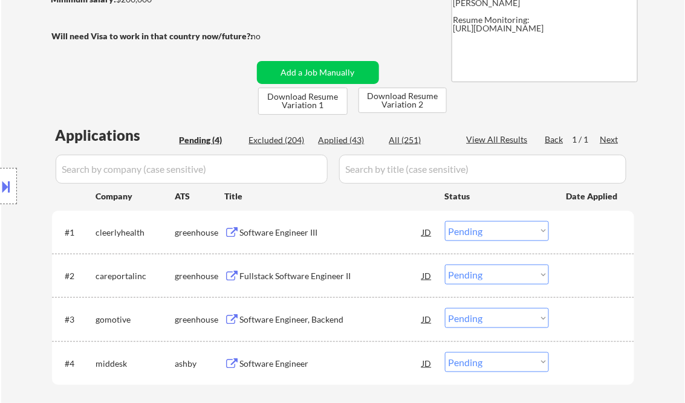
scroll to position [242, 0]
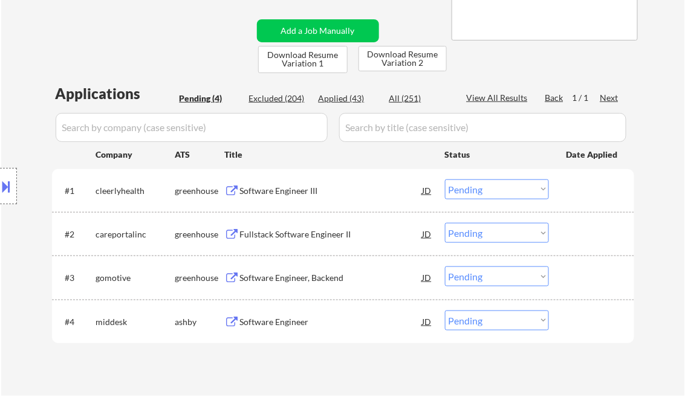
click at [284, 193] on div "Software Engineer III" at bounding box center [331, 191] width 182 height 12
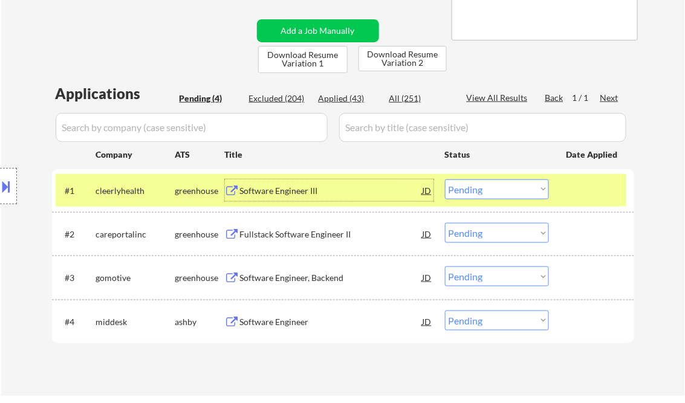
drag, startPoint x: 471, startPoint y: 184, endPoint x: 489, endPoint y: 201, distance: 24.4
click at [471, 184] on select "Choose an option... Pending Applied Excluded (Questions) Excluded (Expired) Exc…" at bounding box center [497, 189] width 104 height 20
click at [445, 179] on select "Choose an option... Pending Applied Excluded (Questions) Excluded (Expired) Exc…" at bounding box center [497, 189] width 104 height 20
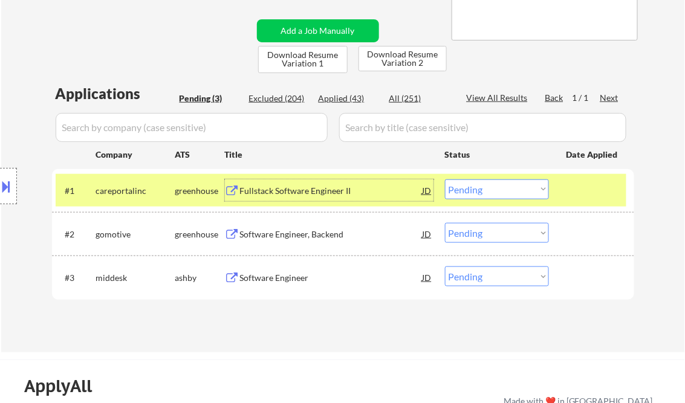
click at [292, 193] on div "Fullstack Software Engineer II" at bounding box center [331, 191] width 182 height 12
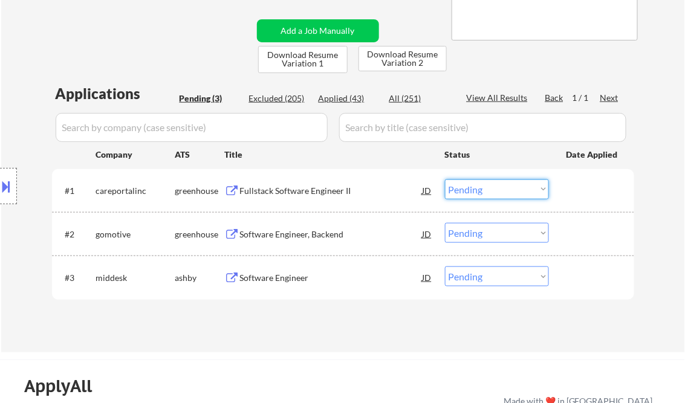
drag, startPoint x: 474, startPoint y: 189, endPoint x: 494, endPoint y: 198, distance: 21.4
click at [477, 190] on select "Choose an option... Pending Applied Excluded (Questions) Excluded (Expired) Exc…" at bounding box center [497, 189] width 104 height 20
click at [445, 179] on select "Choose an option... Pending Applied Excluded (Questions) Excluded (Expired) Exc…" at bounding box center [497, 189] width 104 height 20
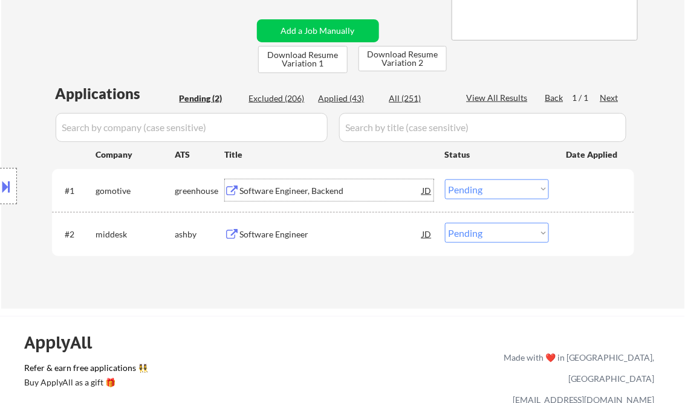
click at [311, 193] on div "Software Engineer, Backend" at bounding box center [331, 191] width 182 height 12
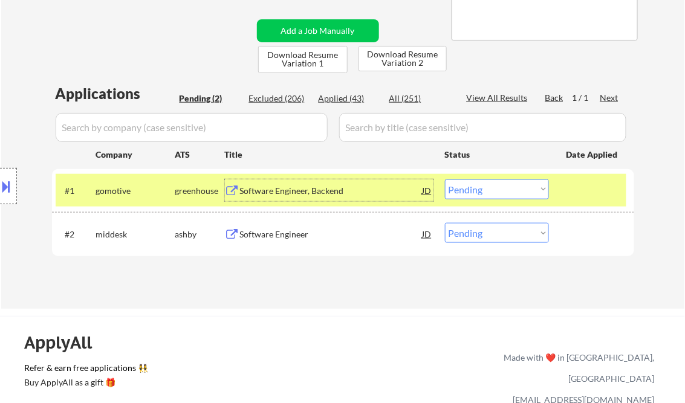
click at [302, 186] on div "Software Engineer, Backend" at bounding box center [331, 191] width 182 height 12
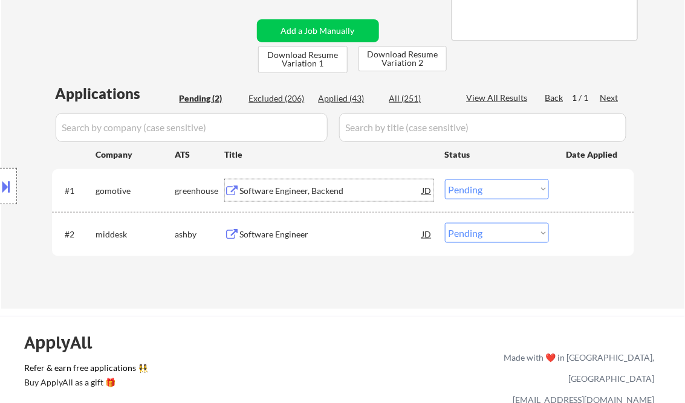
drag, startPoint x: 506, startPoint y: 191, endPoint x: 519, endPoint y: 199, distance: 14.9
click at [506, 191] on select "Choose an option... Pending Applied Excluded (Questions) Excluded (Expired) Exc…" at bounding box center [497, 189] width 104 height 20
click at [445, 179] on select "Choose an option... Pending Applied Excluded (Questions) Excluded (Expired) Exc…" at bounding box center [497, 189] width 104 height 20
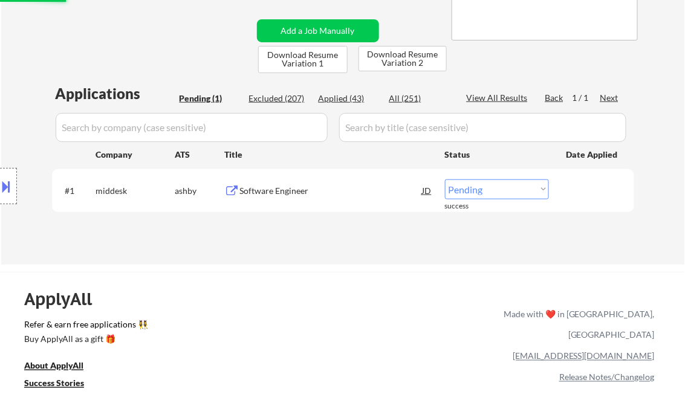
click at [303, 196] on div "Software Engineer" at bounding box center [331, 191] width 182 height 12
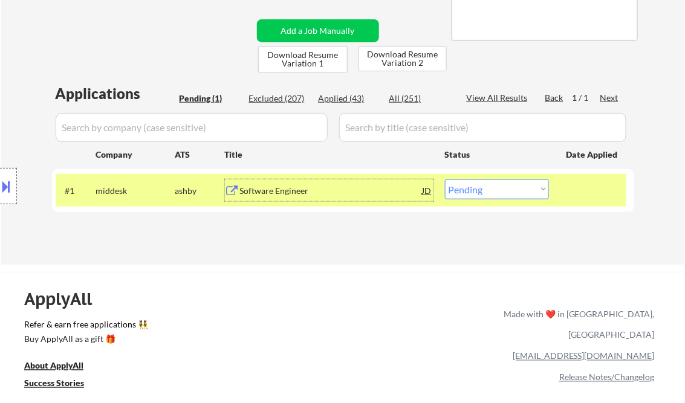
drag, startPoint x: 484, startPoint y: 189, endPoint x: 500, endPoint y: 201, distance: 19.5
click at [484, 189] on select "Choose an option... Pending Applied Excluded (Questions) Excluded (Expired) Exc…" at bounding box center [497, 189] width 104 height 20
select select ""applied""
click at [445, 179] on select "Choose an option... Pending Applied Excluded (Questions) Excluded (Expired) Exc…" at bounding box center [497, 189] width 104 height 20
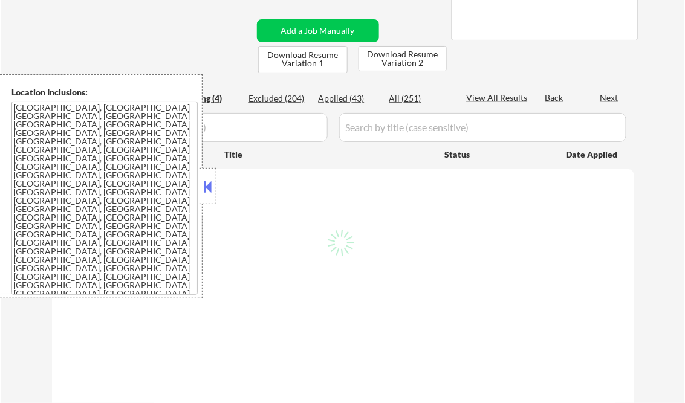
select select ""pending""
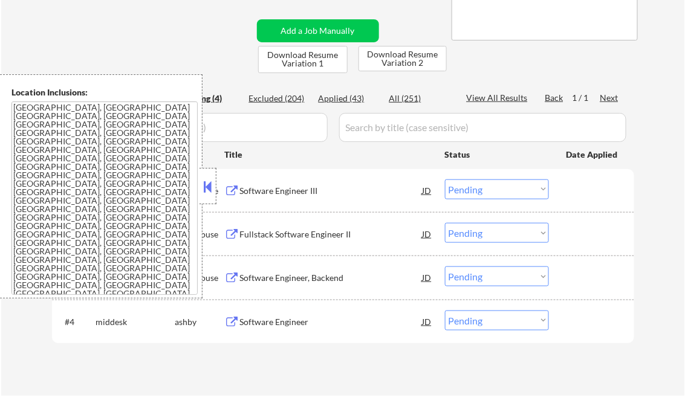
scroll to position [193, 0]
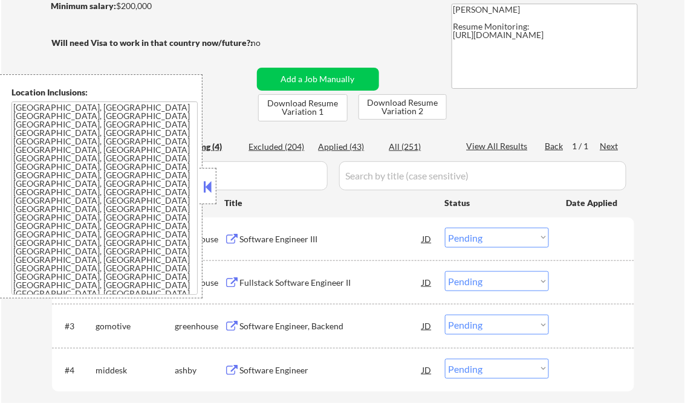
click at [206, 182] on button at bounding box center [207, 187] width 13 height 18
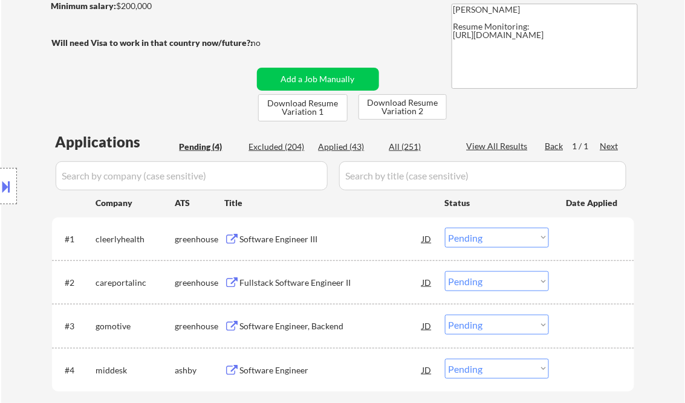
click at [343, 142] on div "Applied (43)" at bounding box center [348, 147] width 60 height 12
select select ""applied""
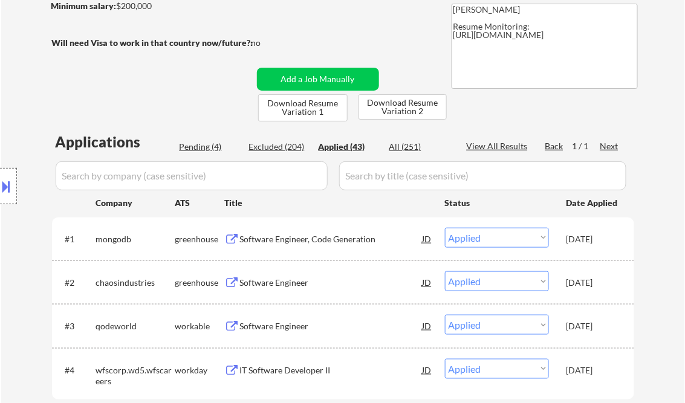
select select ""applied""
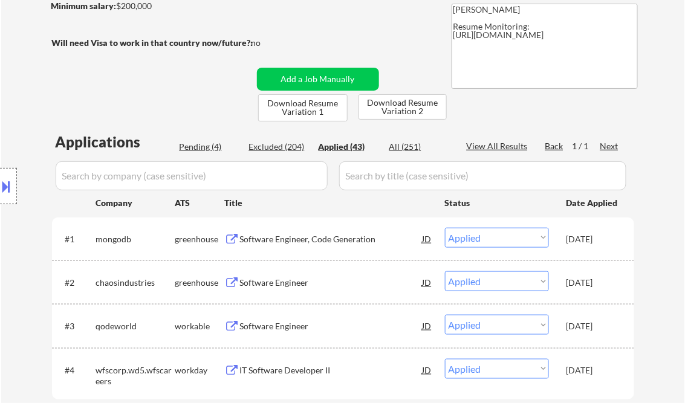
select select ""applied""
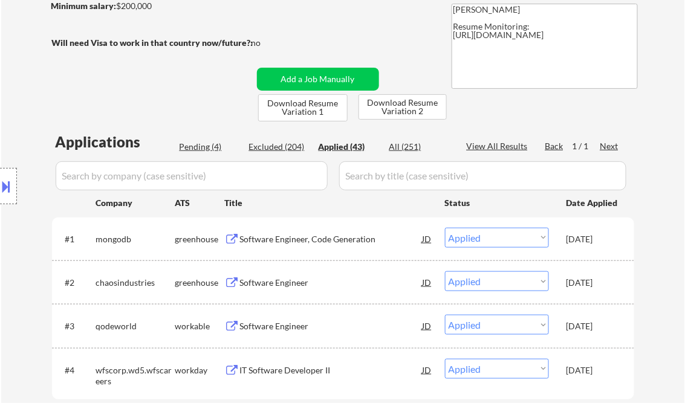
select select ""applied""
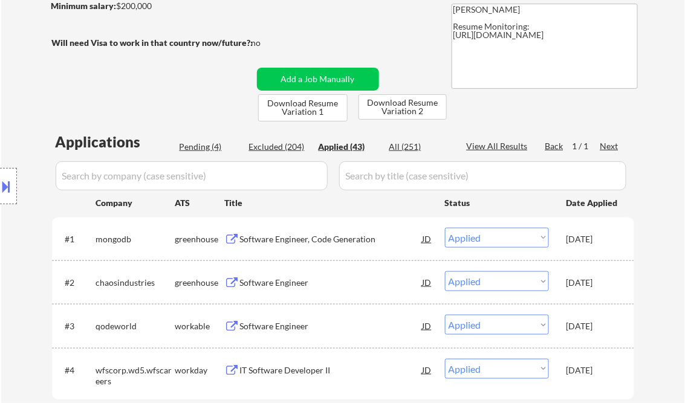
select select ""applied""
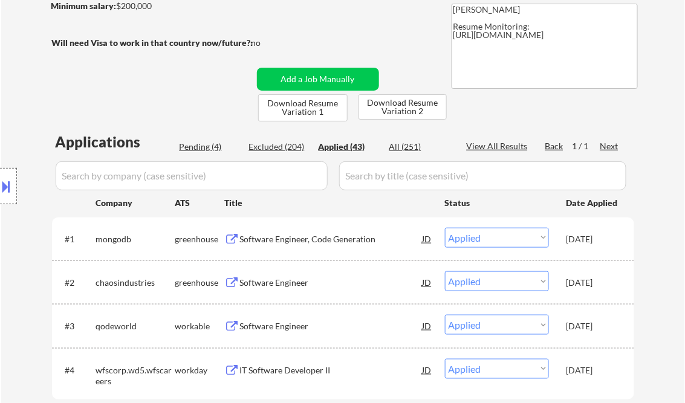
select select ""applied""
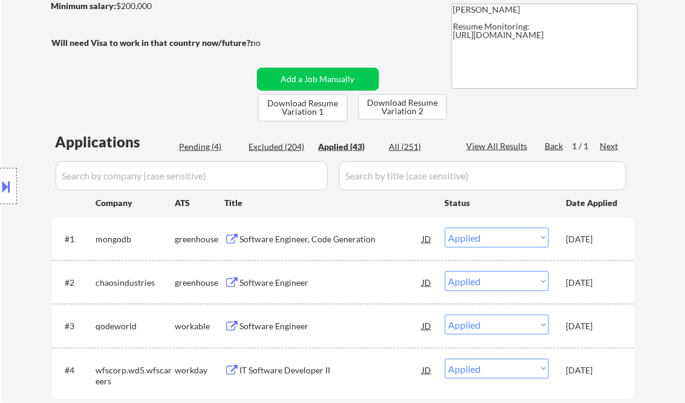
select select ""applied""
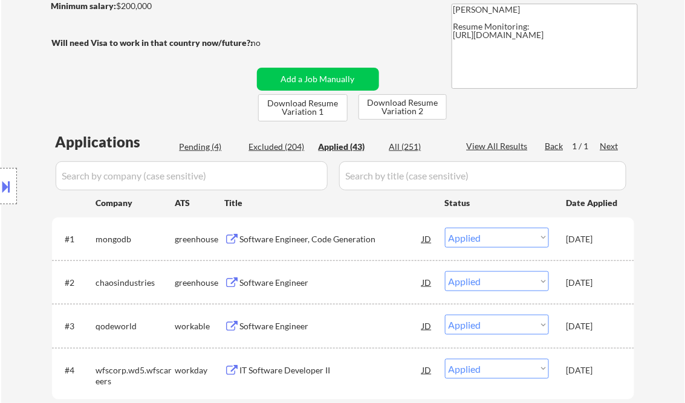
select select ""applied""
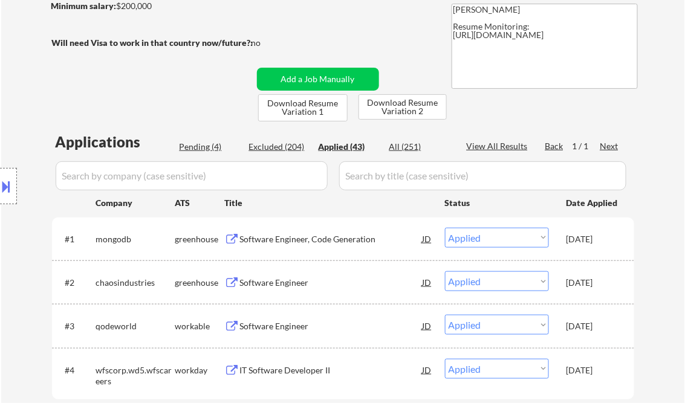
select select ""applied""
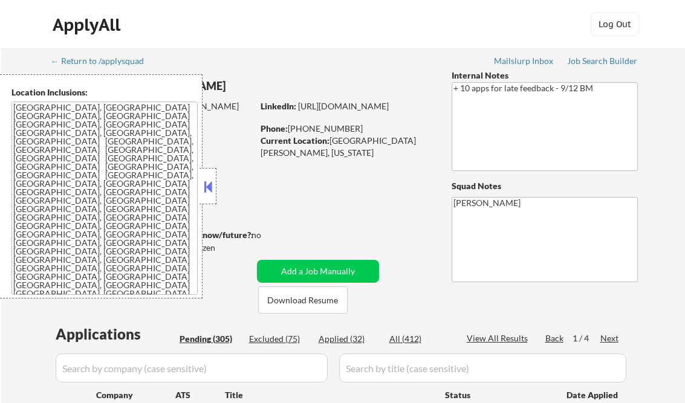
select select ""pending""
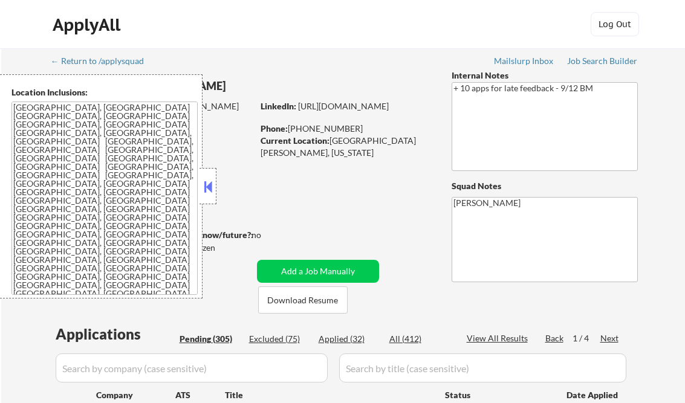
select select ""pending""
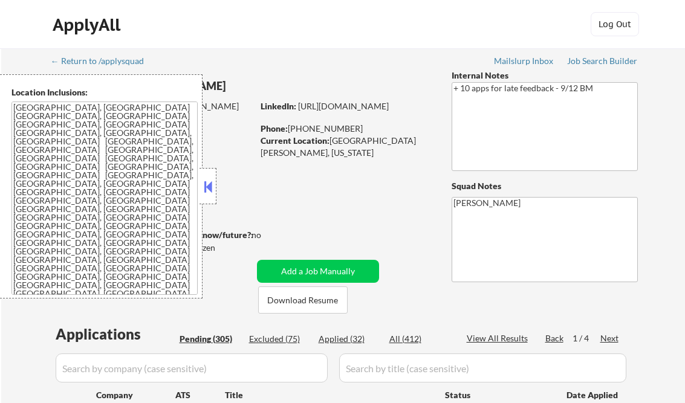
select select ""pending""
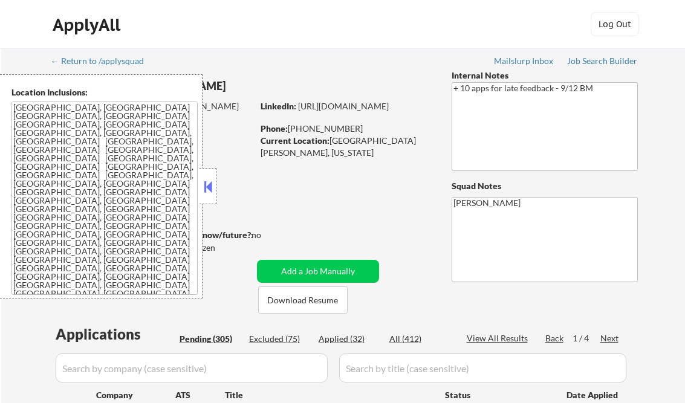
select select ""pending""
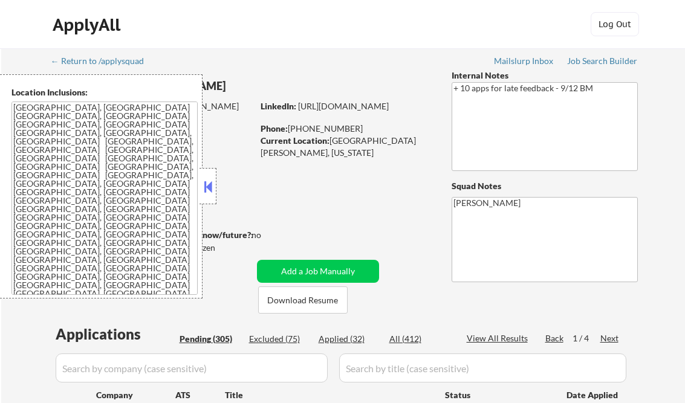
select select ""pending""
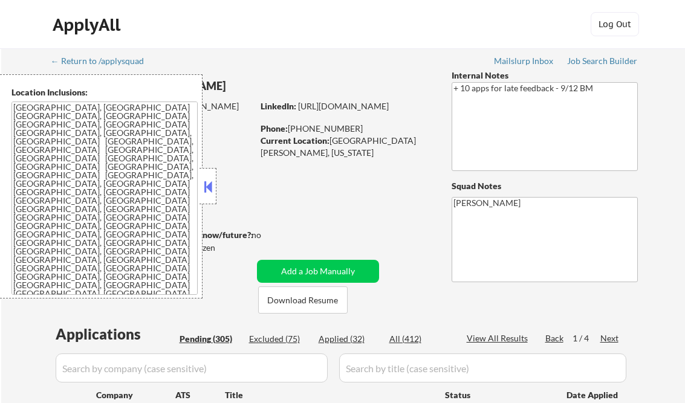
select select ""pending""
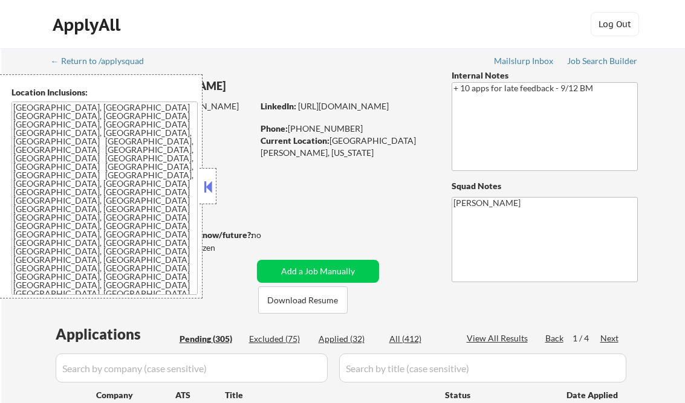
select select ""pending""
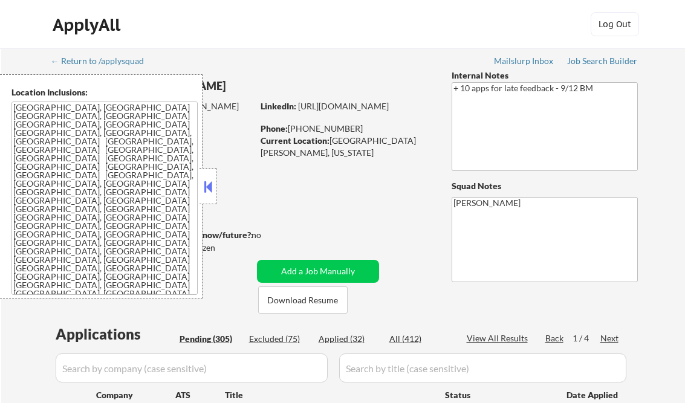
select select ""pending""
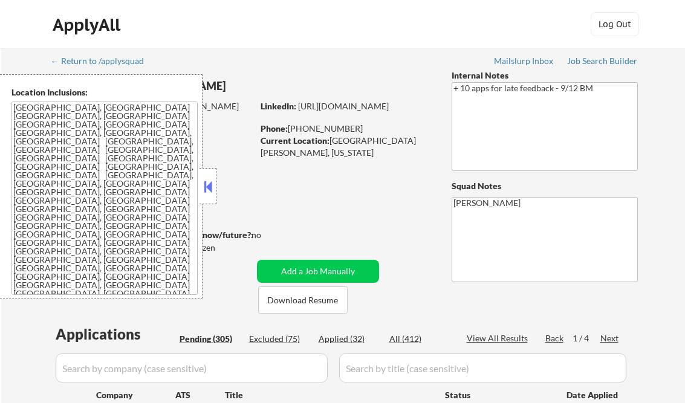
select select ""pending""
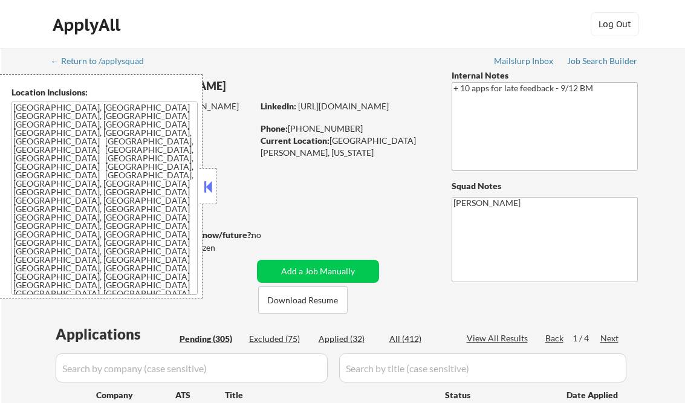
select select ""pending""
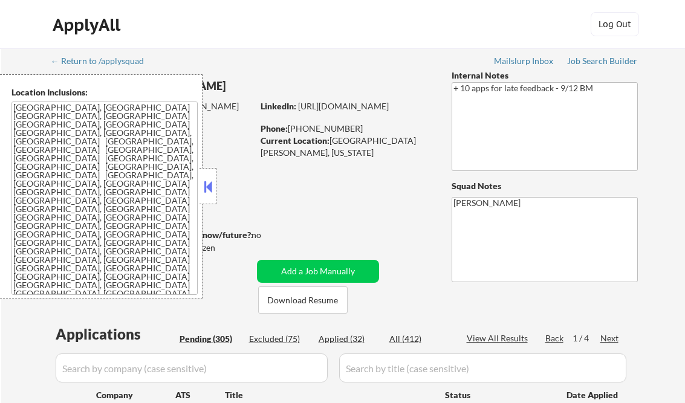
select select ""pending""
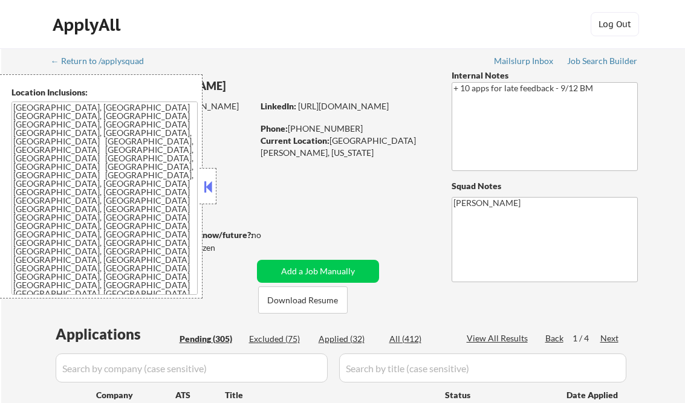
select select ""pending""
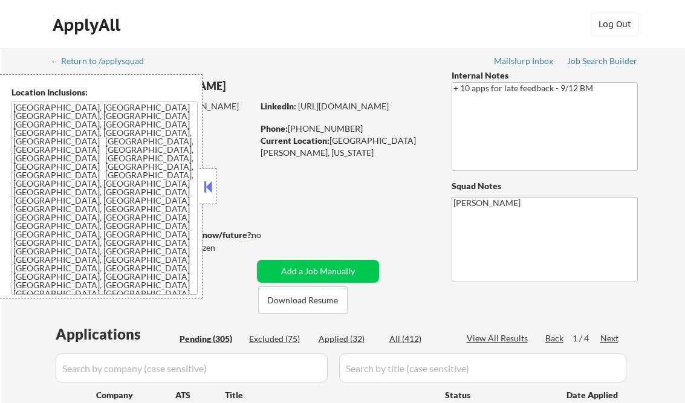
select select ""pending""
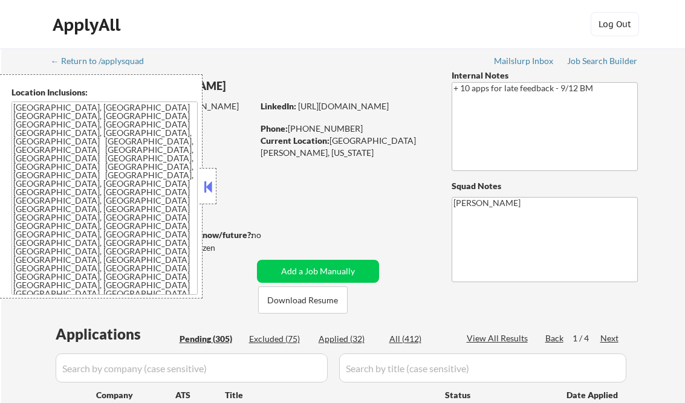
select select ""pending""
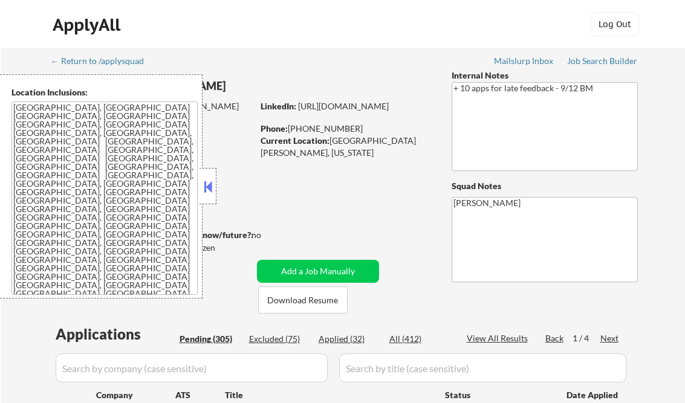
select select ""pending""
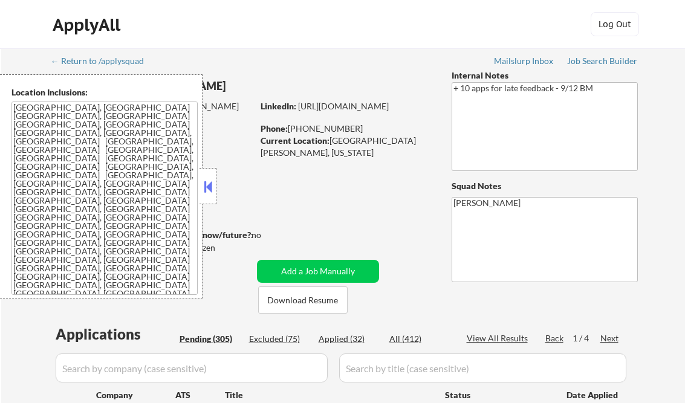
select select ""pending""
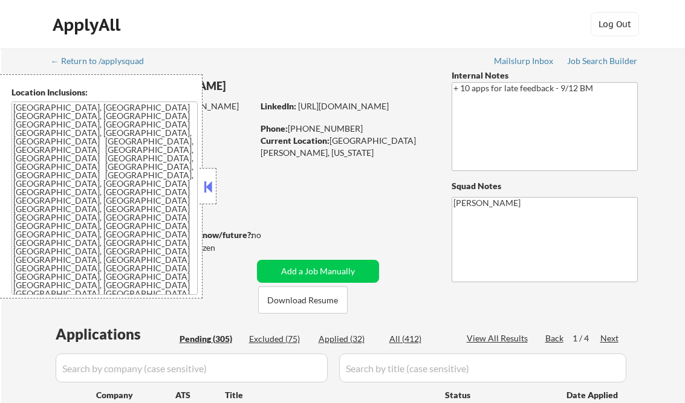
select select ""pending""
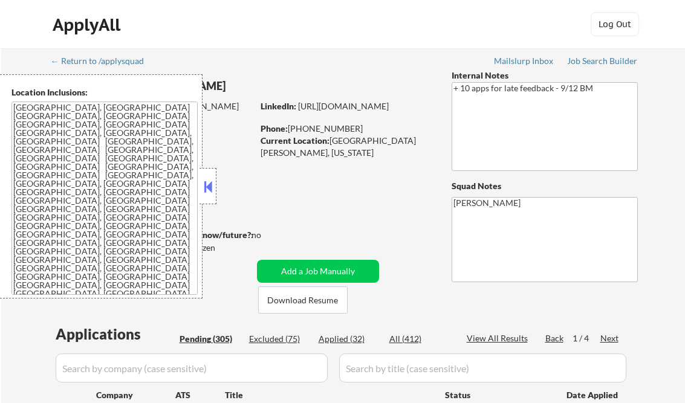
select select ""pending""
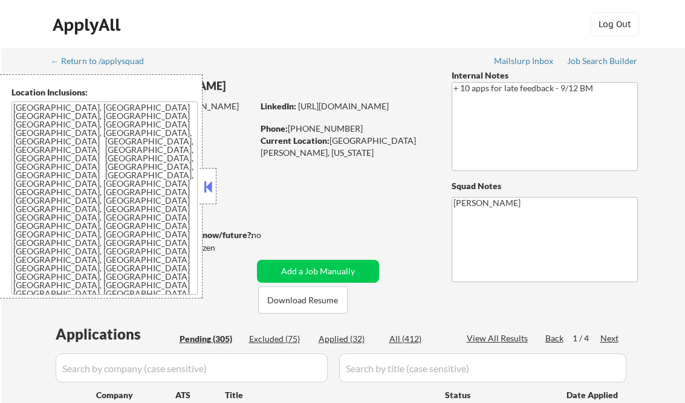
select select ""pending""
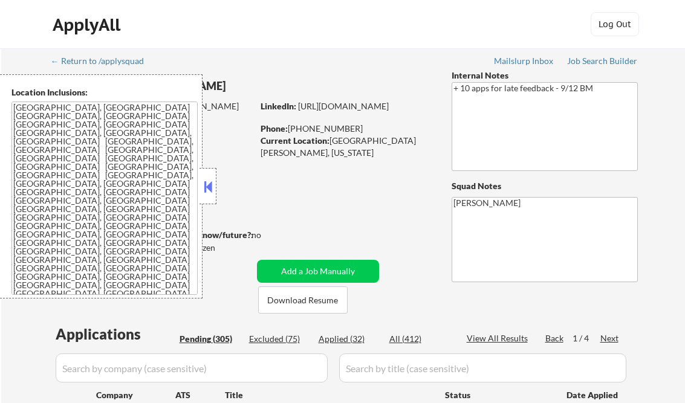
select select ""pending""
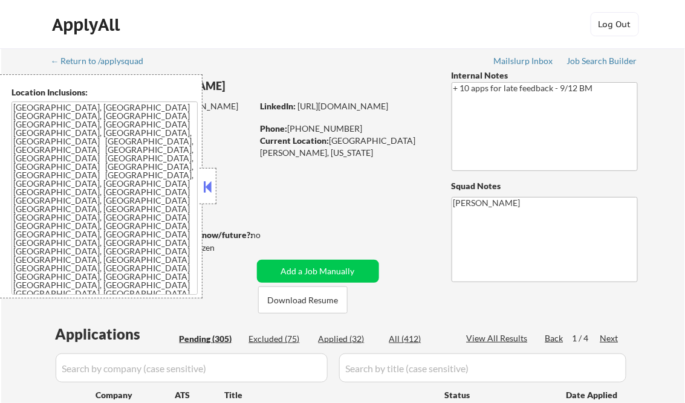
click at [206, 180] on button at bounding box center [207, 187] width 13 height 18
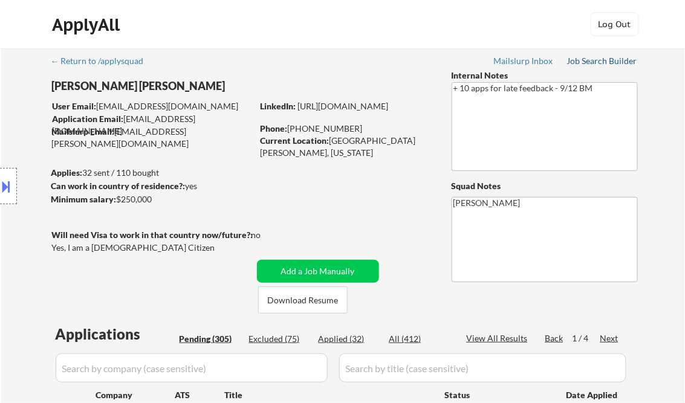
click at [577, 60] on div "Job Search Builder" at bounding box center [602, 61] width 71 height 8
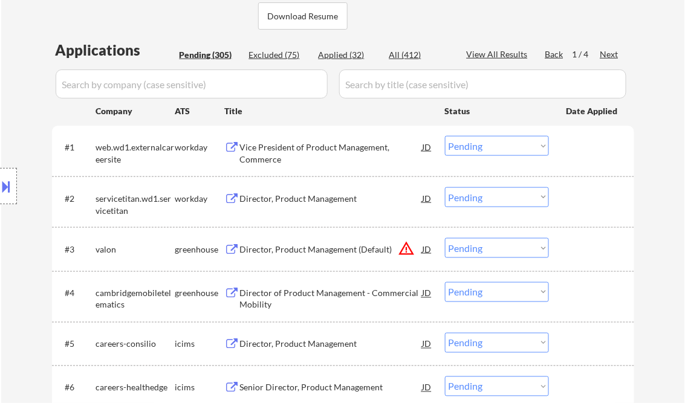
scroll to position [338, 0]
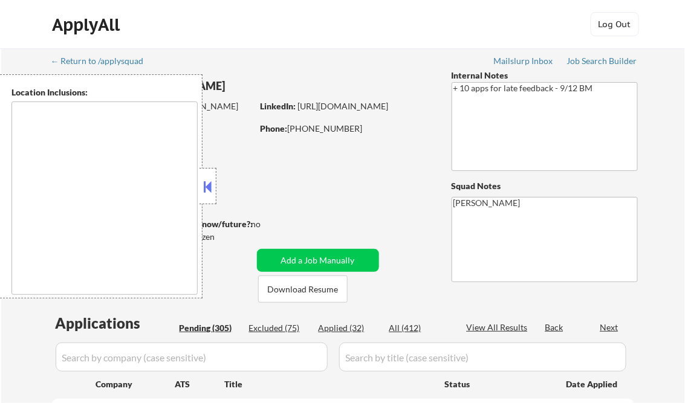
type textarea "[GEOGRAPHIC_DATA], [GEOGRAPHIC_DATA] [GEOGRAPHIC_DATA], [GEOGRAPHIC_DATA] [GEOG…"
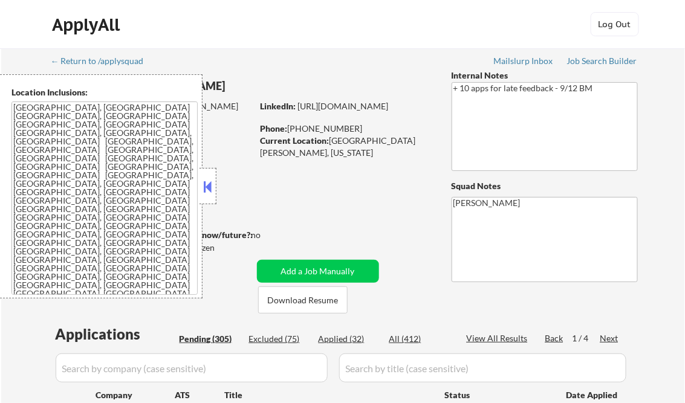
click at [209, 178] on button at bounding box center [207, 187] width 13 height 18
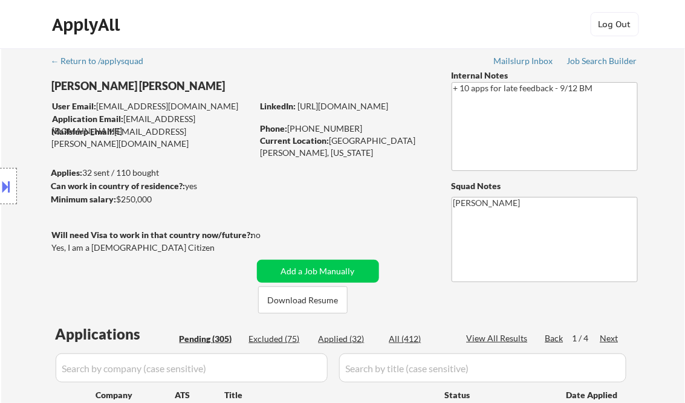
click at [344, 337] on div "Applied (32)" at bounding box center [348, 339] width 60 height 12
select select ""pending""
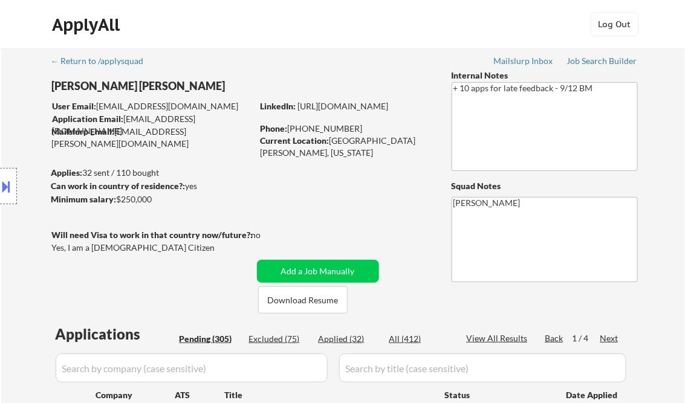
select select ""pending""
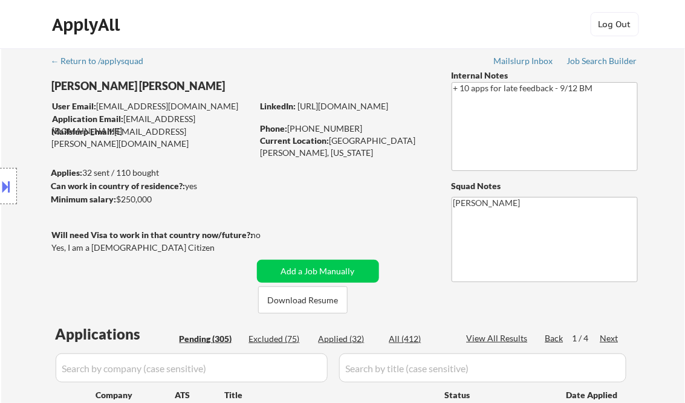
select select ""pending""
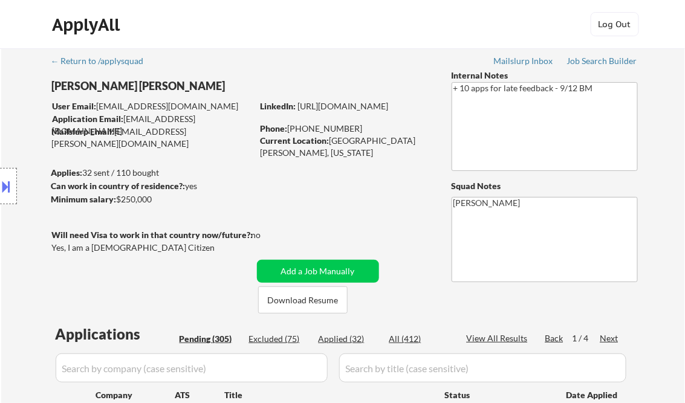
select select ""pending""
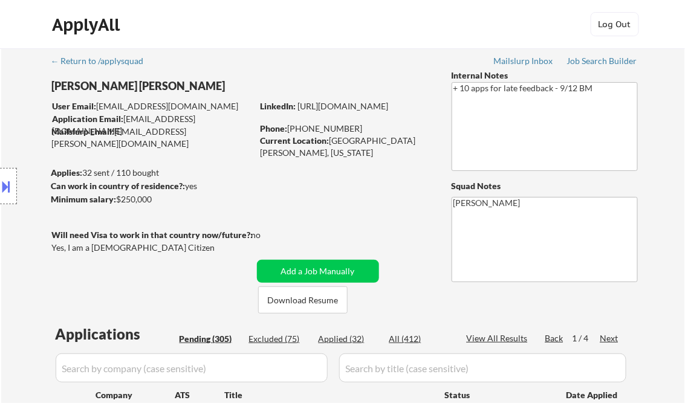
select select ""pending""
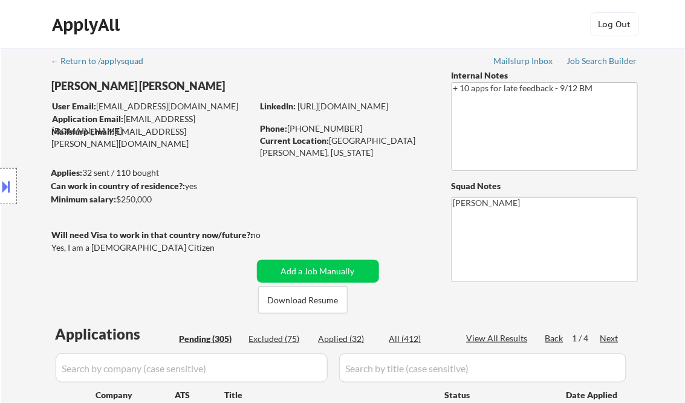
select select ""pending""
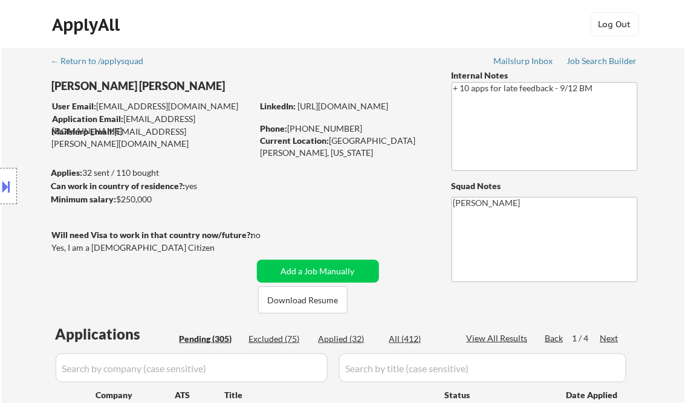
select select ""pending""
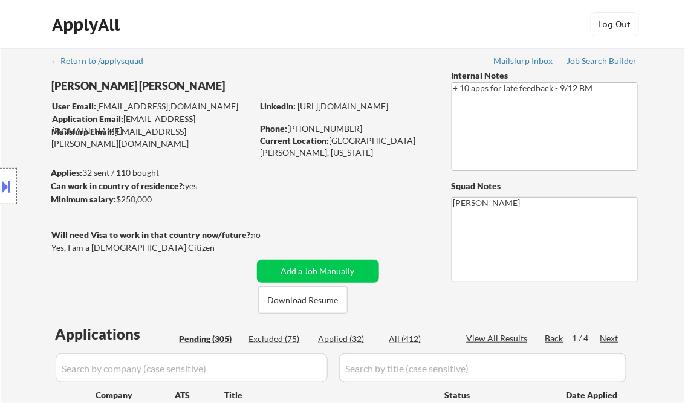
select select ""pending""
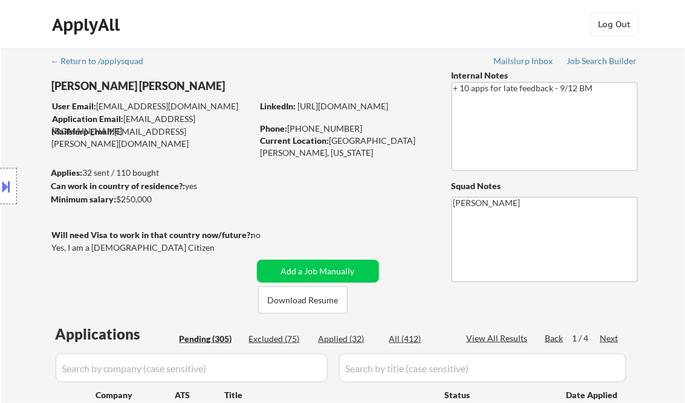
select select ""pending""
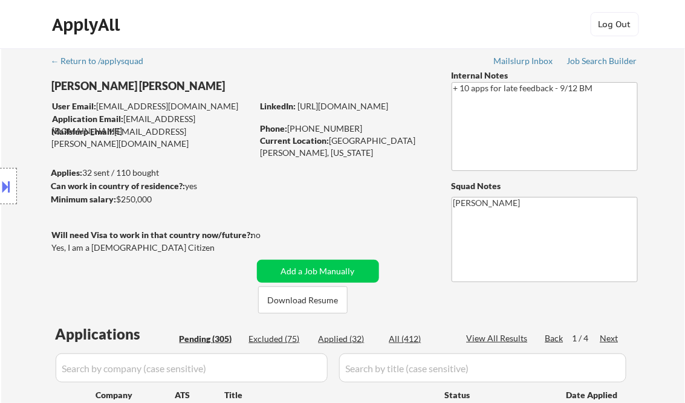
select select ""pending""
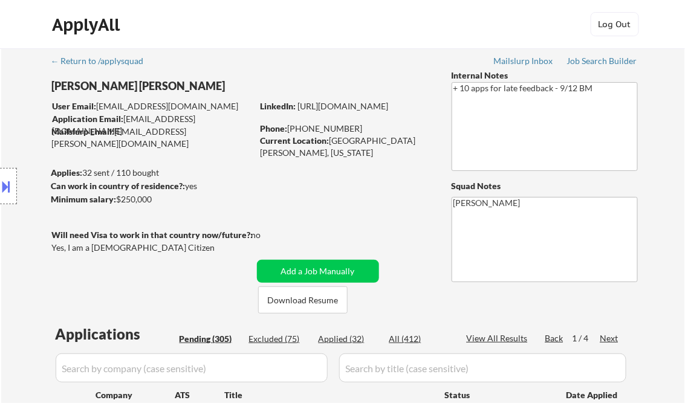
select select ""pending""
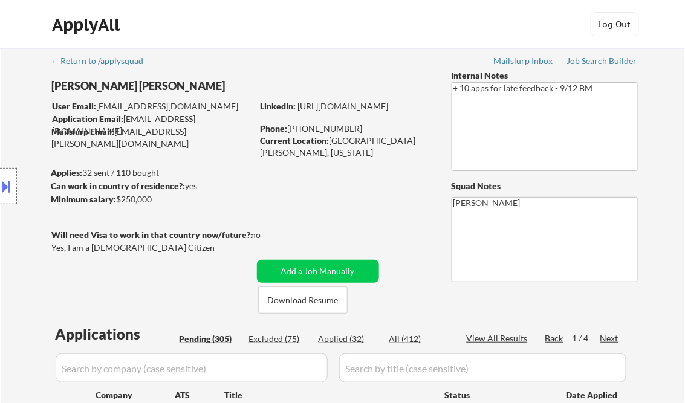
select select ""pending""
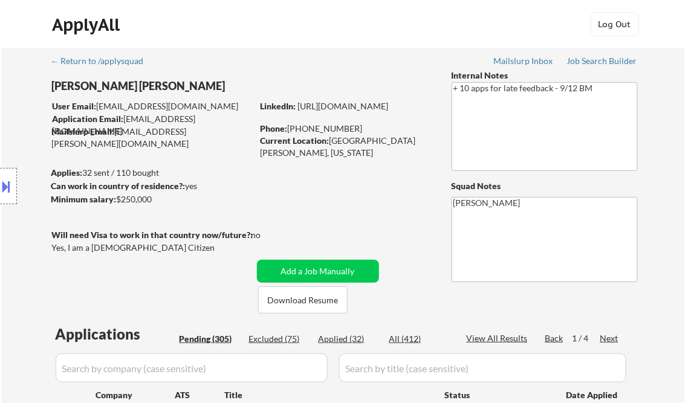
select select ""pending""
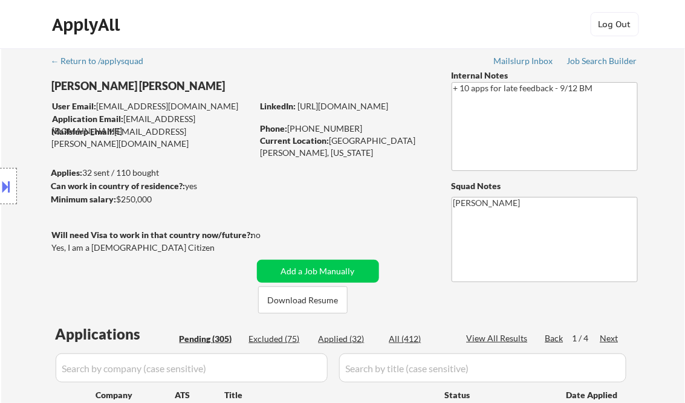
select select ""pending""
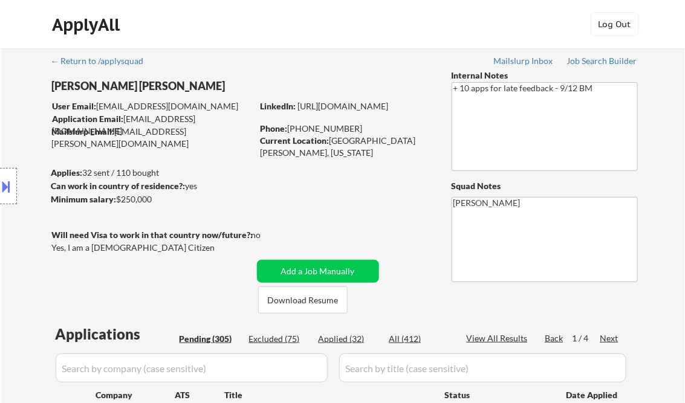
select select ""pending""
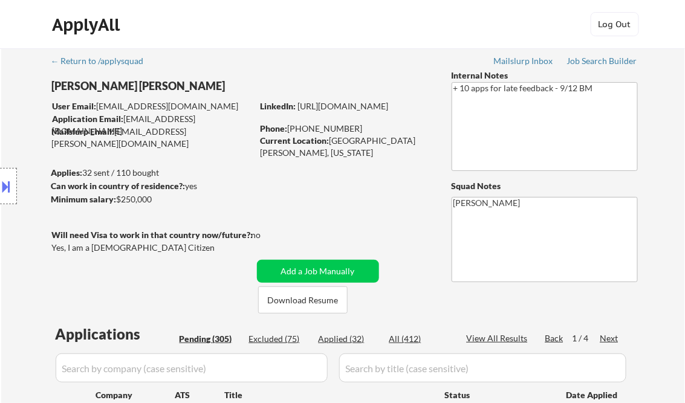
select select ""pending""
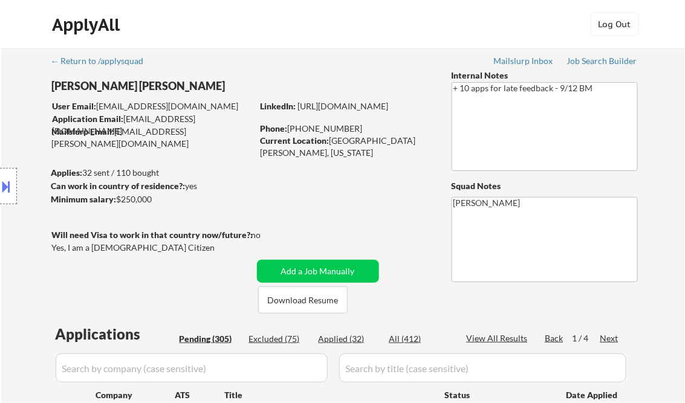
select select ""pending""
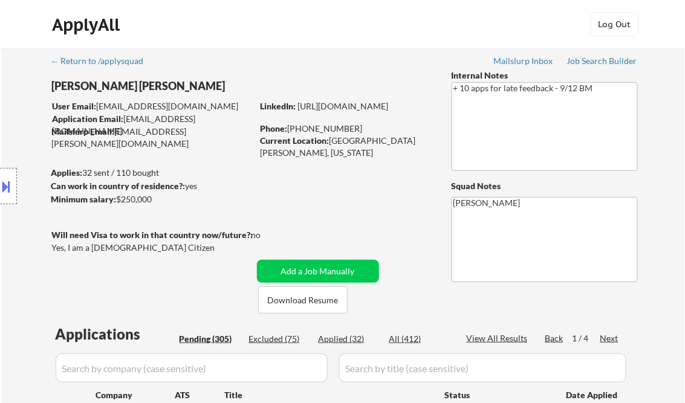
select select ""pending""
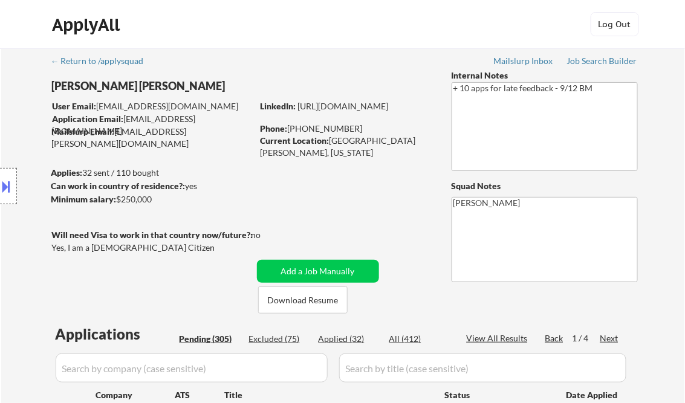
select select ""pending""
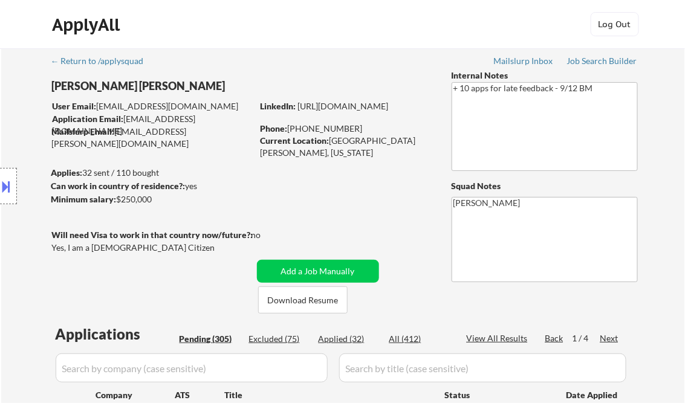
select select ""pending""
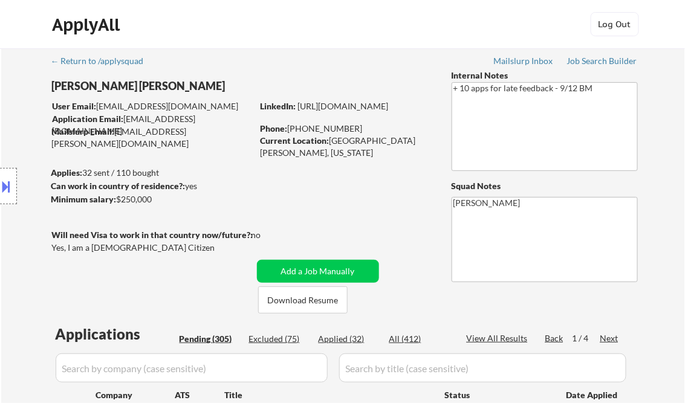
select select ""pending""
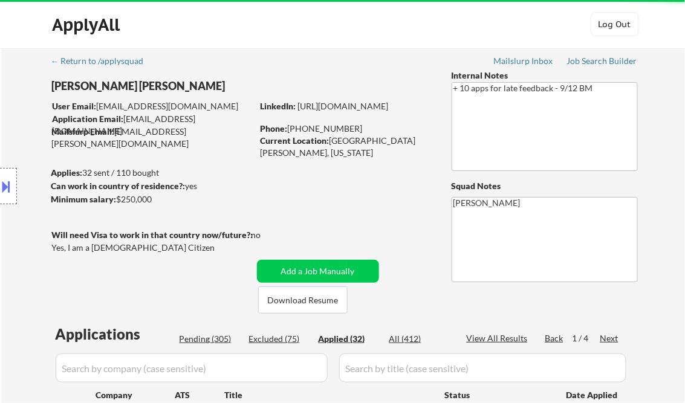
select select ""applied""
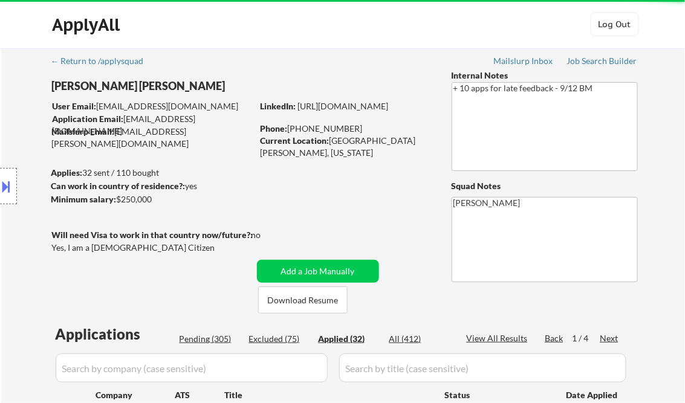
select select ""applied""
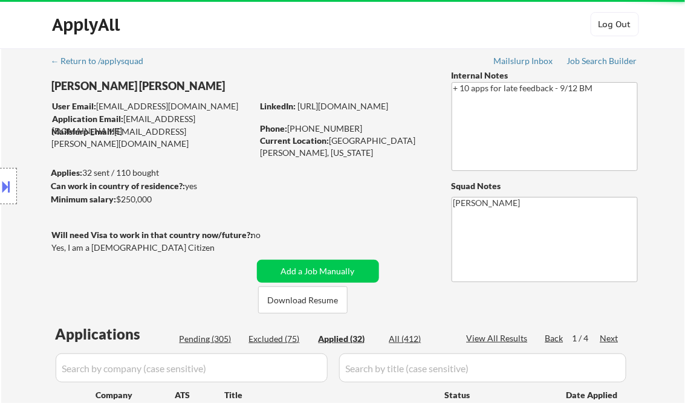
select select ""applied""
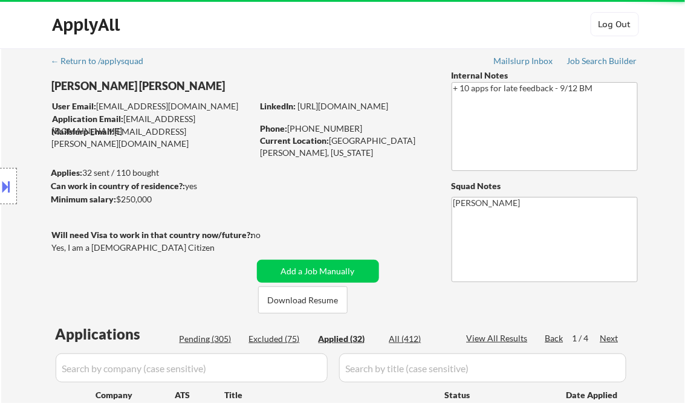
select select ""applied""
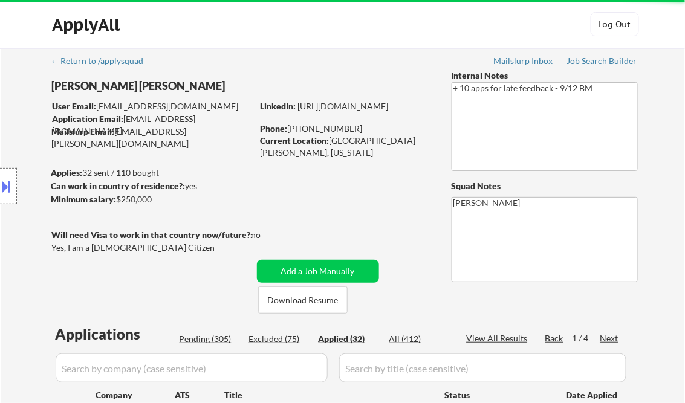
select select ""applied""
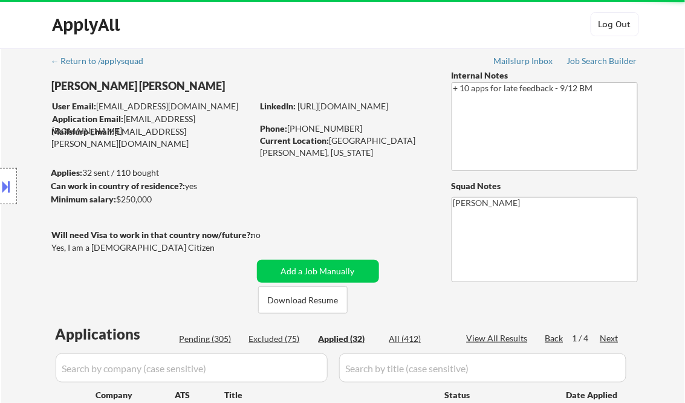
select select ""applied""
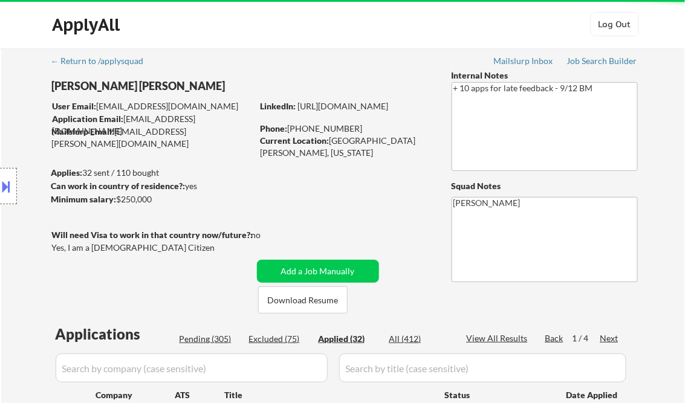
select select ""applied""
